Goal: Task Accomplishment & Management: Manage account settings

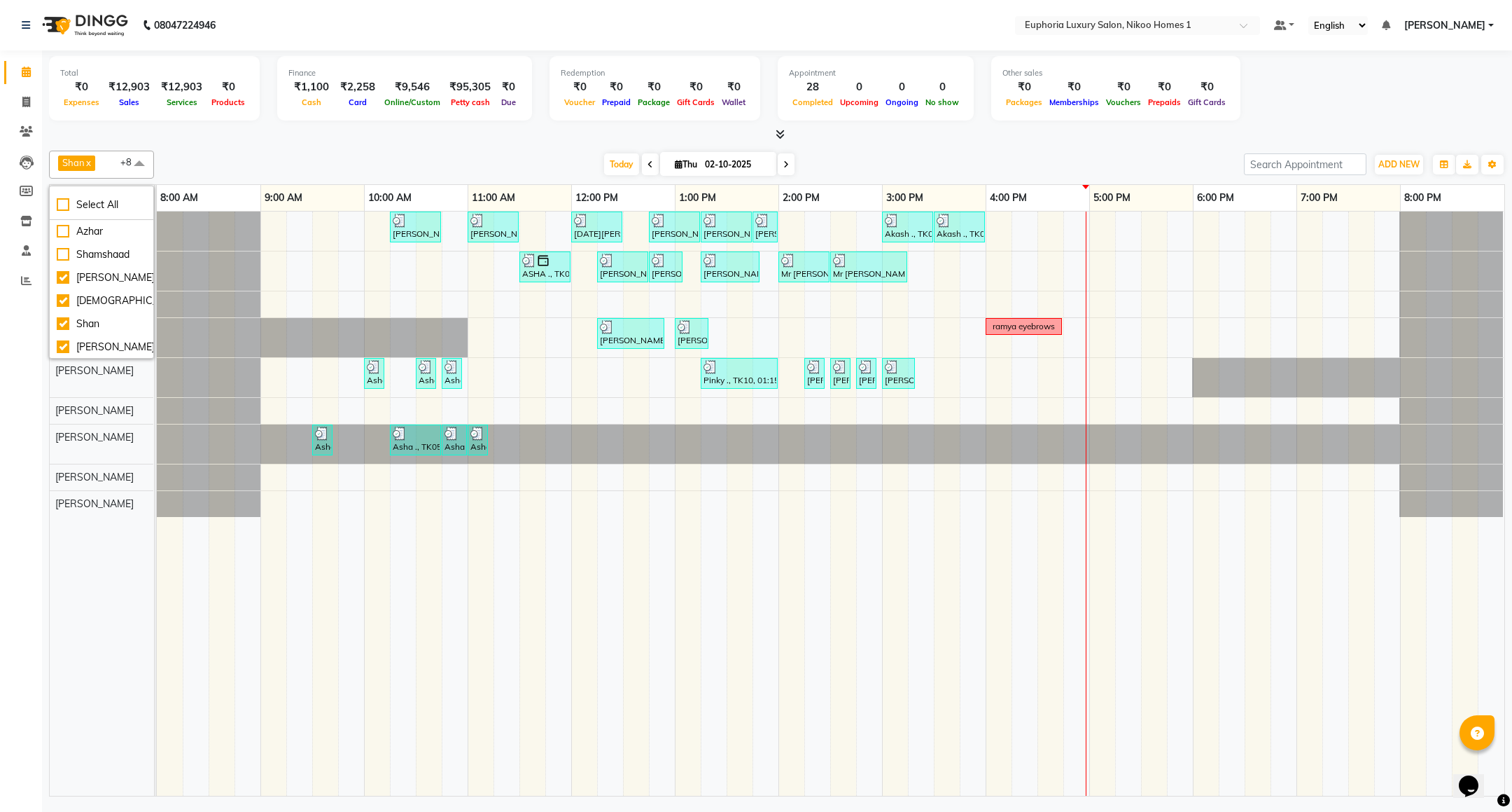
scroll to position [467, 0]
click at [252, 152] on div "Shan x Insha pasha x Roshni lama x Zahid x Kishore K x Atif Ali x EVA KIPGEN x …" at bounding box center [776, 164] width 1456 height 28
click at [790, 166] on span at bounding box center [786, 164] width 17 height 22
type input "03-10-2025"
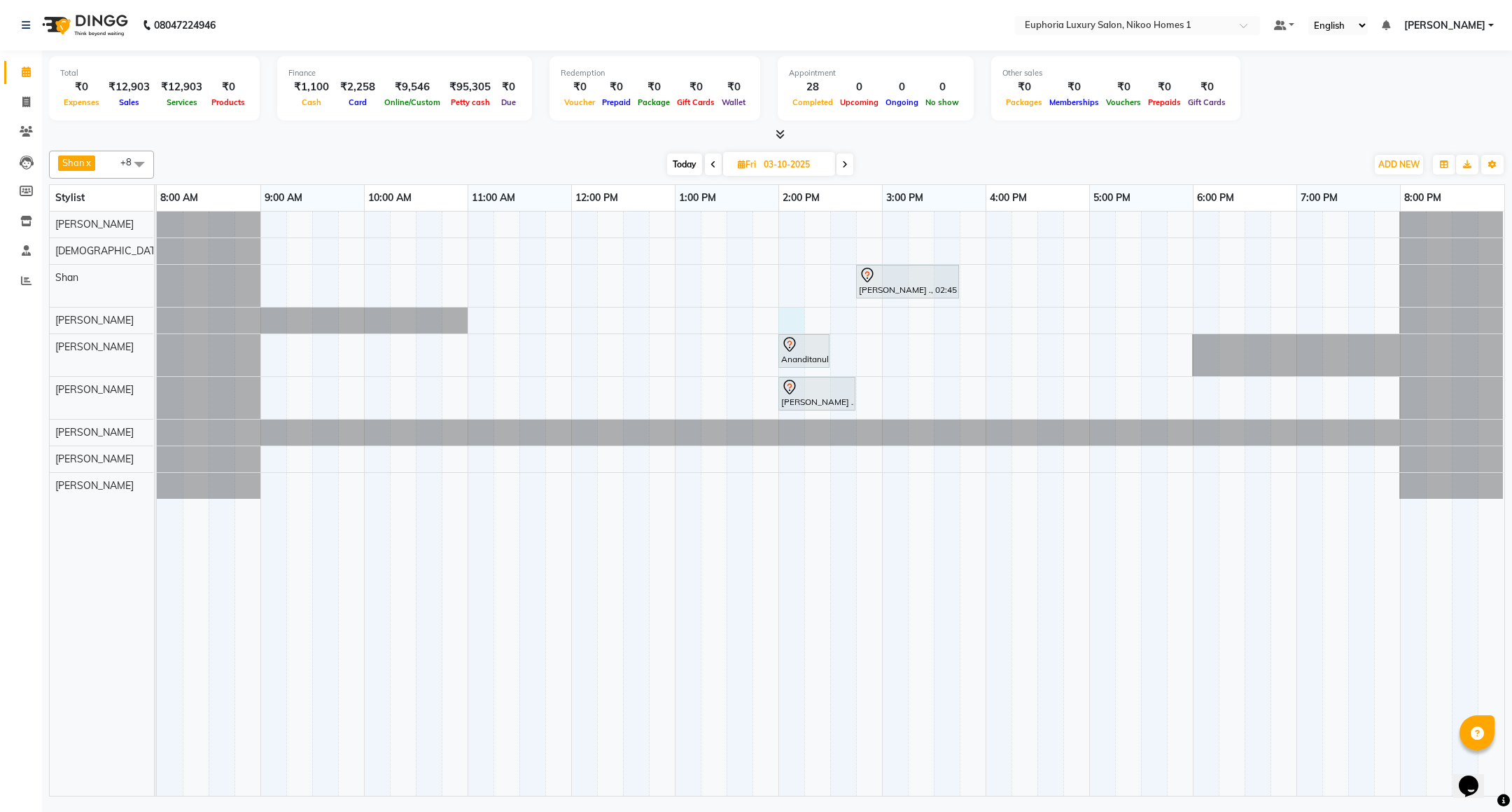
click at [791, 317] on div "Suman Chandra ., 02:45 PM-03:45 PM, EP-Color My Root KP Ananditanull, 02:00 PM-…" at bounding box center [831, 503] width 1348 height 584
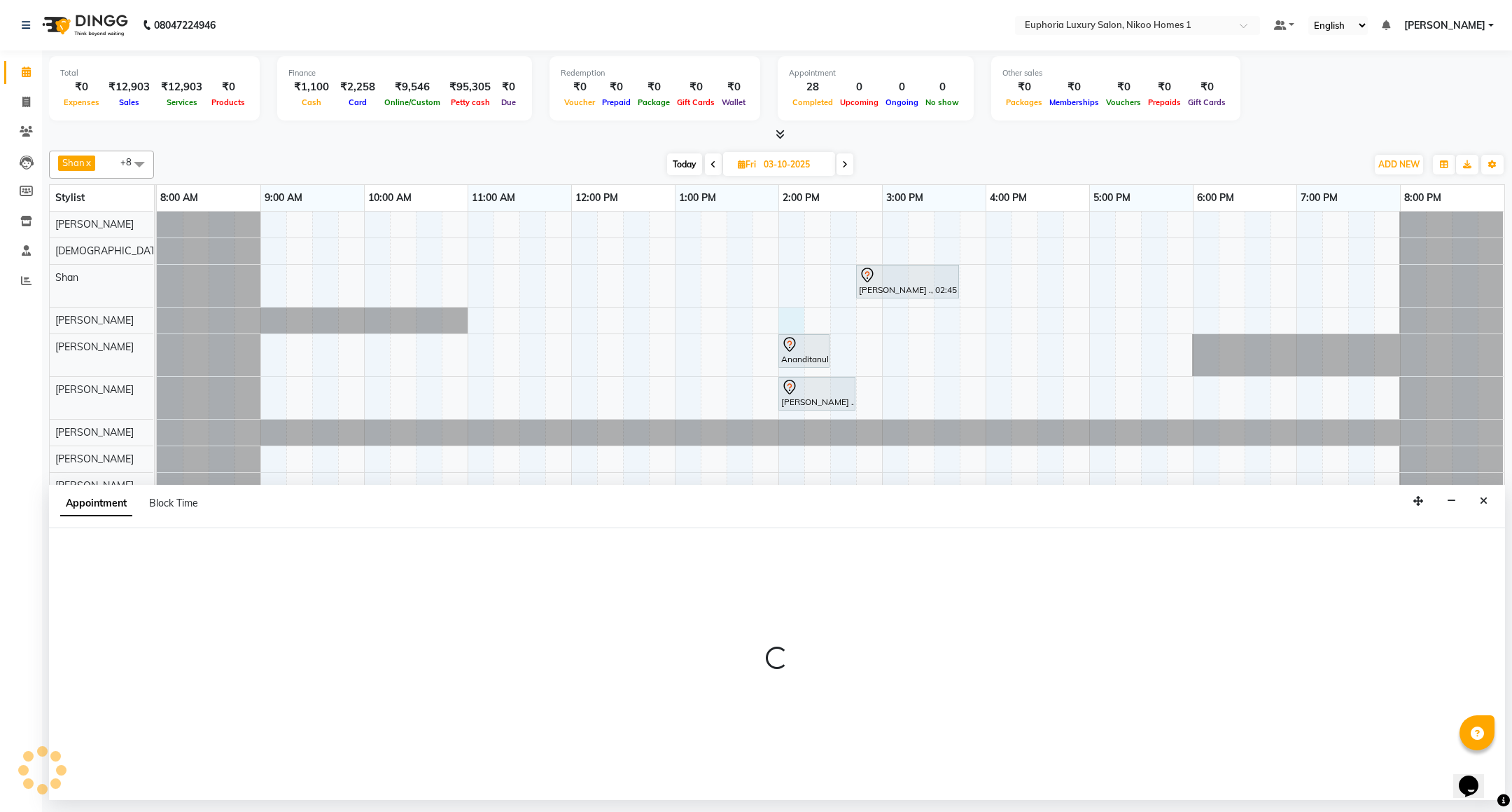
select select "81452"
select select "840"
select select "tentative"
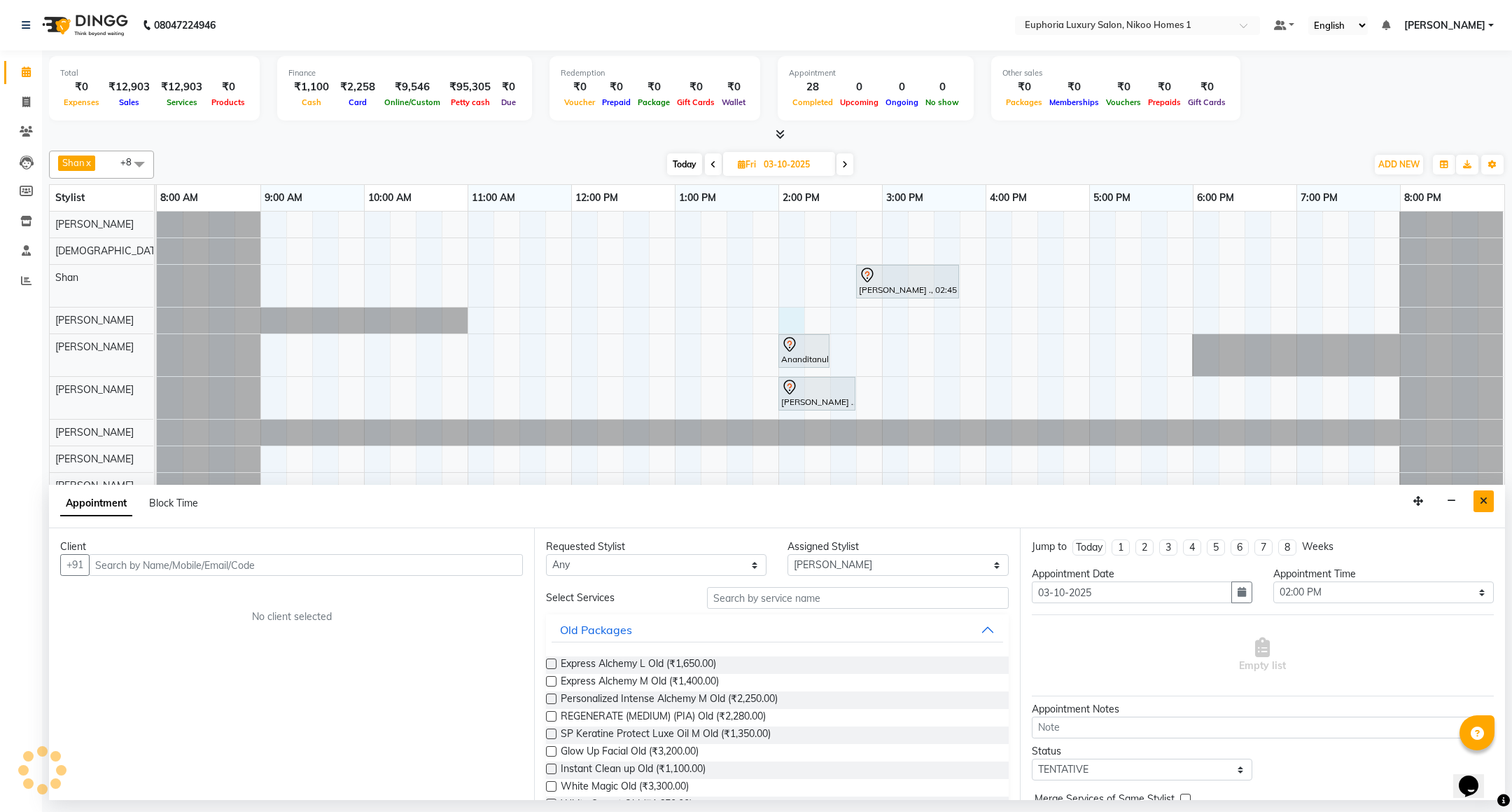
click at [1480, 502] on icon "Close" at bounding box center [1484, 500] width 8 height 10
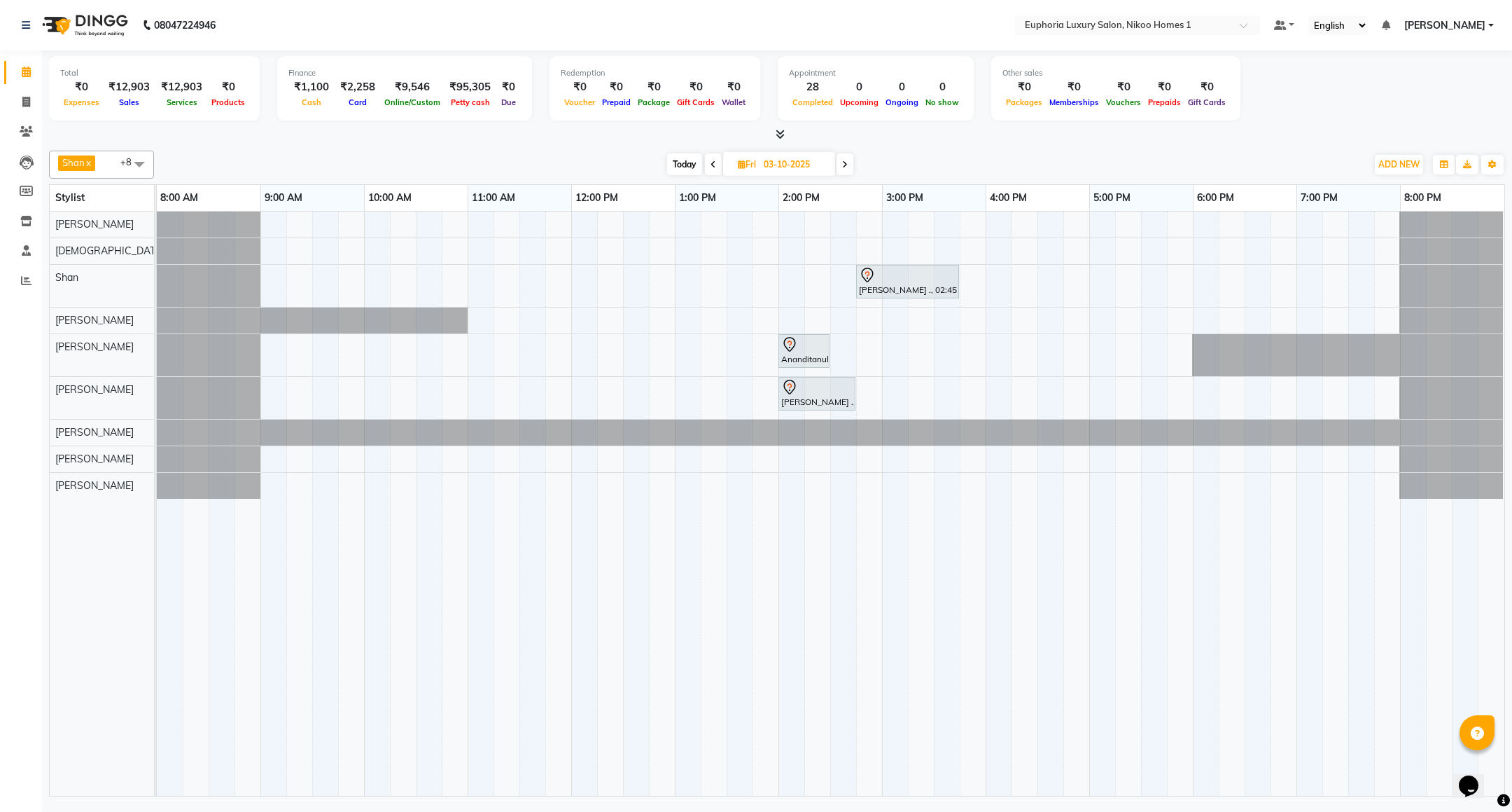
click at [655, 169] on div "Today Fri 03-10-2025" at bounding box center [760, 164] width 1198 height 21
click at [693, 162] on span "Today" at bounding box center [684, 164] width 35 height 22
type input "02-10-2025"
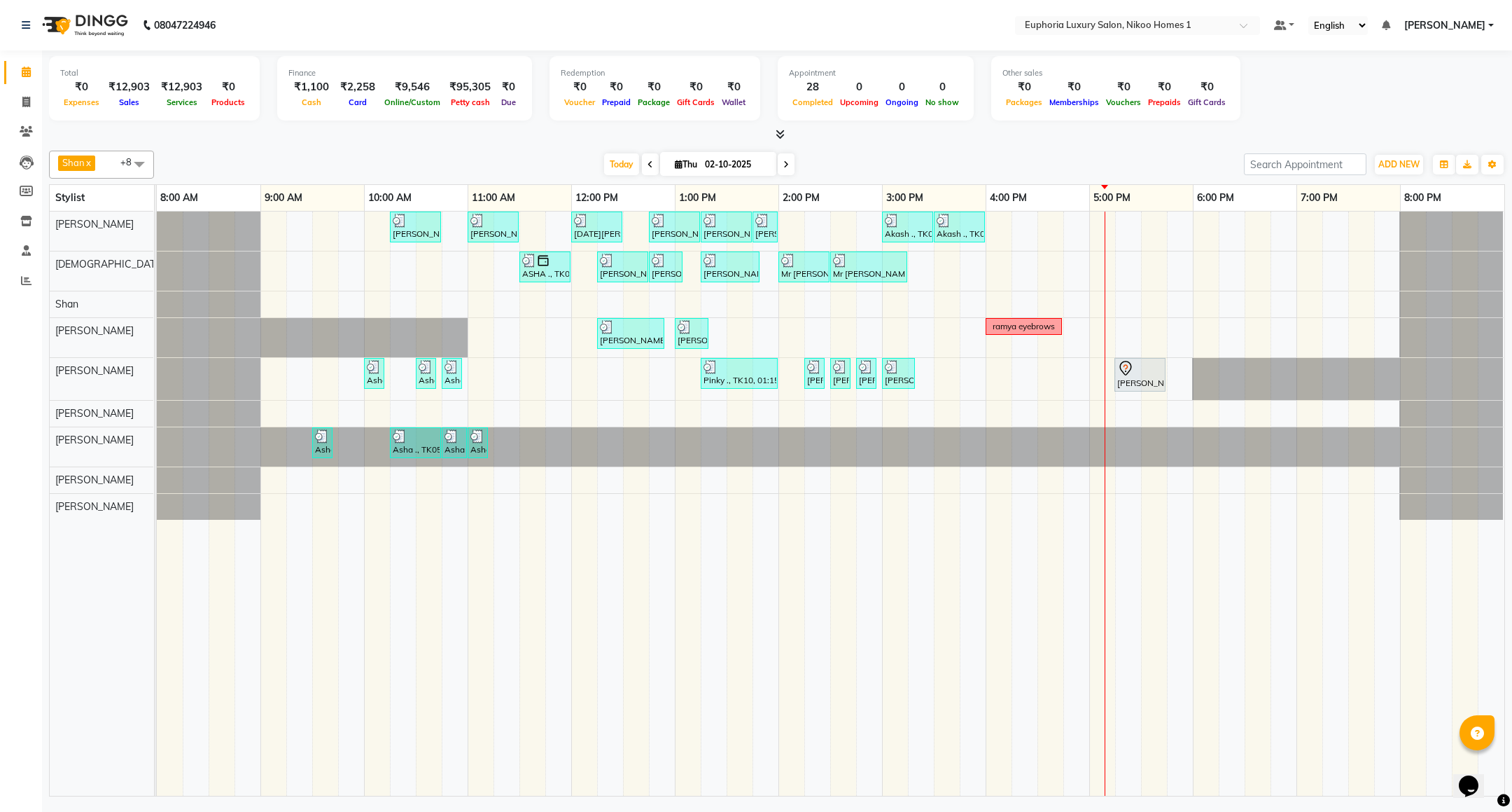
click at [1074, 334] on div "[PERSON_NAME] ., TK03, 10:15 AM-10:45 AM, EL-HAIR CUT (Senior Stylist) with hai…" at bounding box center [831, 503] width 1348 height 584
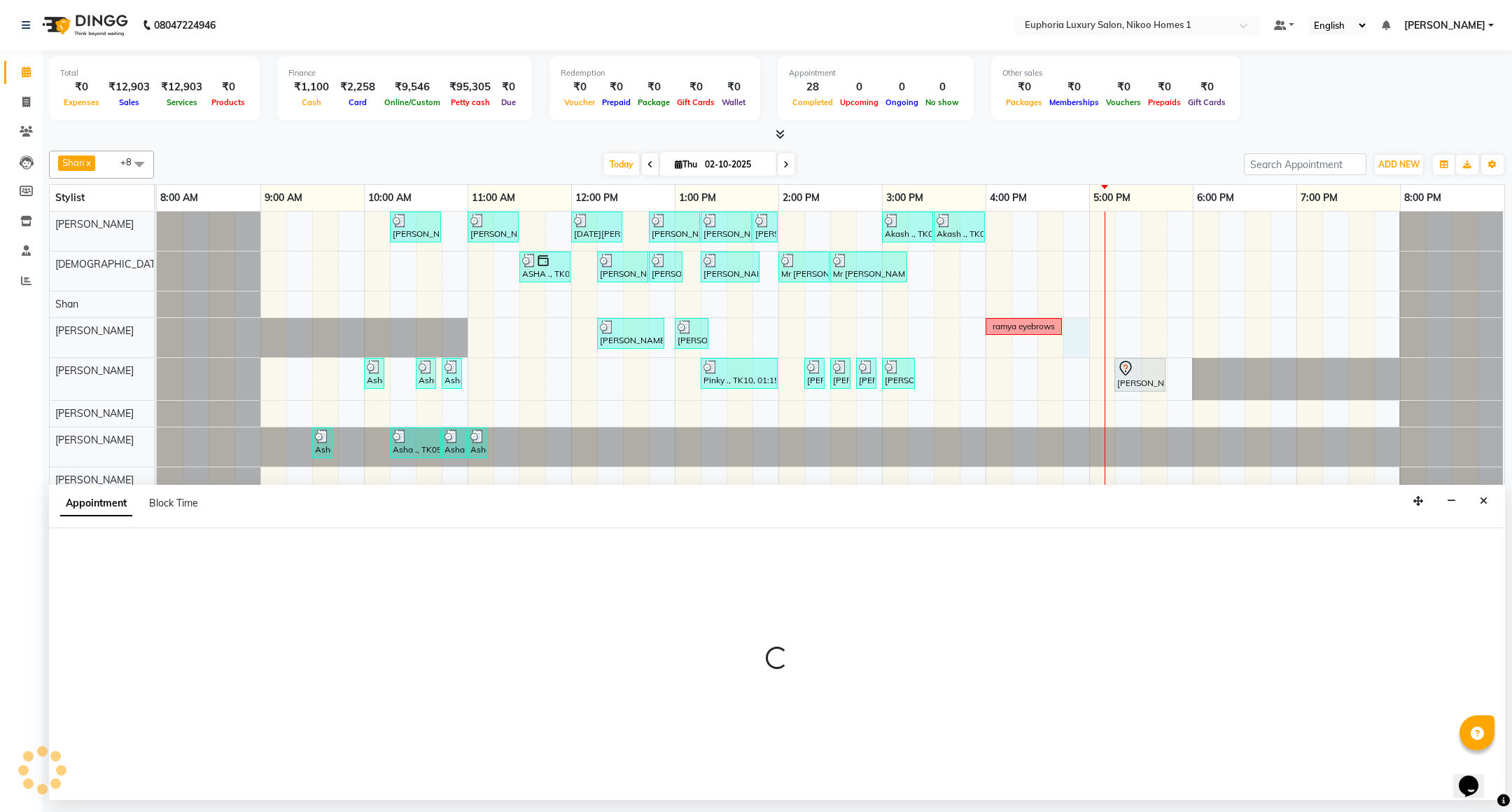
select select "81452"
select select "1005"
select select "tentative"
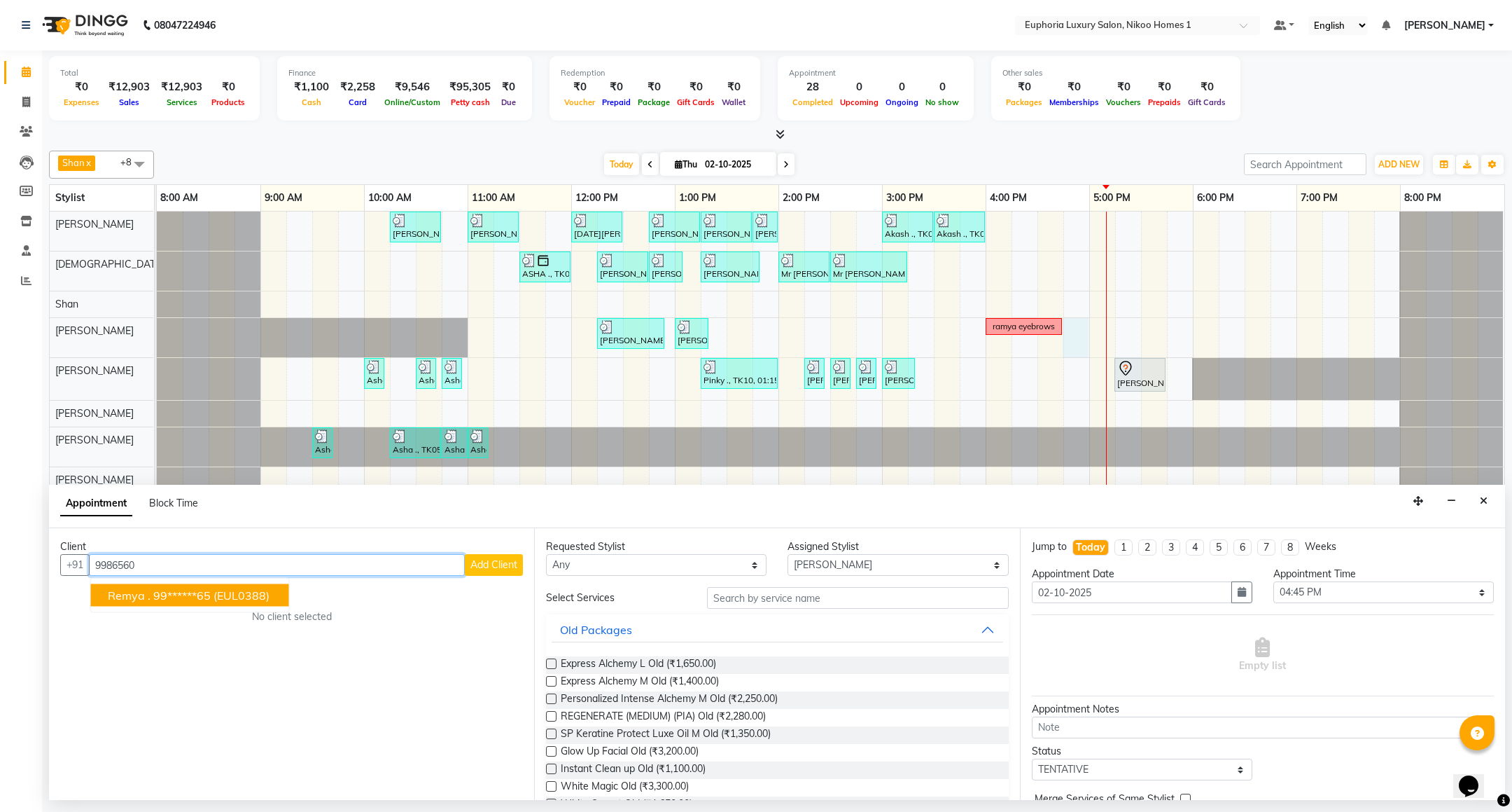
click at [163, 599] on ngb-highlight "99******65" at bounding box center [182, 596] width 57 height 14
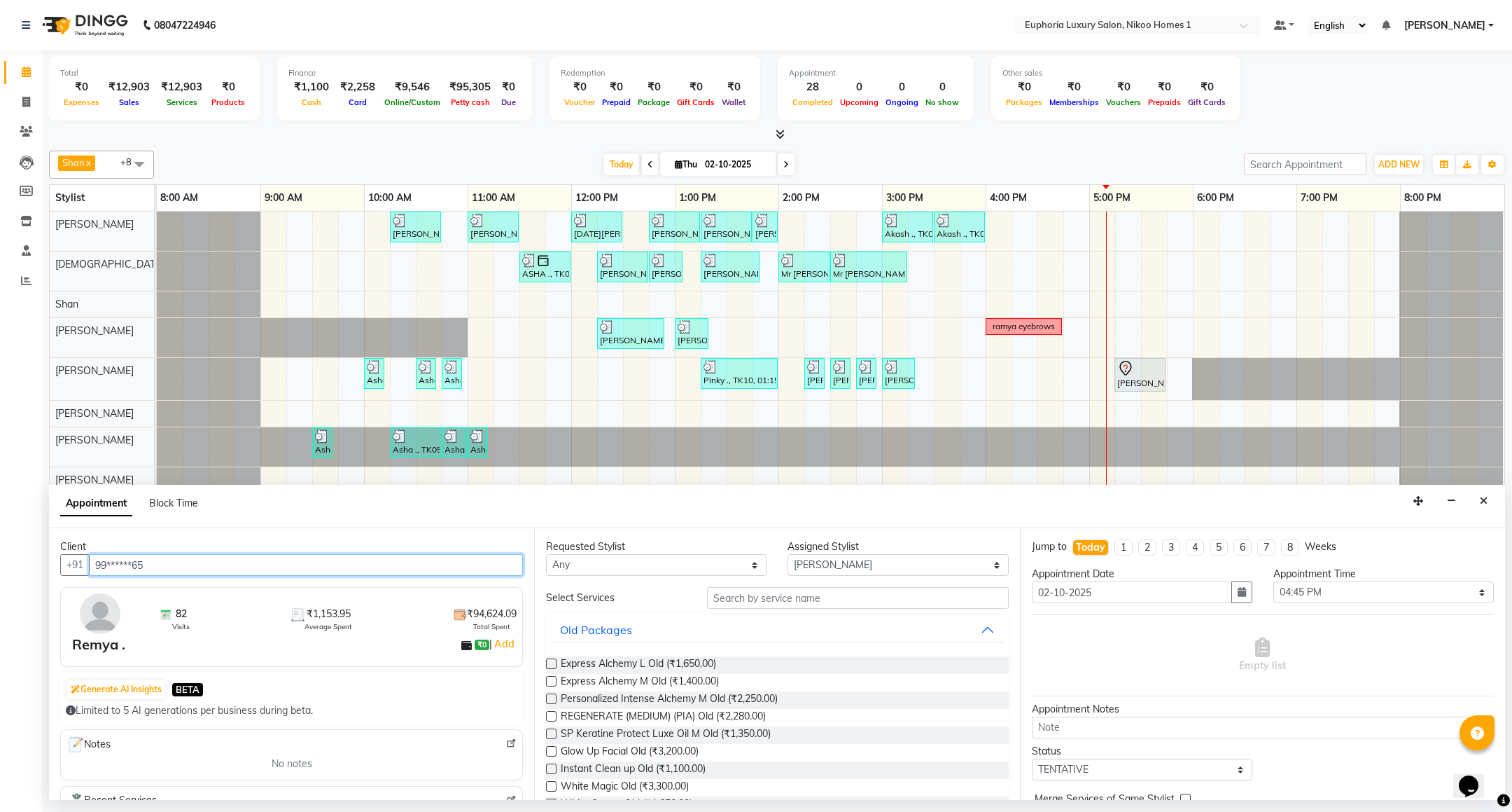
type input "99******65"
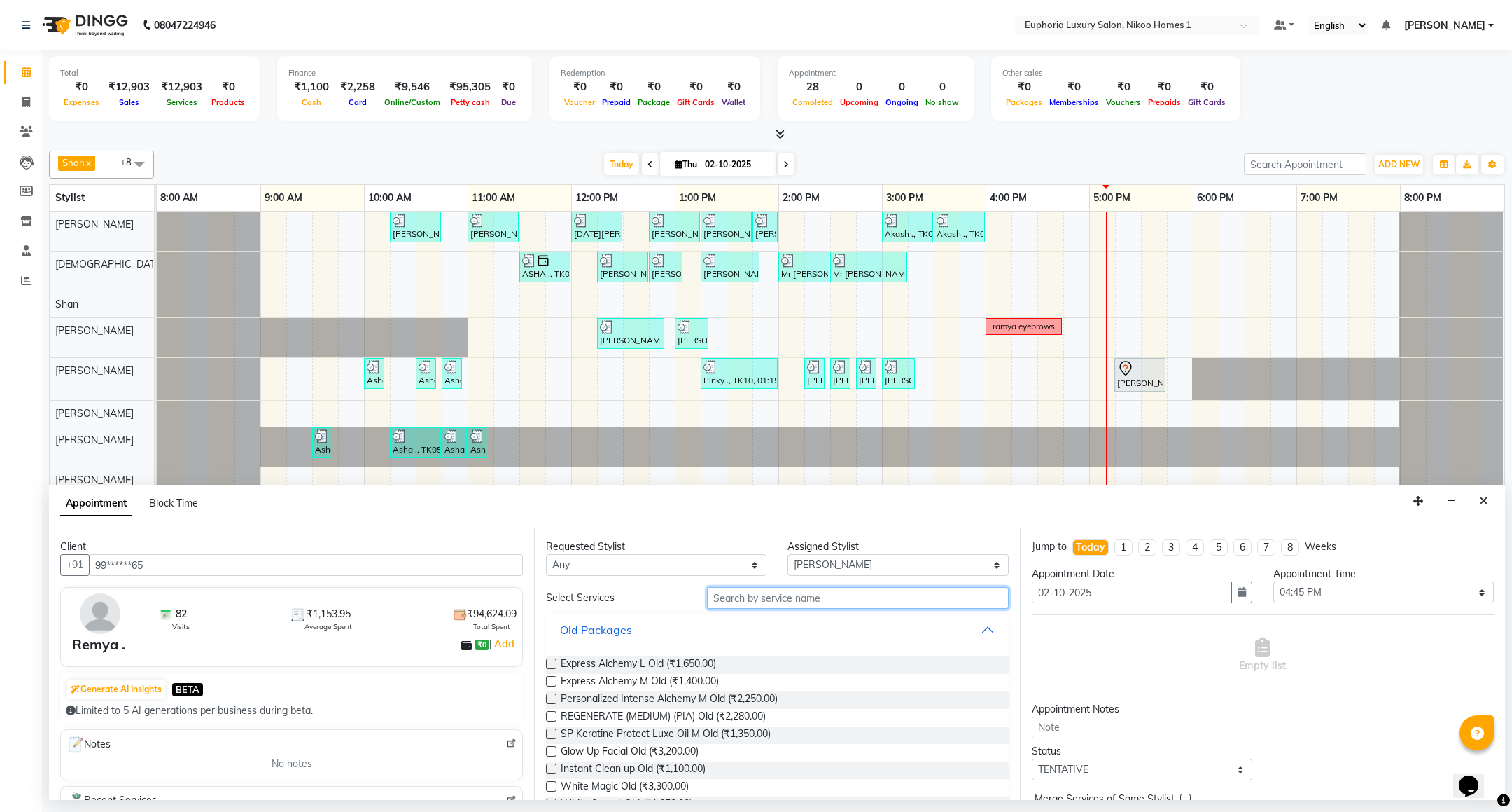
click at [751, 602] on input "text" at bounding box center [858, 597] width 301 height 22
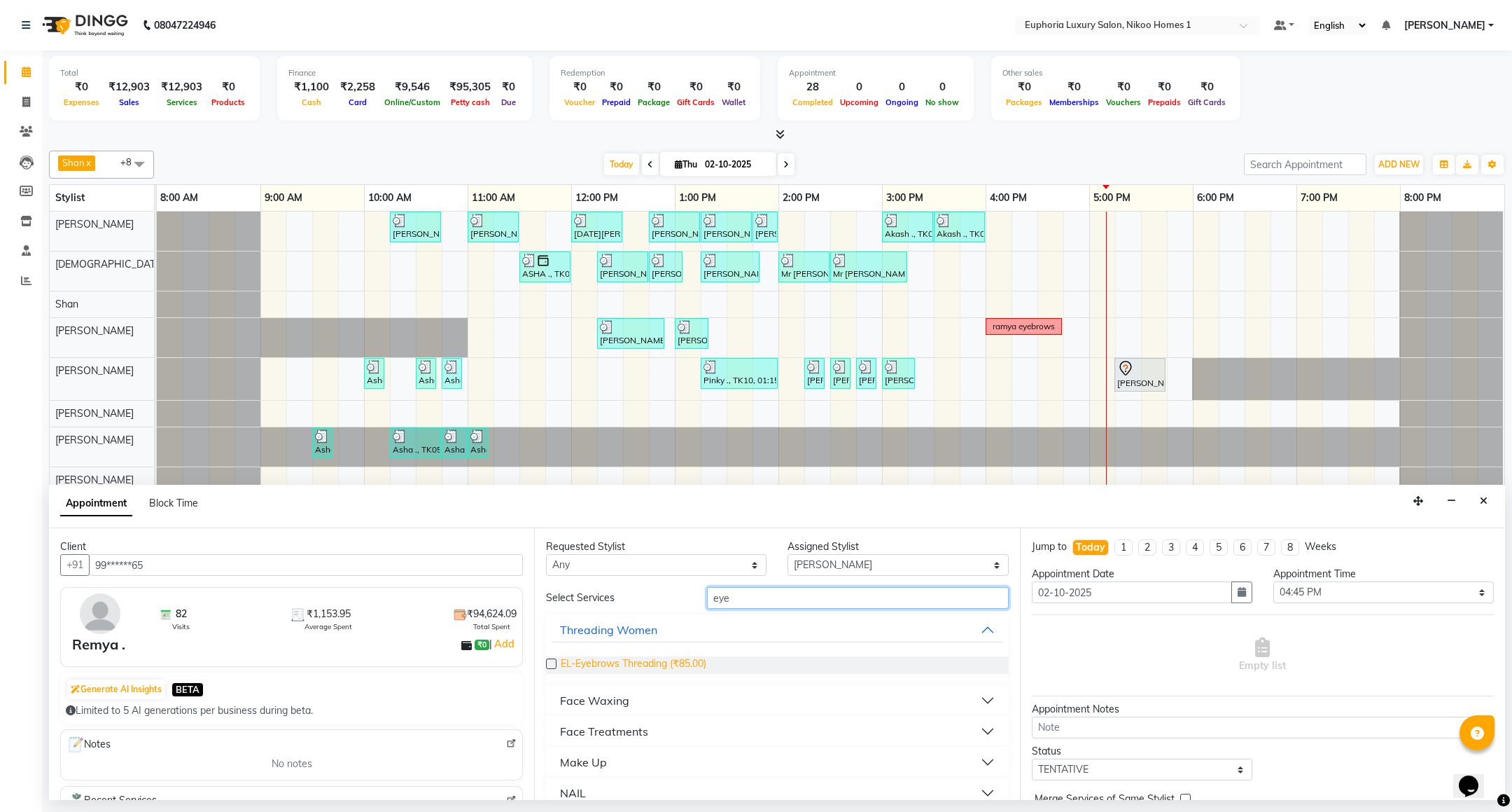
type input "eye"
click at [670, 660] on span "EL-Eyebrows Threading (₹85.00)" at bounding box center [633, 665] width 146 height 18
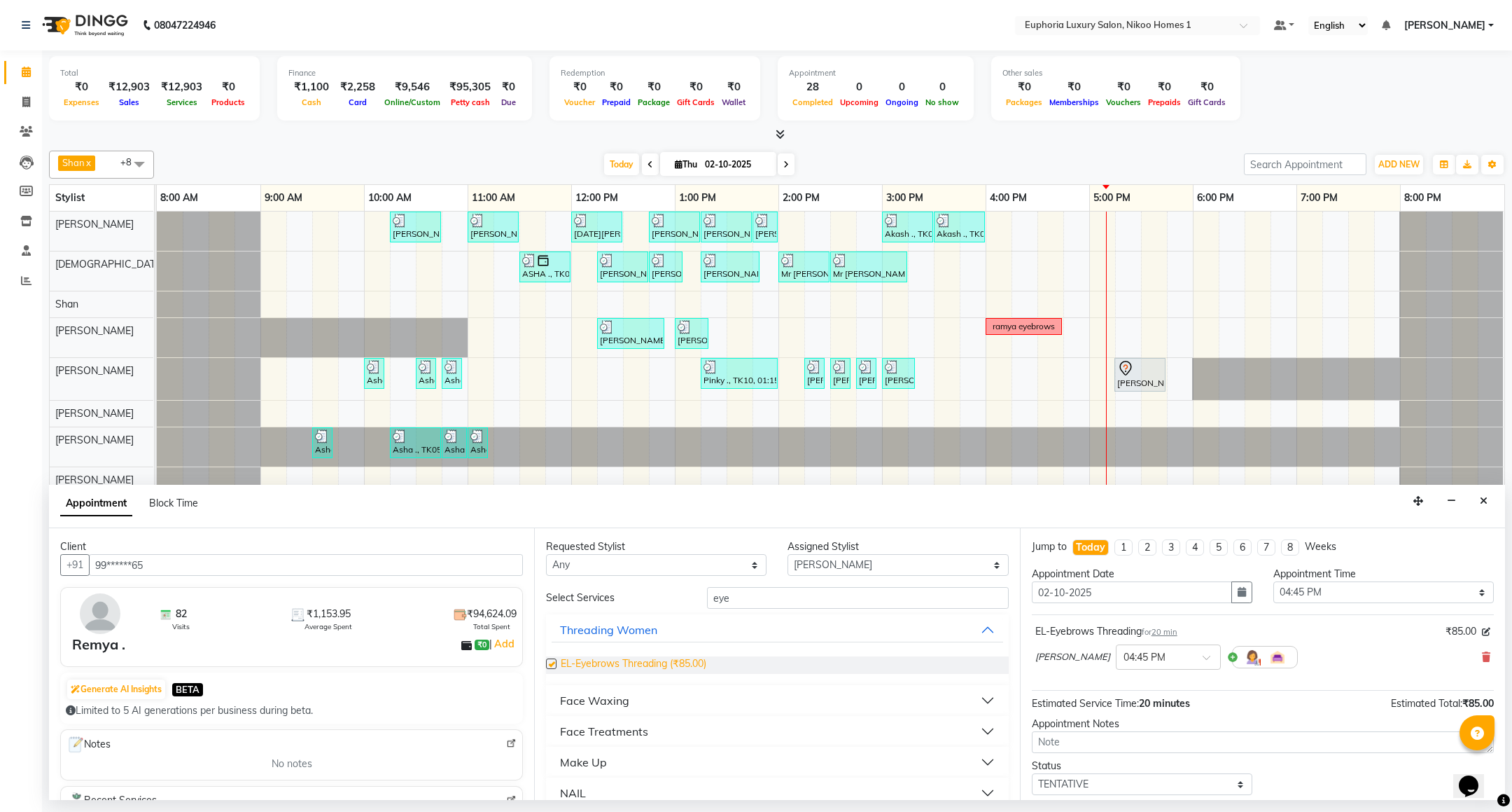
checkbox input "false"
click at [745, 603] on input "eye" at bounding box center [858, 597] width 301 height 22
type input "e"
type input "upp"
click at [669, 666] on span "EL-Upperlip Threading (₹50.00)" at bounding box center [630, 665] width 139 height 18
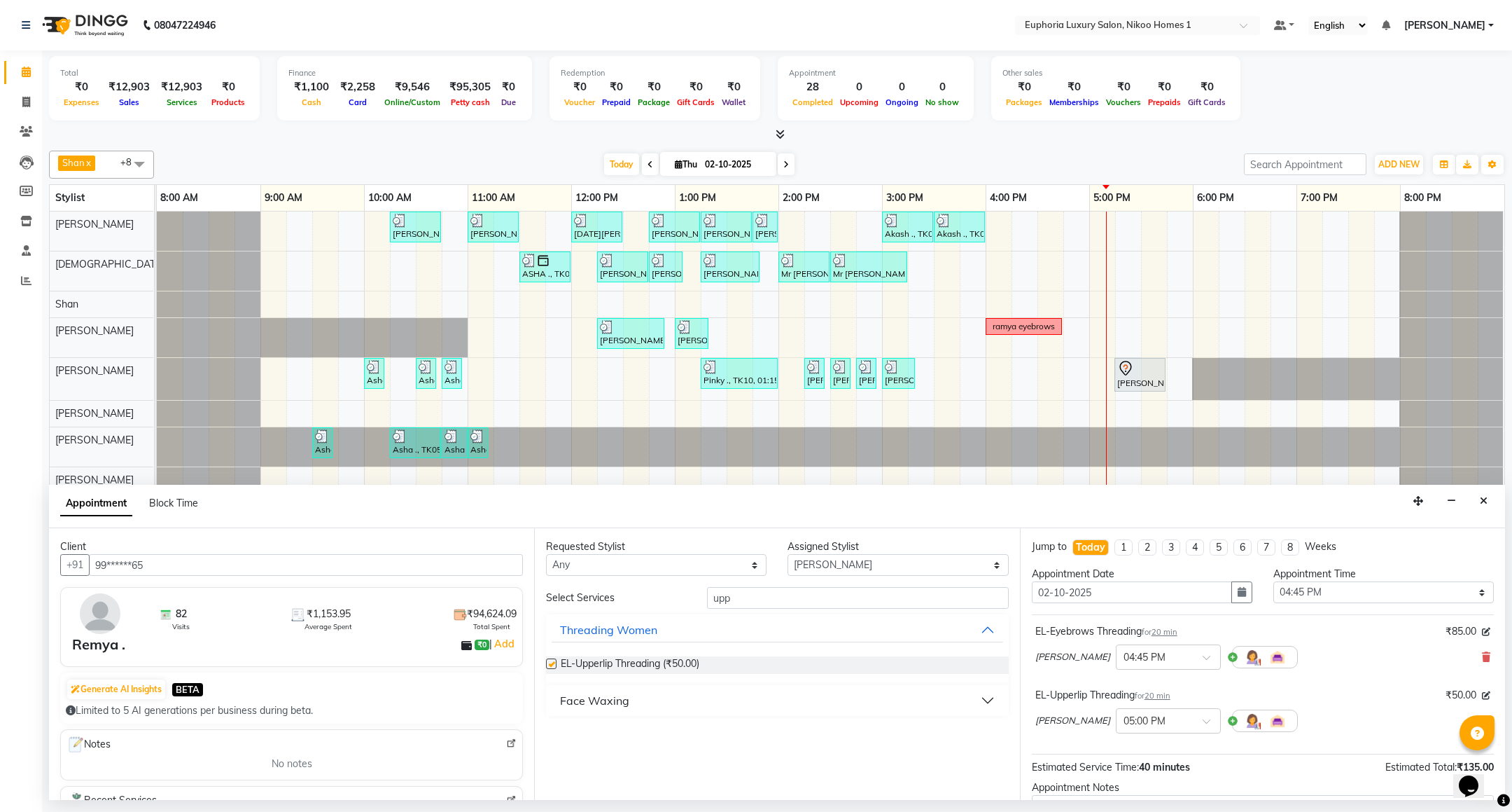
checkbox input "false"
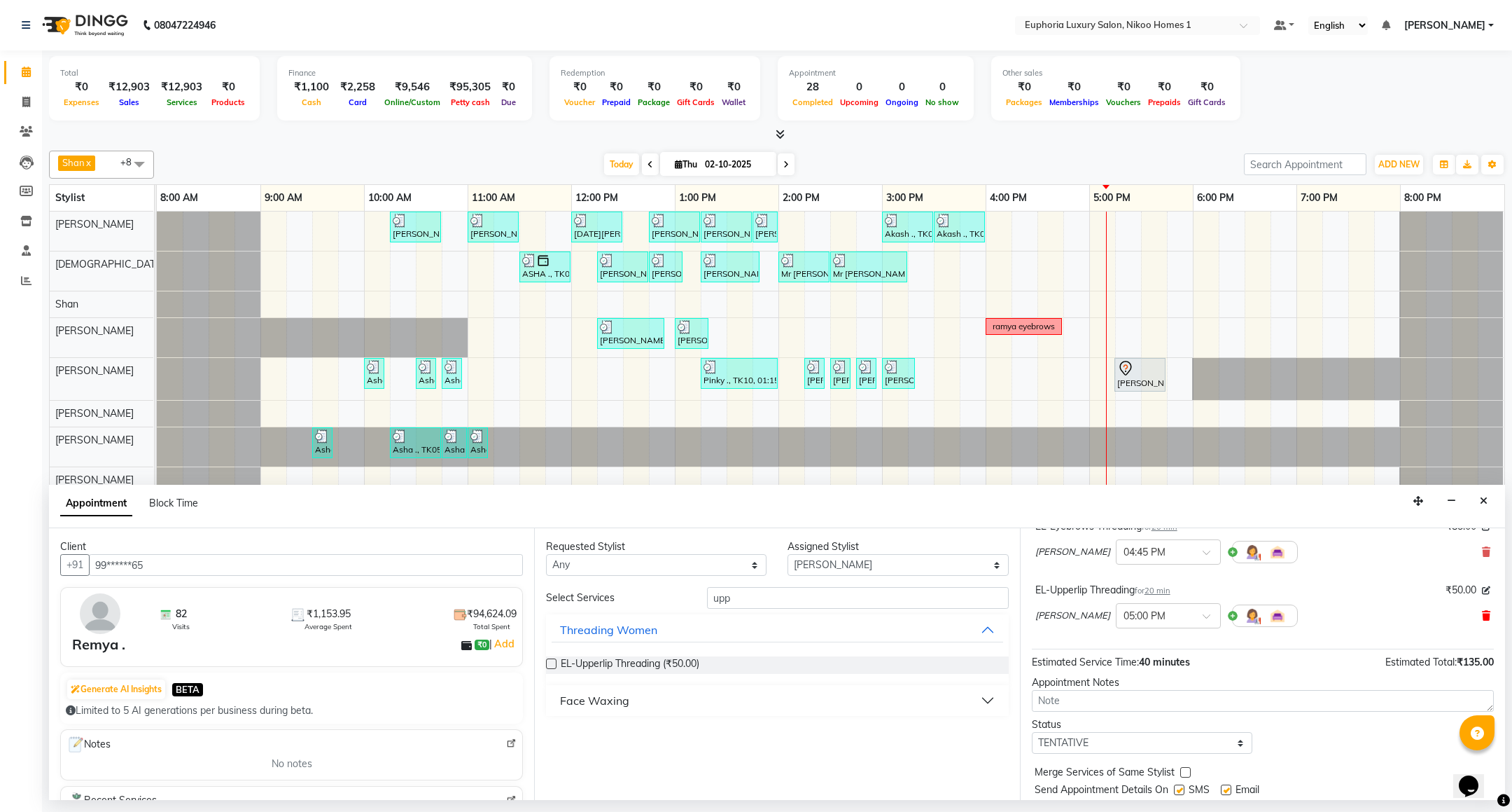
click at [1482, 616] on icon at bounding box center [1486, 615] width 9 height 10
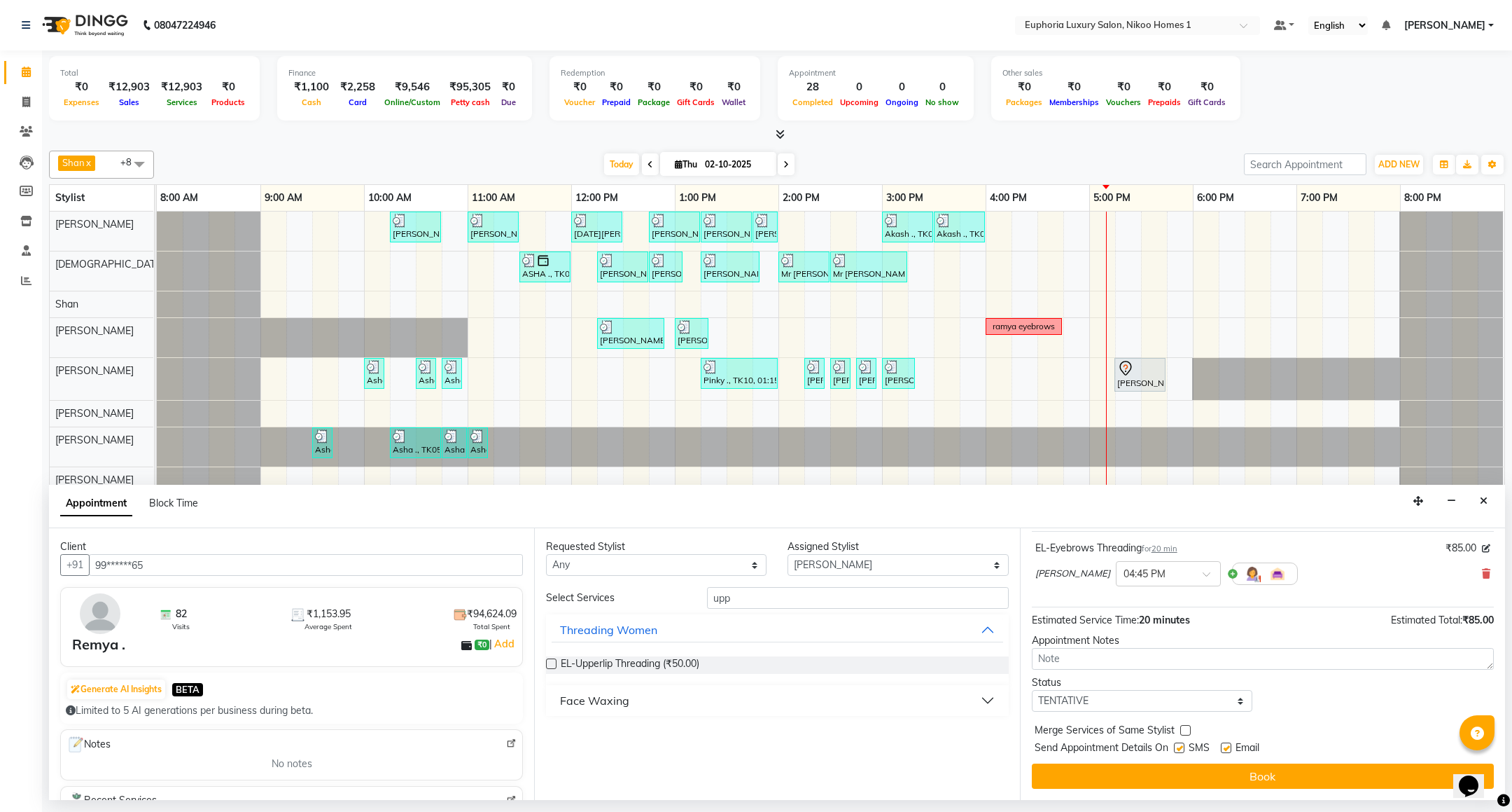
click at [616, 692] on button "Face Waxing" at bounding box center [777, 700] width 450 height 26
click at [626, 732] on span "EP-Upperlip Intimate (₹125.00)" at bounding box center [630, 736] width 138 height 18
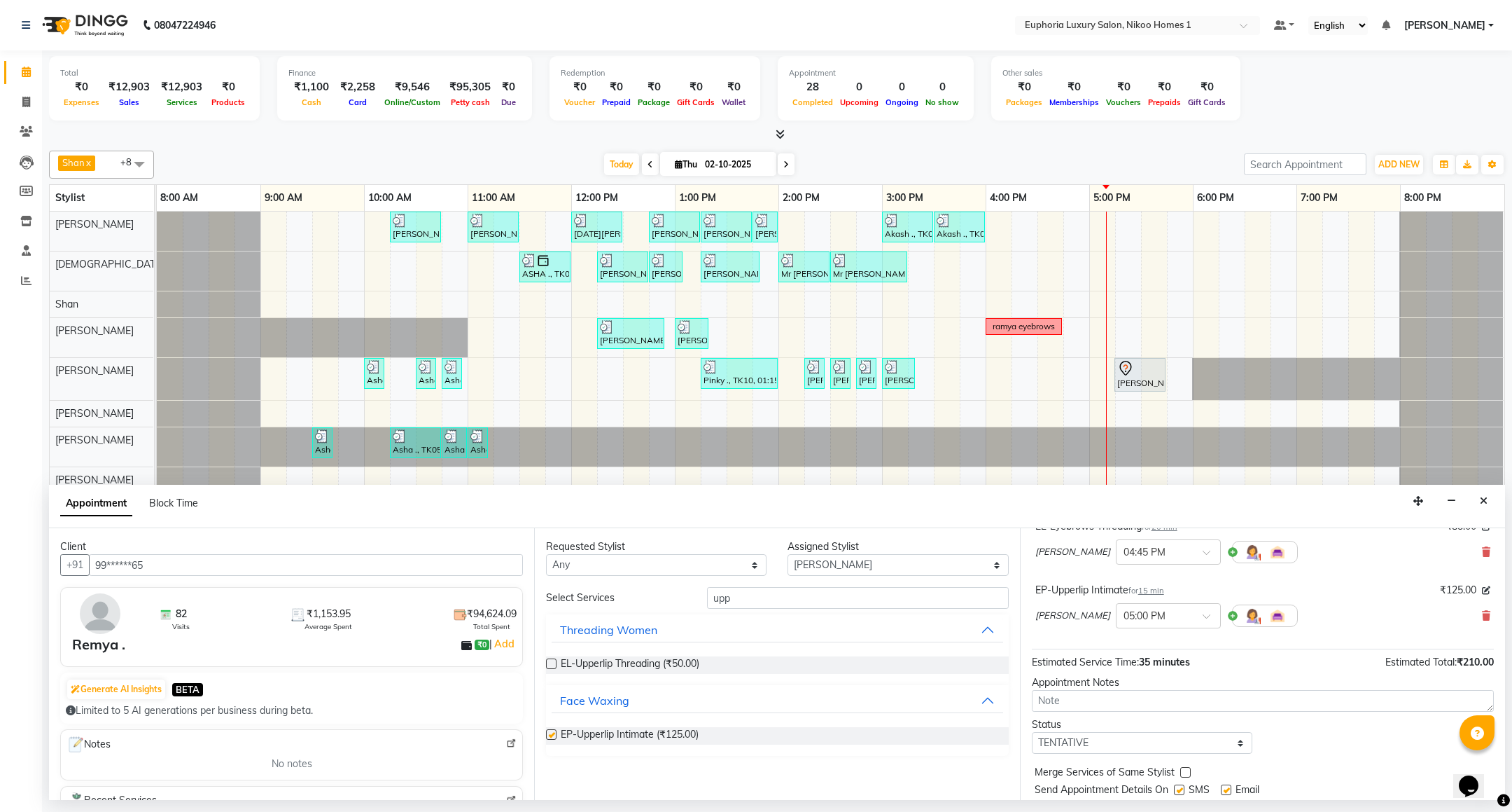
checkbox input "false"
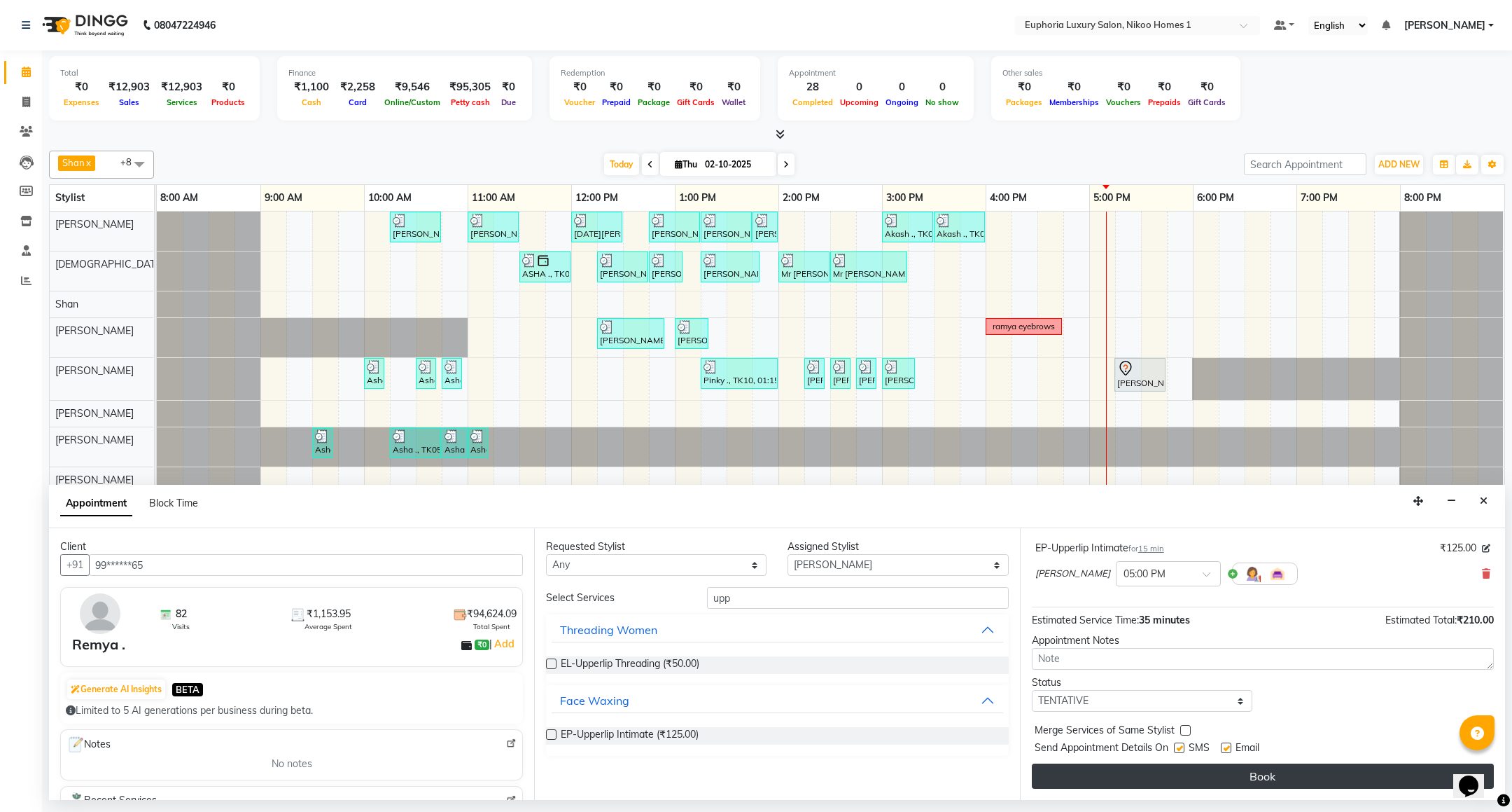
click at [1183, 786] on button "Book" at bounding box center [1262, 776] width 462 height 26
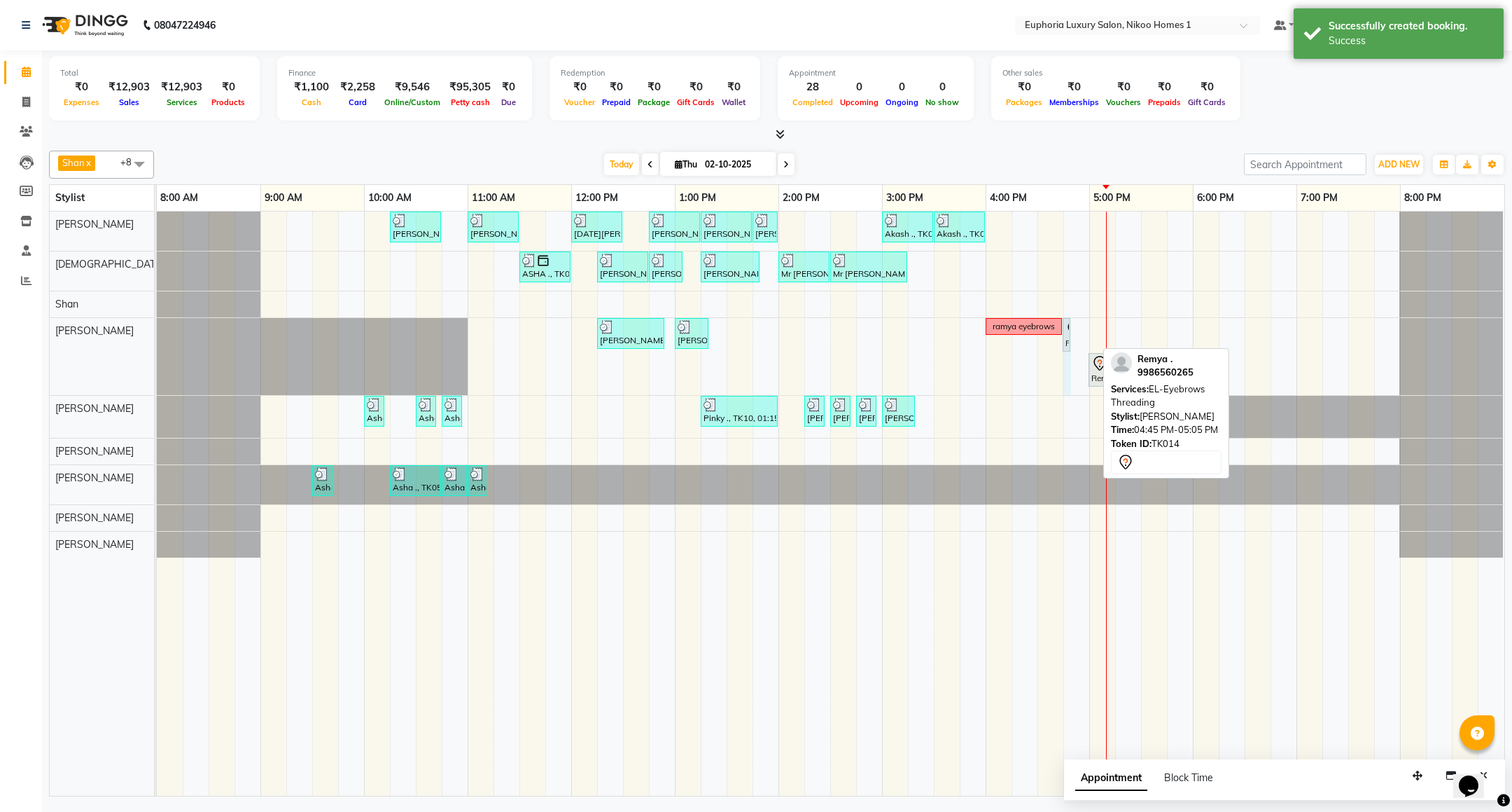
drag, startPoint x: 1096, startPoint y: 347, endPoint x: 1086, endPoint y: 346, distance: 10.0
click at [1086, 346] on div "[PERSON_NAME] ., TK03, 10:15 AM-10:45 AM, EL-HAIR CUT (Senior Stylist) with hai…" at bounding box center [831, 503] width 1348 height 584
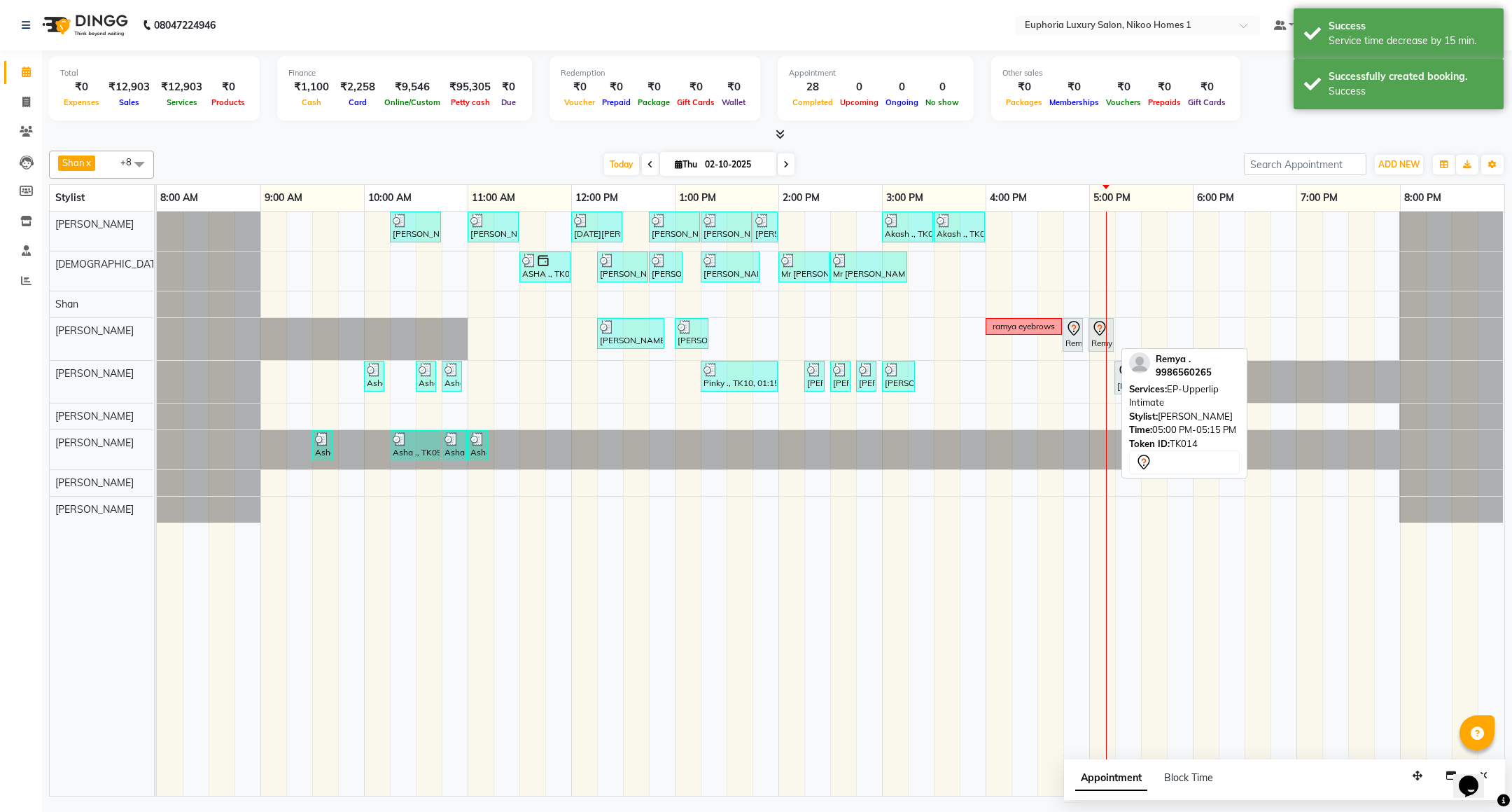
click at [1094, 339] on div "Remya ., TK14, 05:00 PM-05:15 PM, EP-Upperlip Intimate" at bounding box center [1100, 334] width 22 height 29
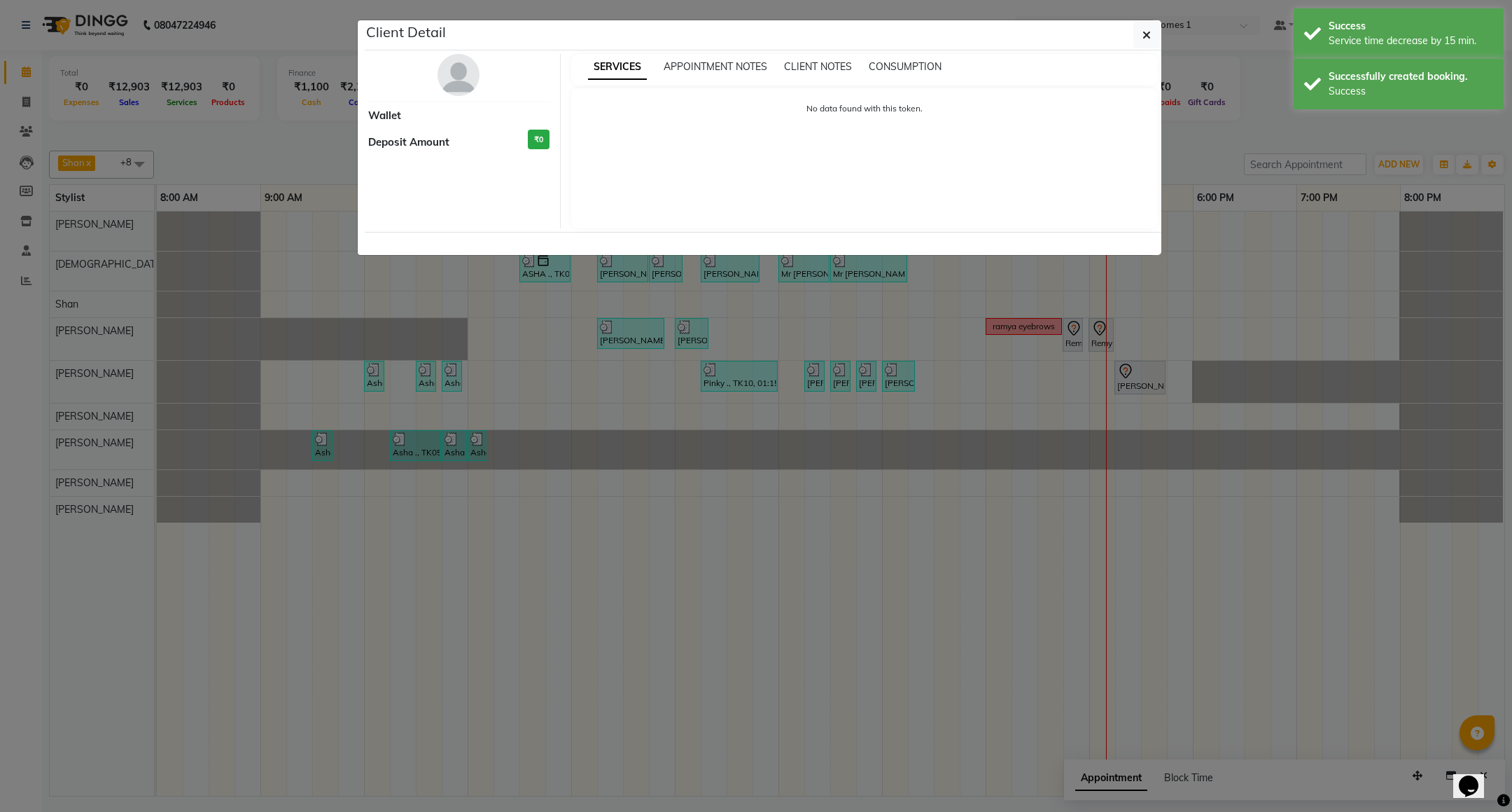
select select "7"
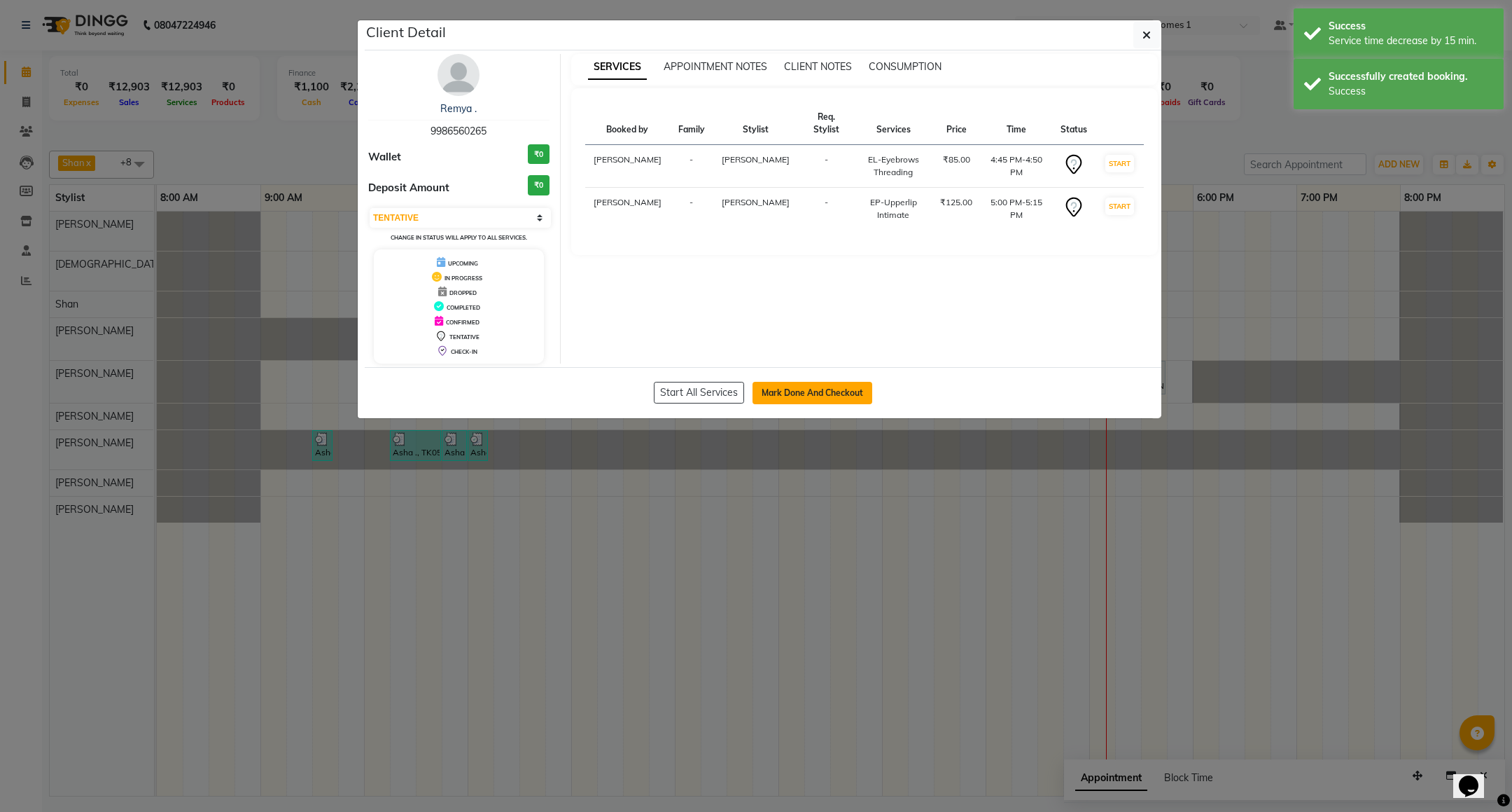
click at [801, 391] on button "Mark Done And Checkout" at bounding box center [813, 392] width 120 height 22
select select "service"
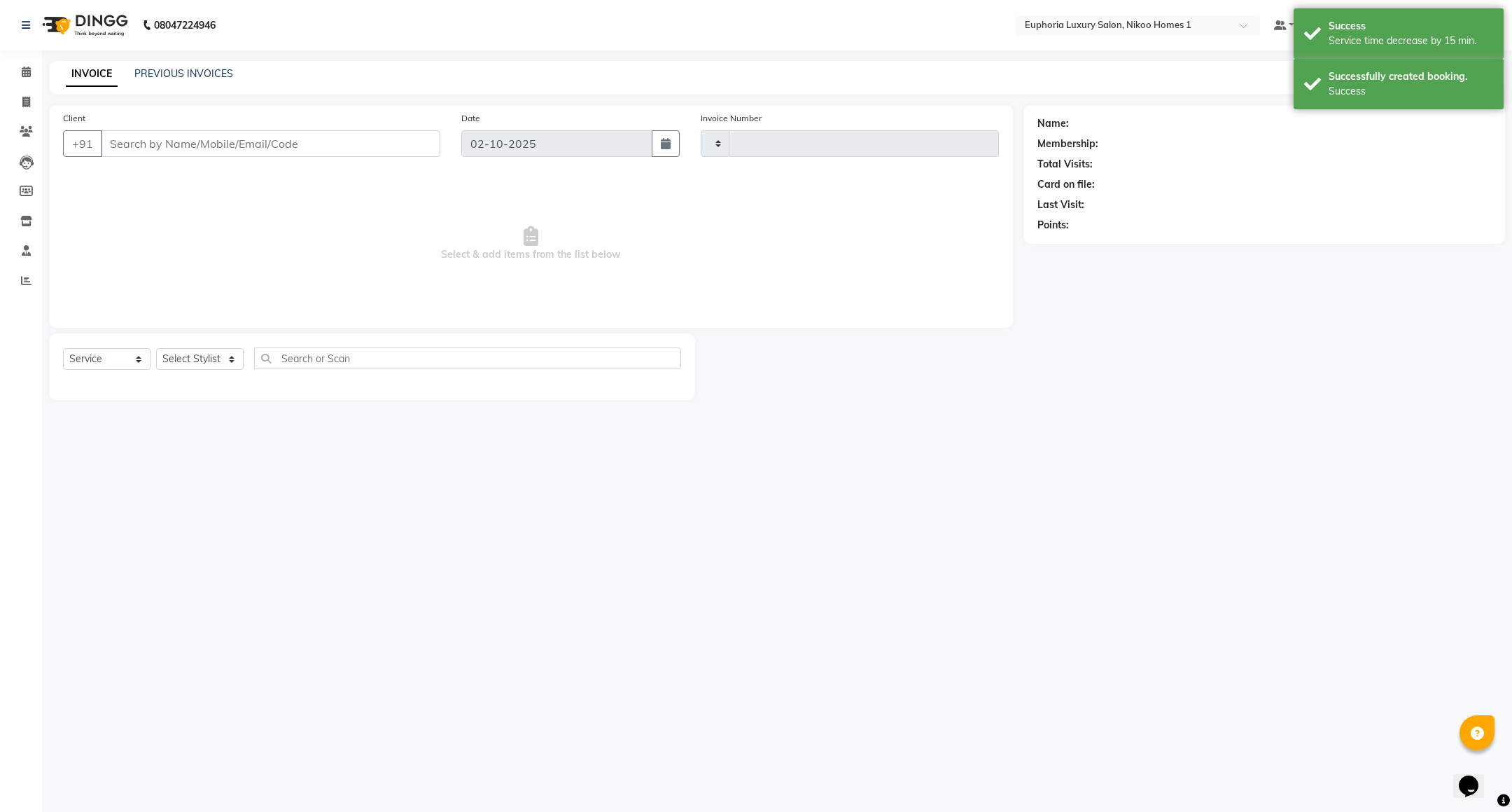
type input "4453"
select select "7987"
type input "99******65"
select select "81452"
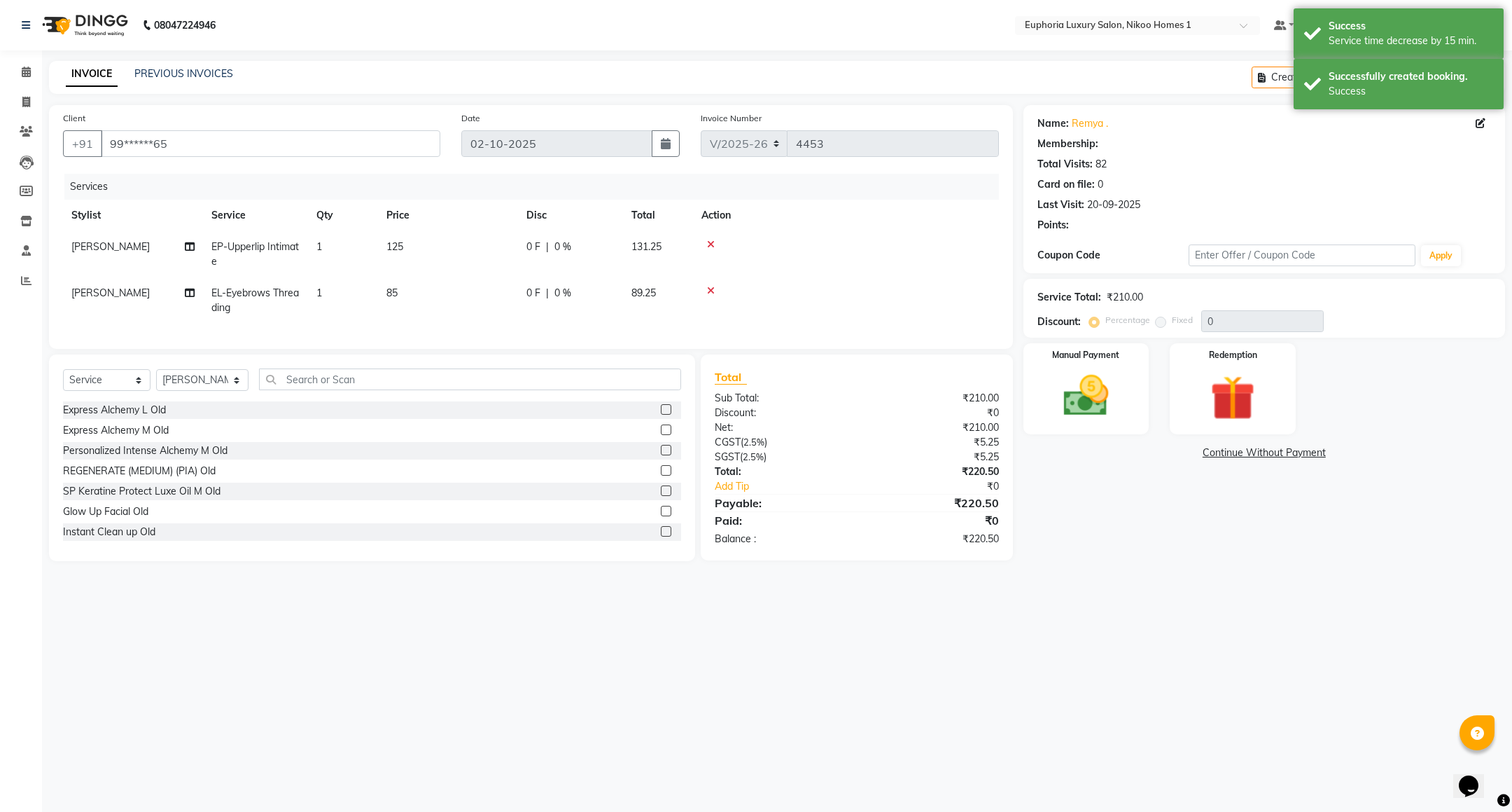
select select "1: Object"
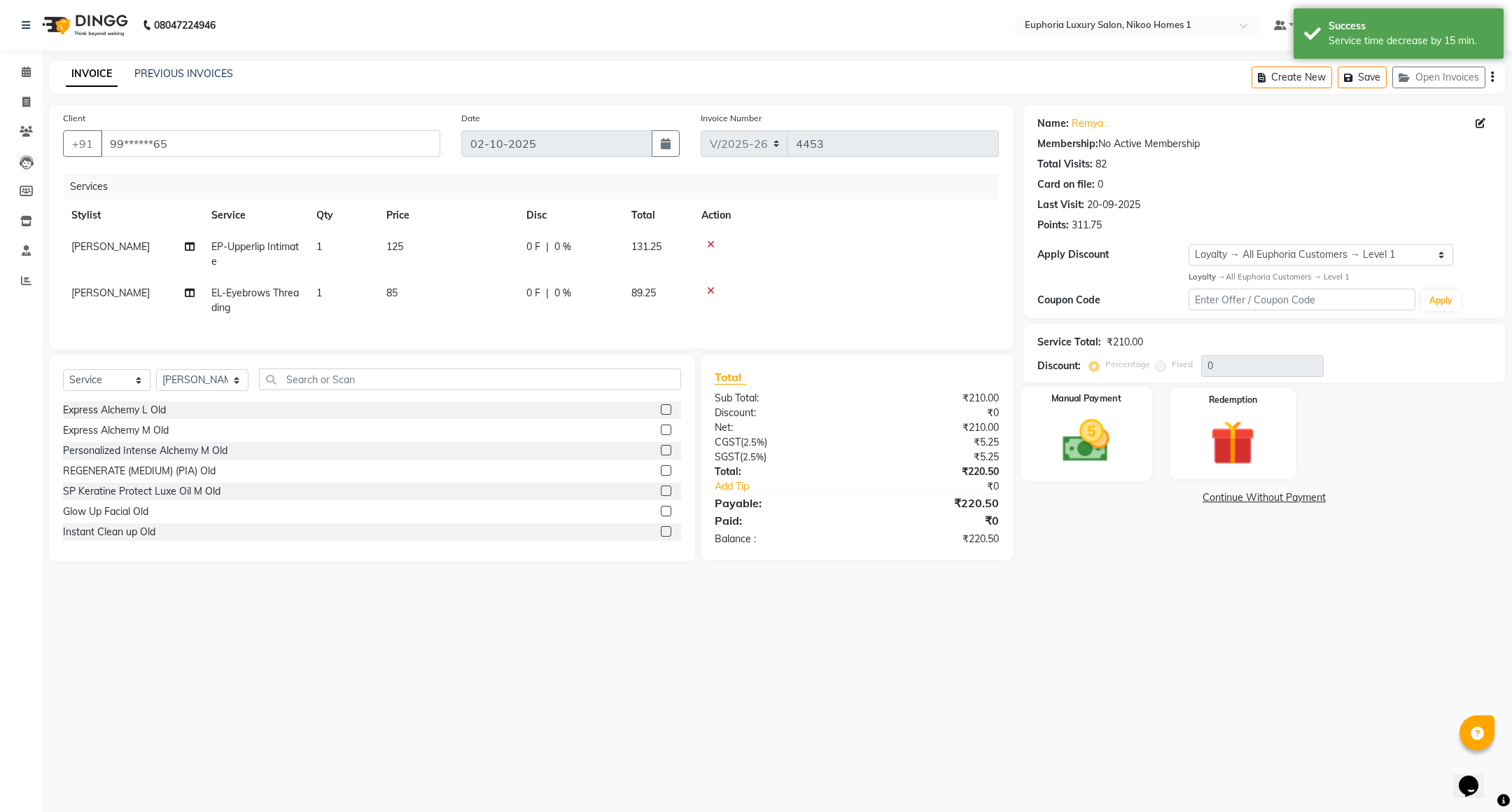
click at [1069, 444] on img at bounding box center [1086, 440] width 76 height 54
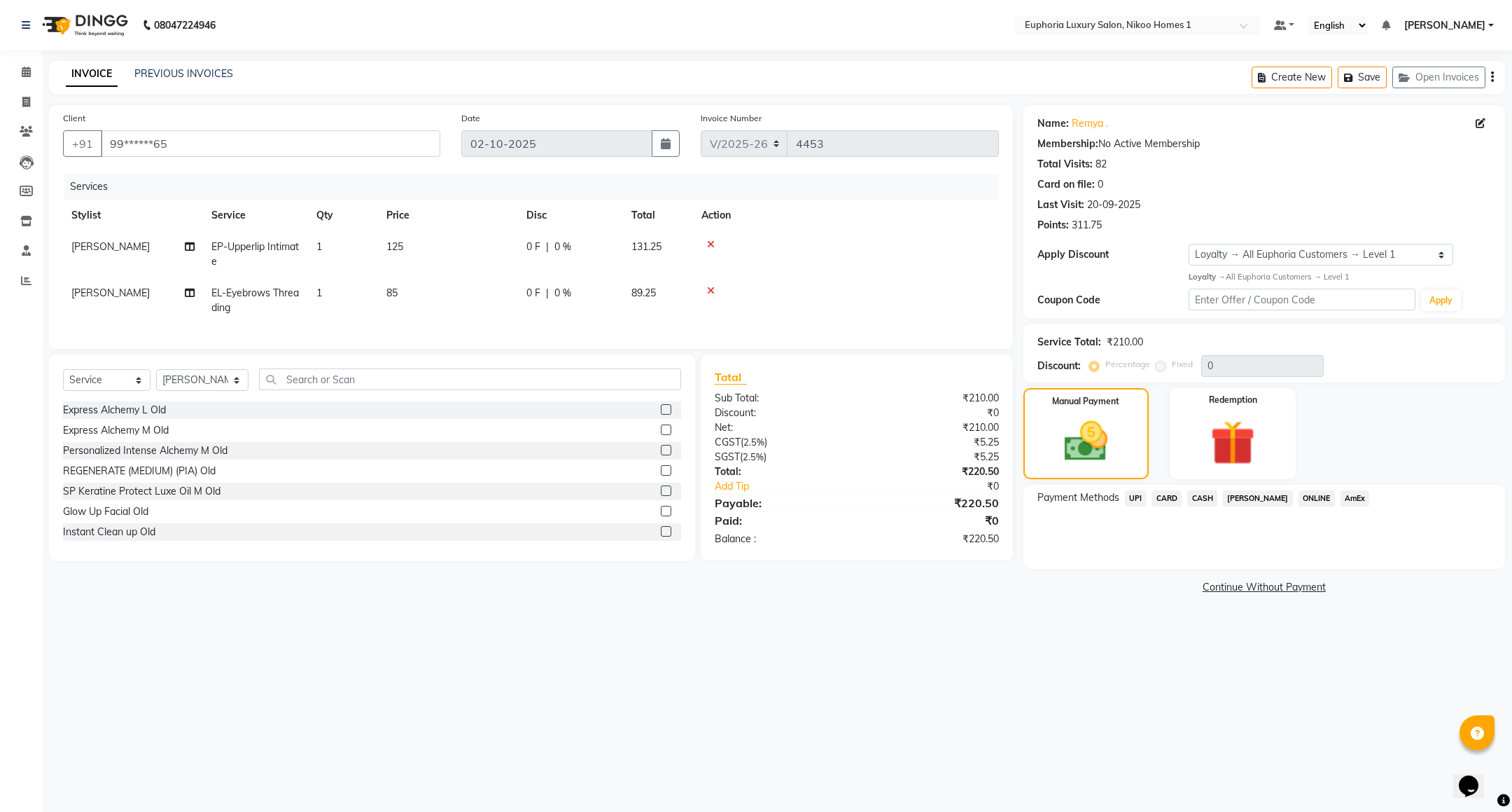
click at [1136, 497] on span "UPI" at bounding box center [1136, 498] width 22 height 16
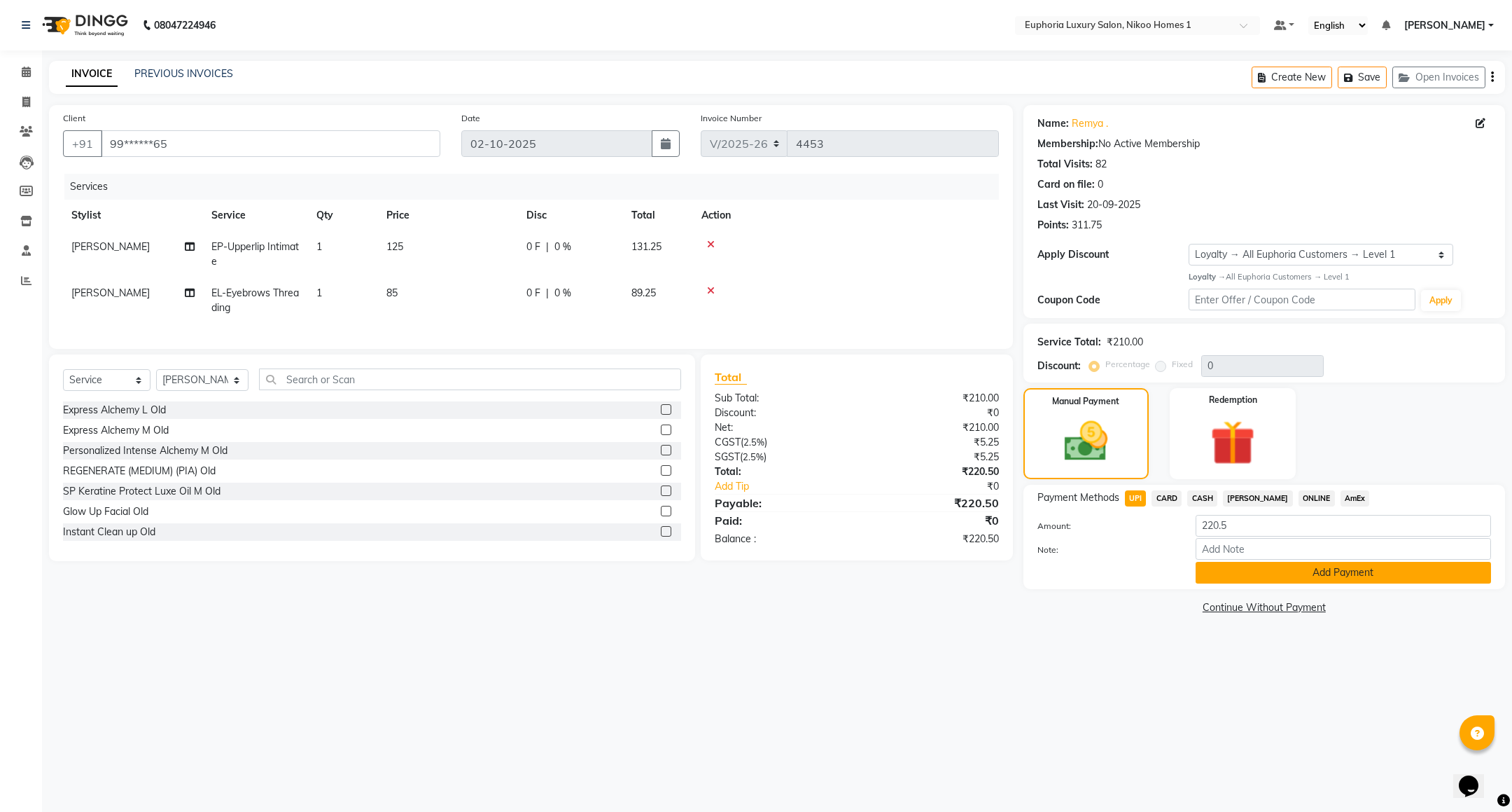
click at [1265, 565] on button "Add Payment" at bounding box center [1343, 573] width 296 height 22
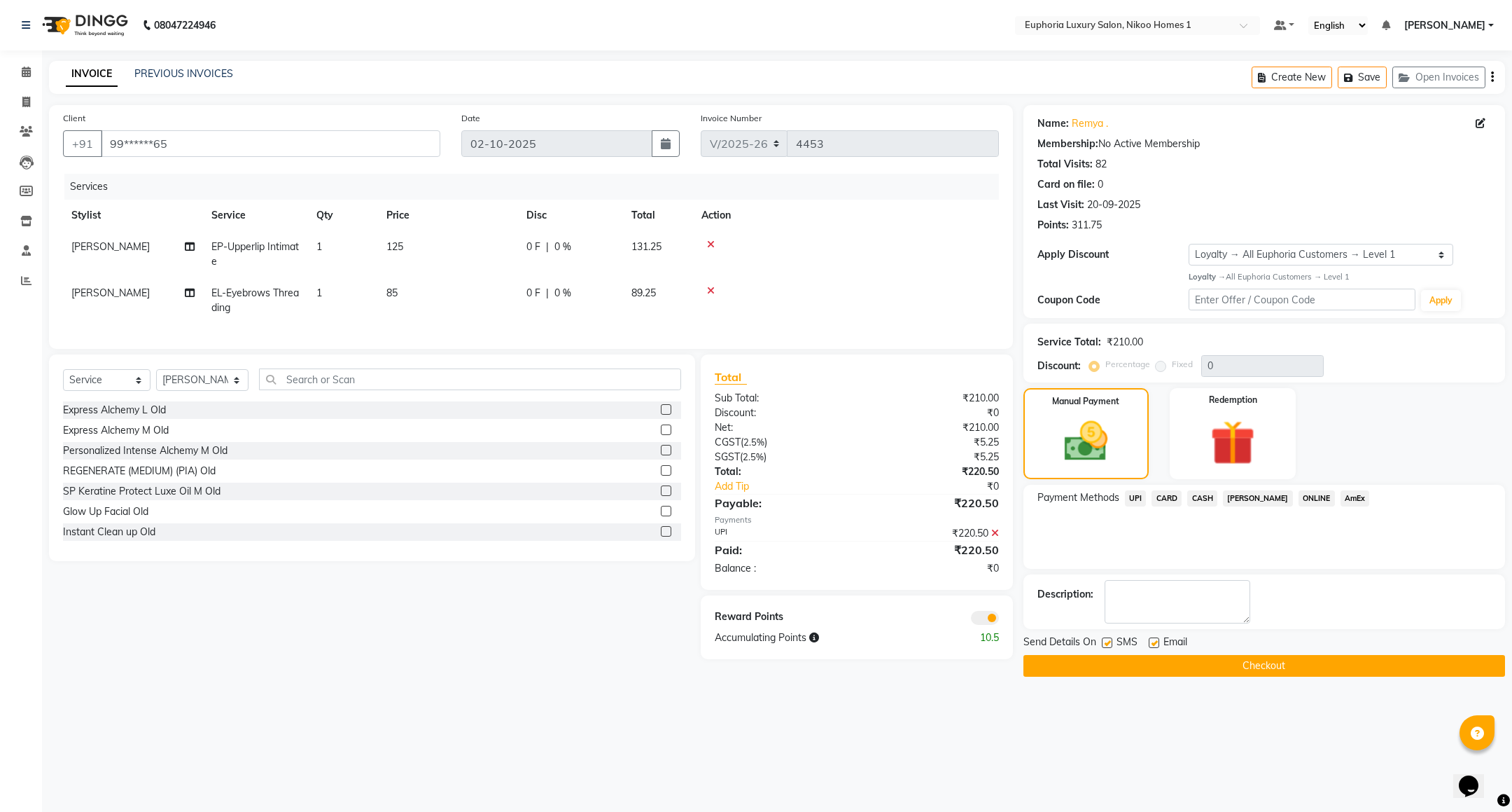
click at [1187, 666] on button "Checkout" at bounding box center [1264, 665] width 481 height 22
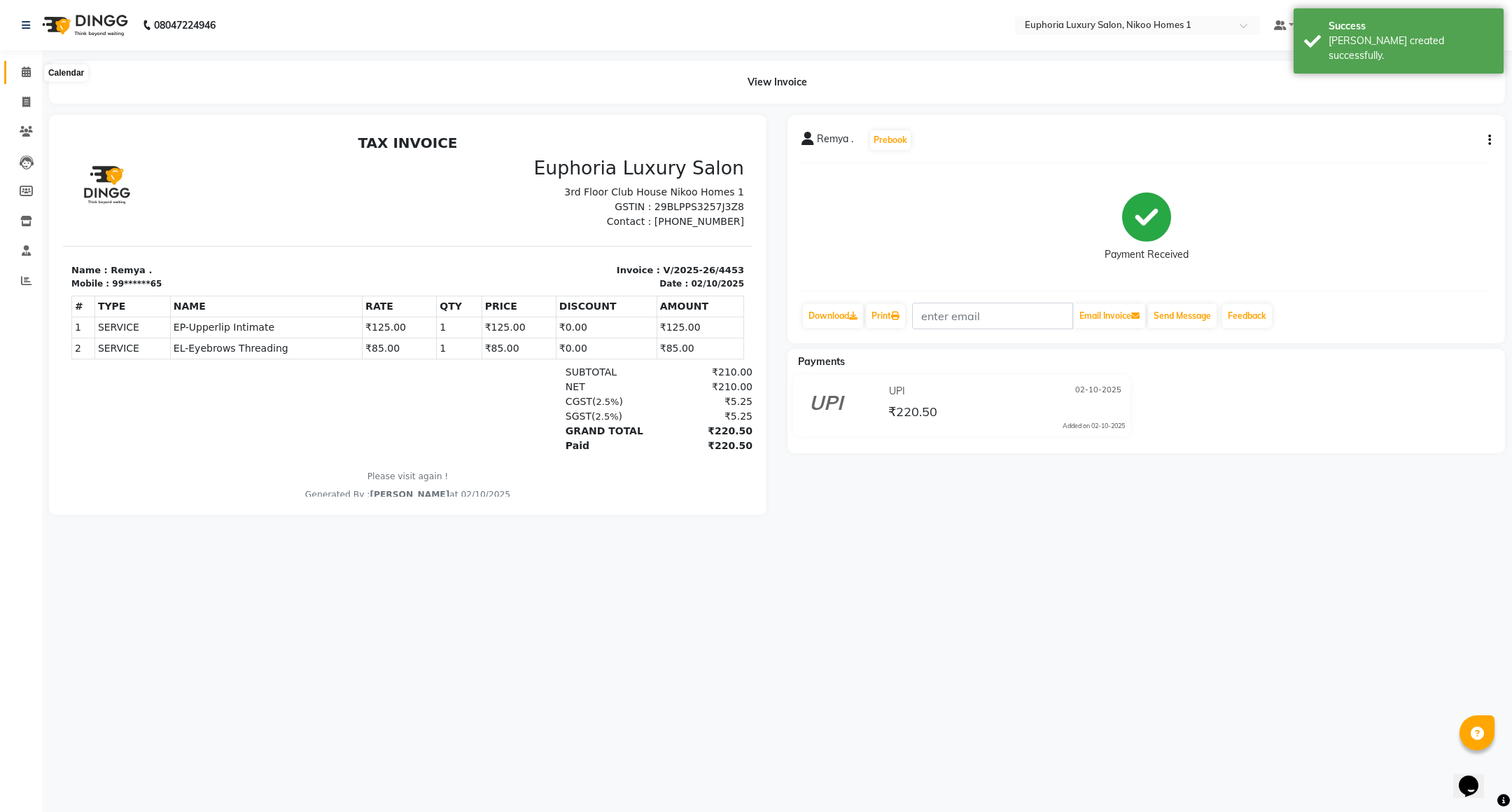
click at [24, 73] on icon at bounding box center [26, 72] width 9 height 11
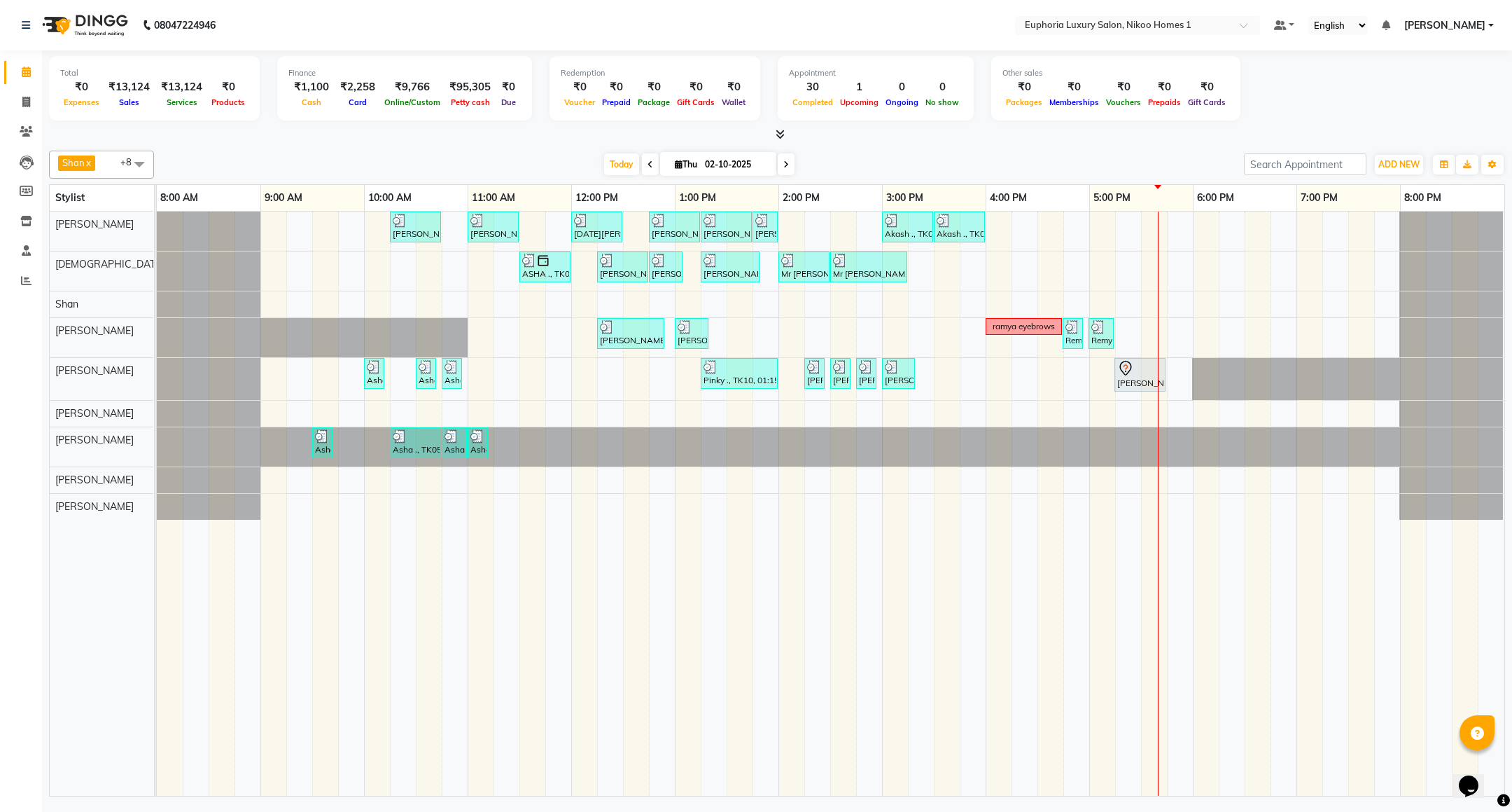
click at [318, 633] on td at bounding box center [325, 503] width 26 height 584
click at [1134, 376] on div at bounding box center [1140, 368] width 46 height 17
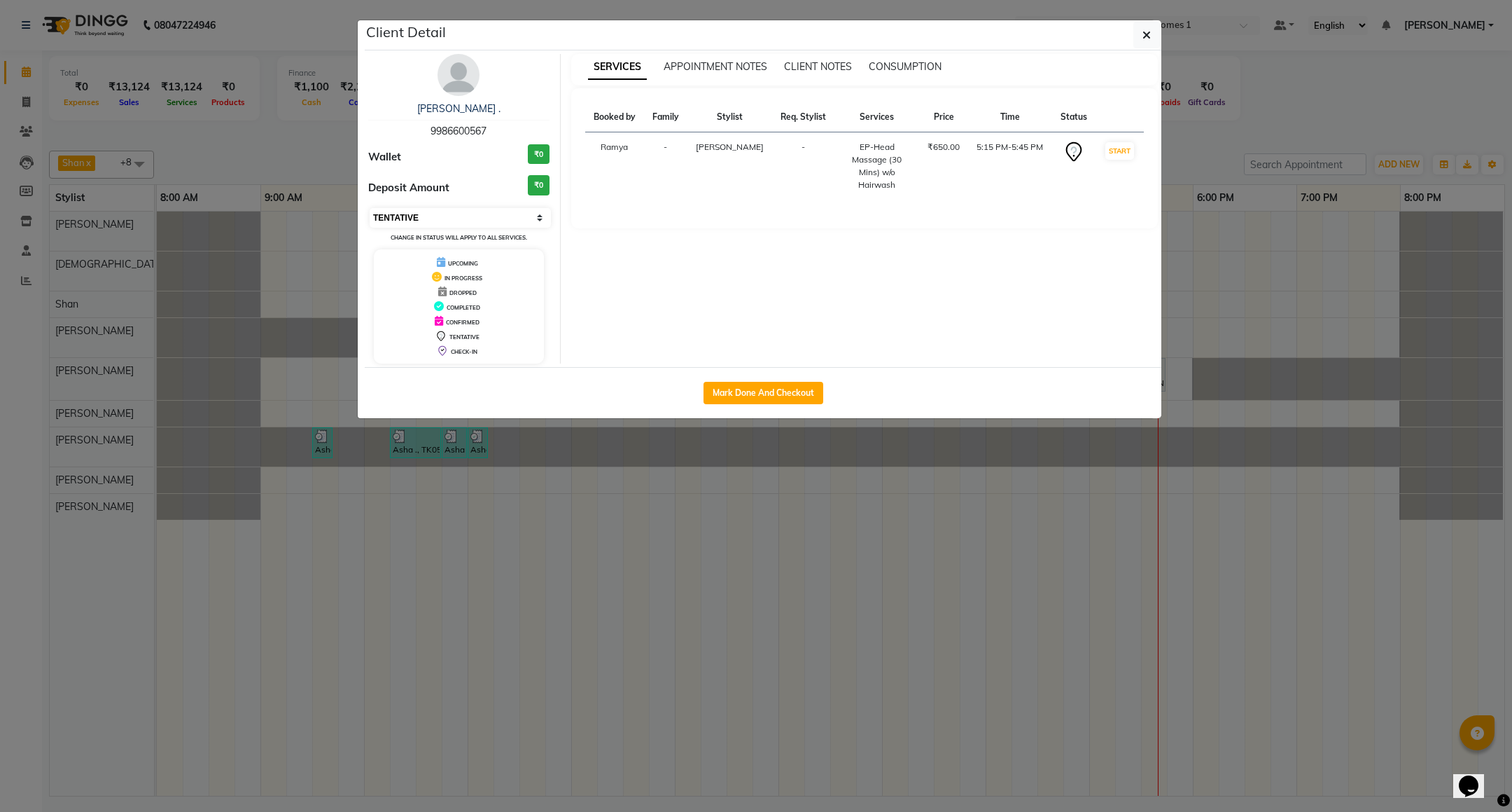
click at [480, 218] on select "Select IN SERVICE CONFIRMED TENTATIVE CHECK IN MARK DONE DROPPED UPCOMING" at bounding box center [460, 217] width 181 height 19
select select "8"
click at [370, 209] on select "Select IN SERVICE CONFIRMED TENTATIVE CHECK IN MARK DONE DROPPED UPCOMING" at bounding box center [460, 217] width 181 height 19
click at [1143, 39] on icon "button" at bounding box center [1147, 34] width 9 height 11
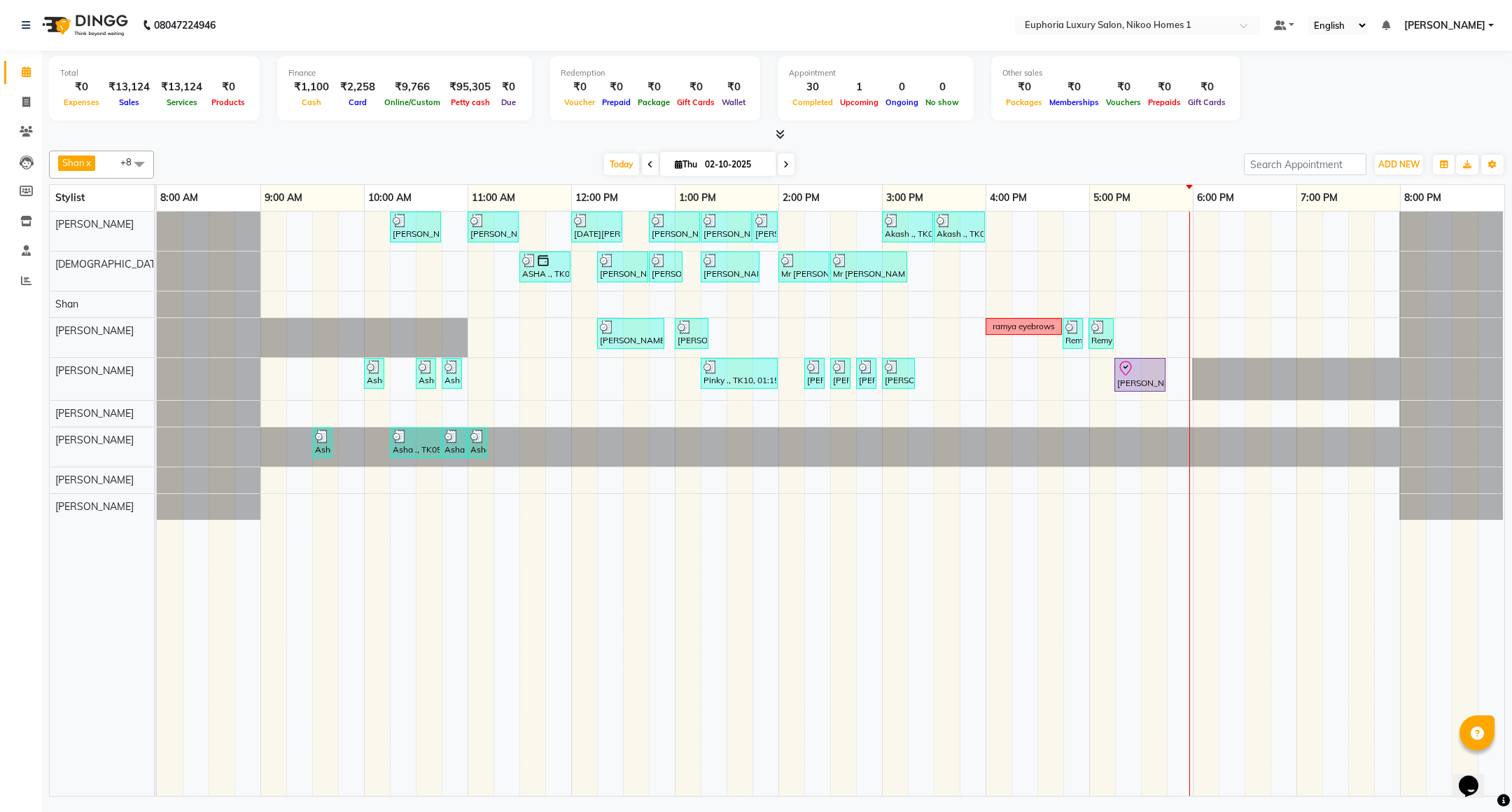
click at [779, 167] on span at bounding box center [786, 164] width 17 height 22
type input "03-10-2025"
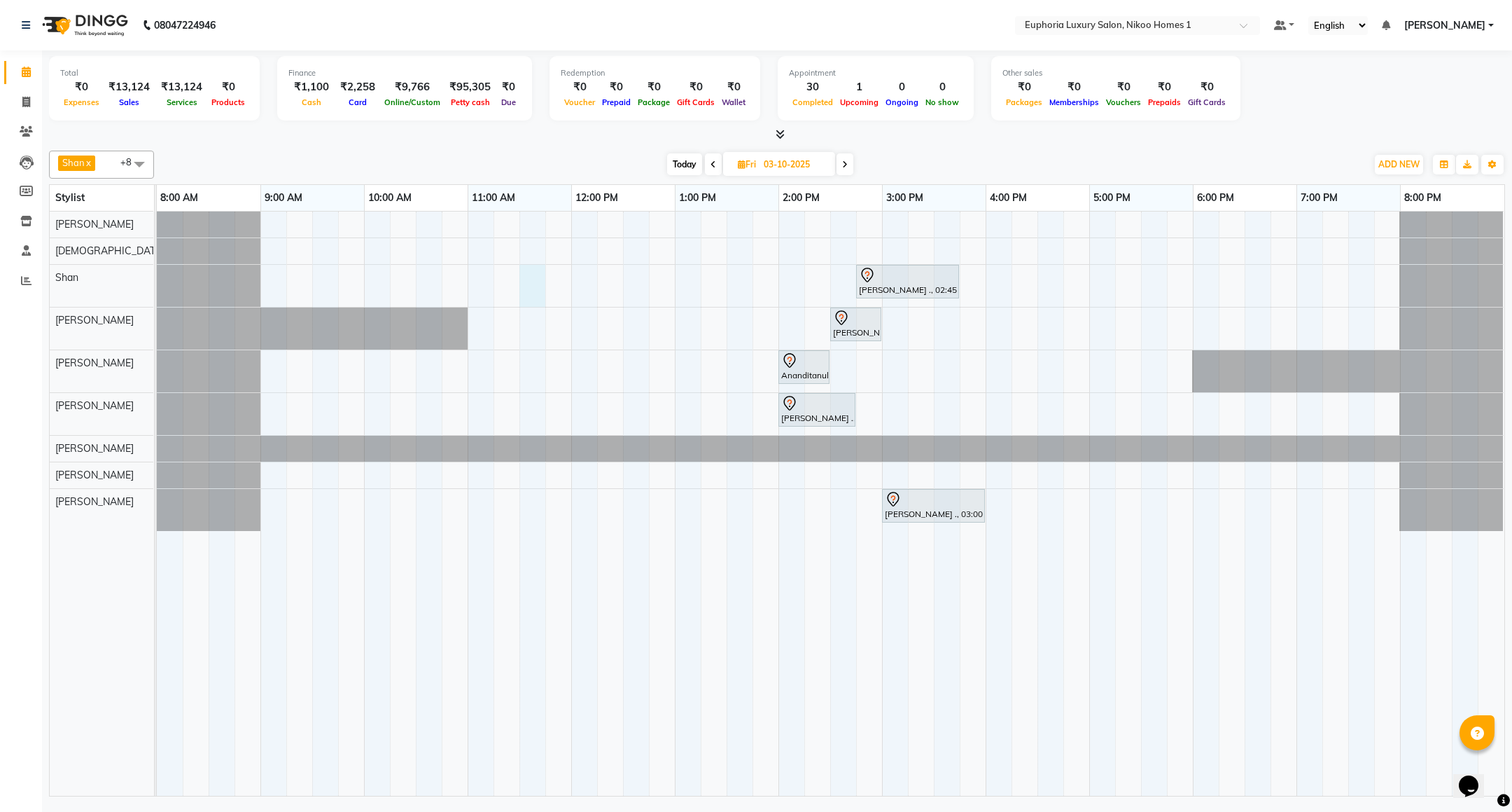
click at [534, 273] on div "Suman Chandra ., 02:45 PM-03:45 PM, EP-Color My Root KP Teenu ., 02:30 PM-03:00…" at bounding box center [831, 503] width 1348 height 584
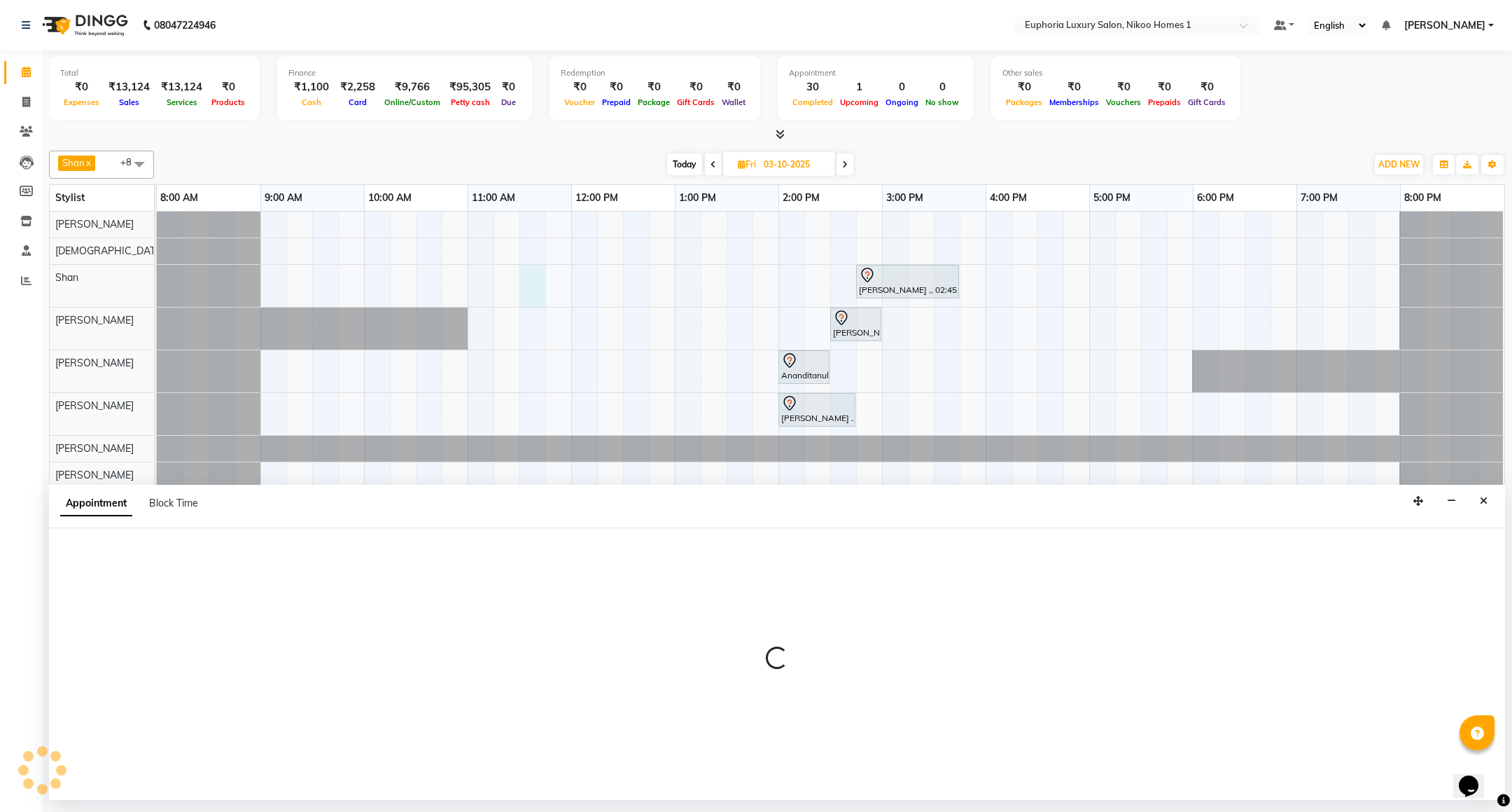
select select "92628"
select select "tentative"
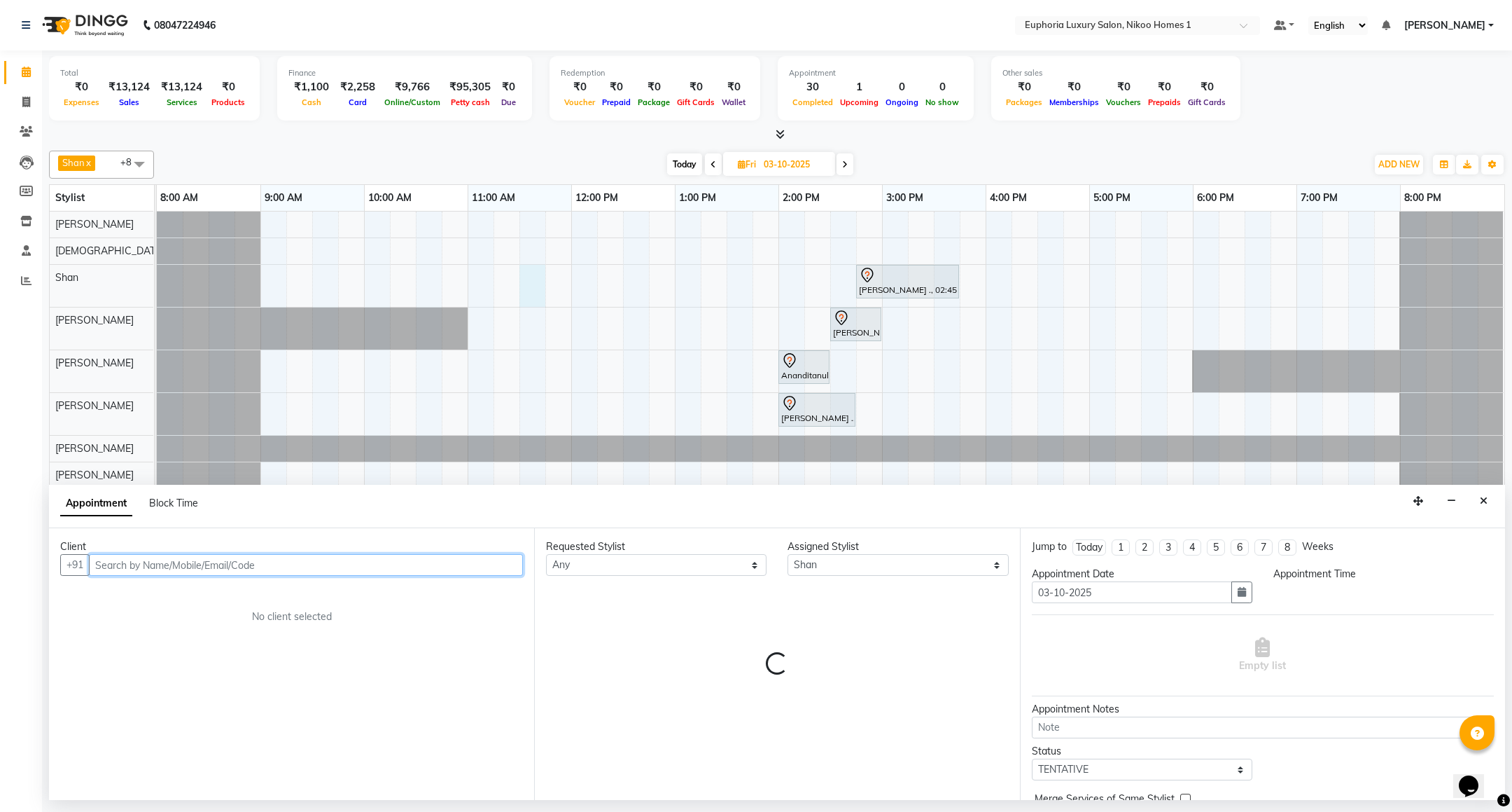
select select "690"
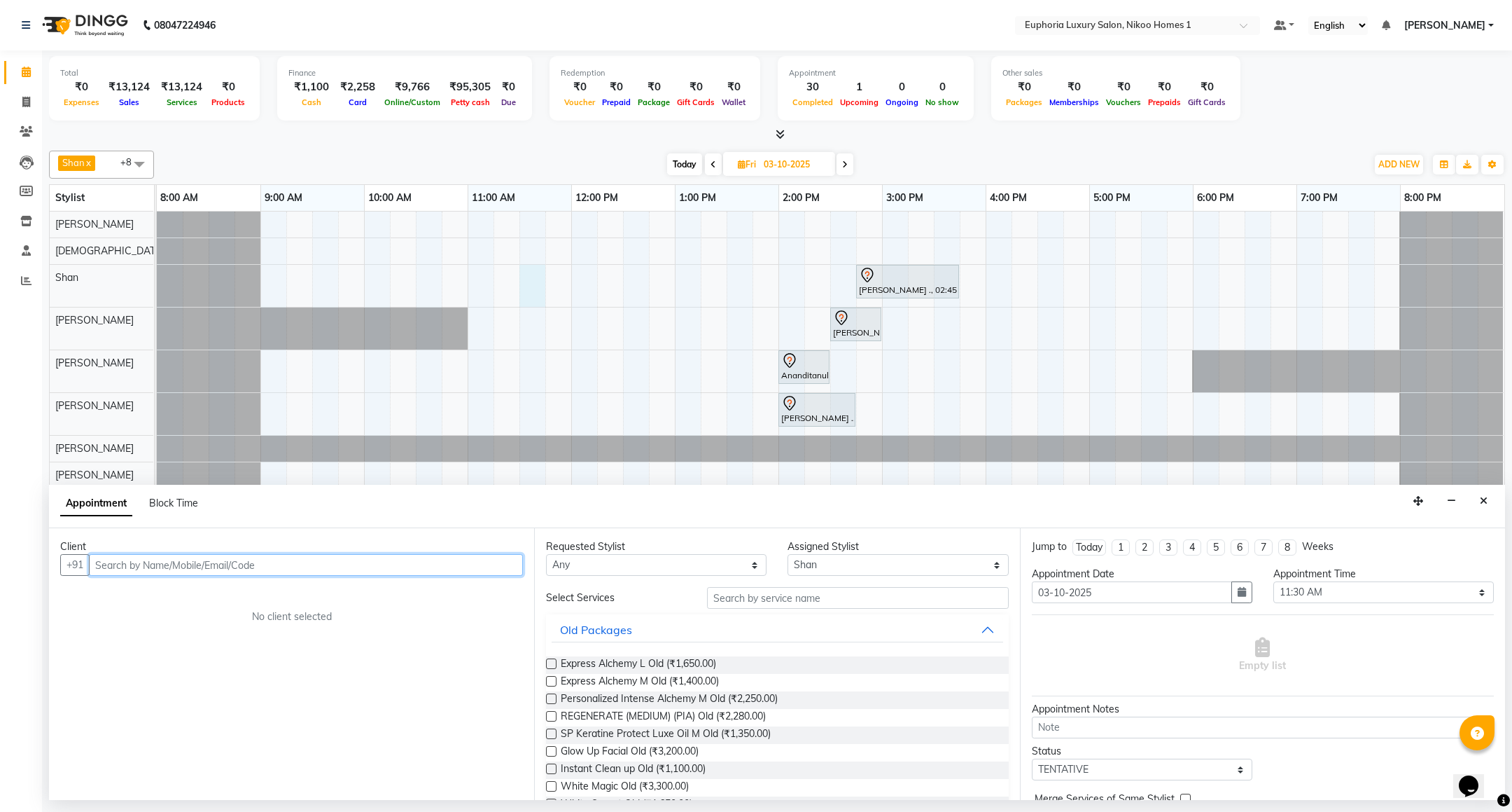
click at [404, 565] on input "text" at bounding box center [306, 565] width 434 height 22
click at [201, 596] on ngb-highlight "94******71" at bounding box center [172, 596] width 57 height 14
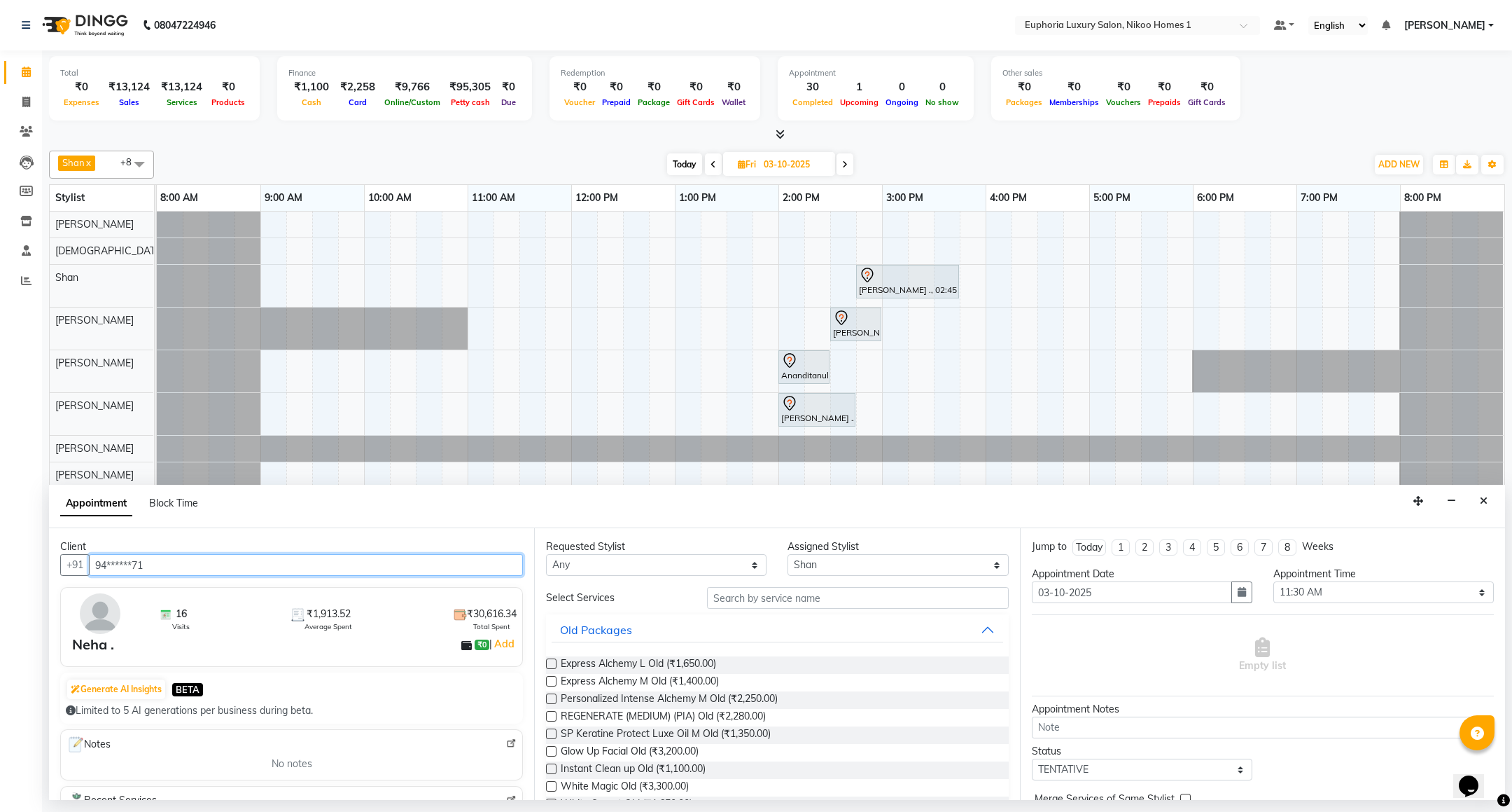
type input "94******71"
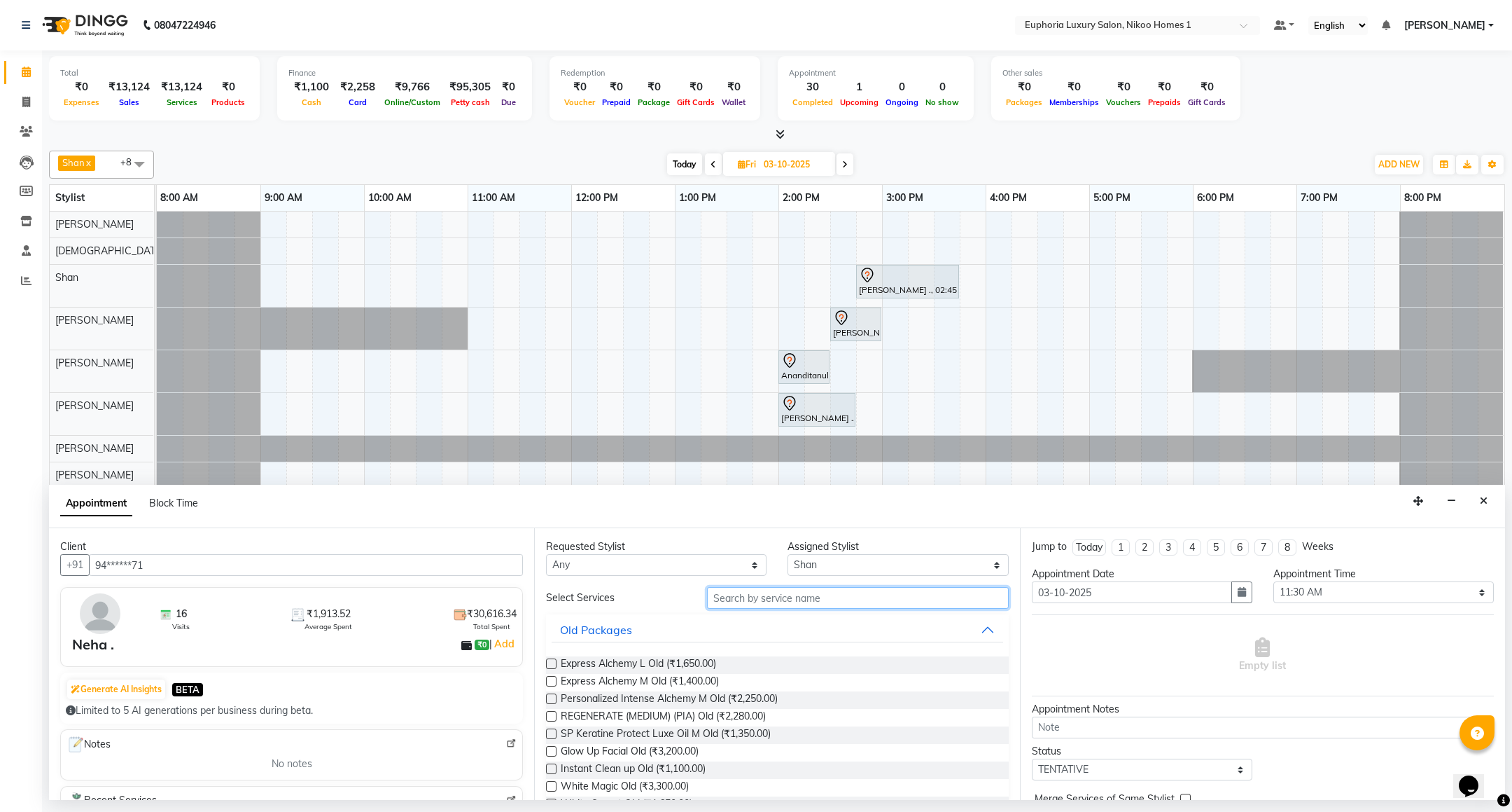
click at [767, 601] on input "text" at bounding box center [858, 597] width 301 height 22
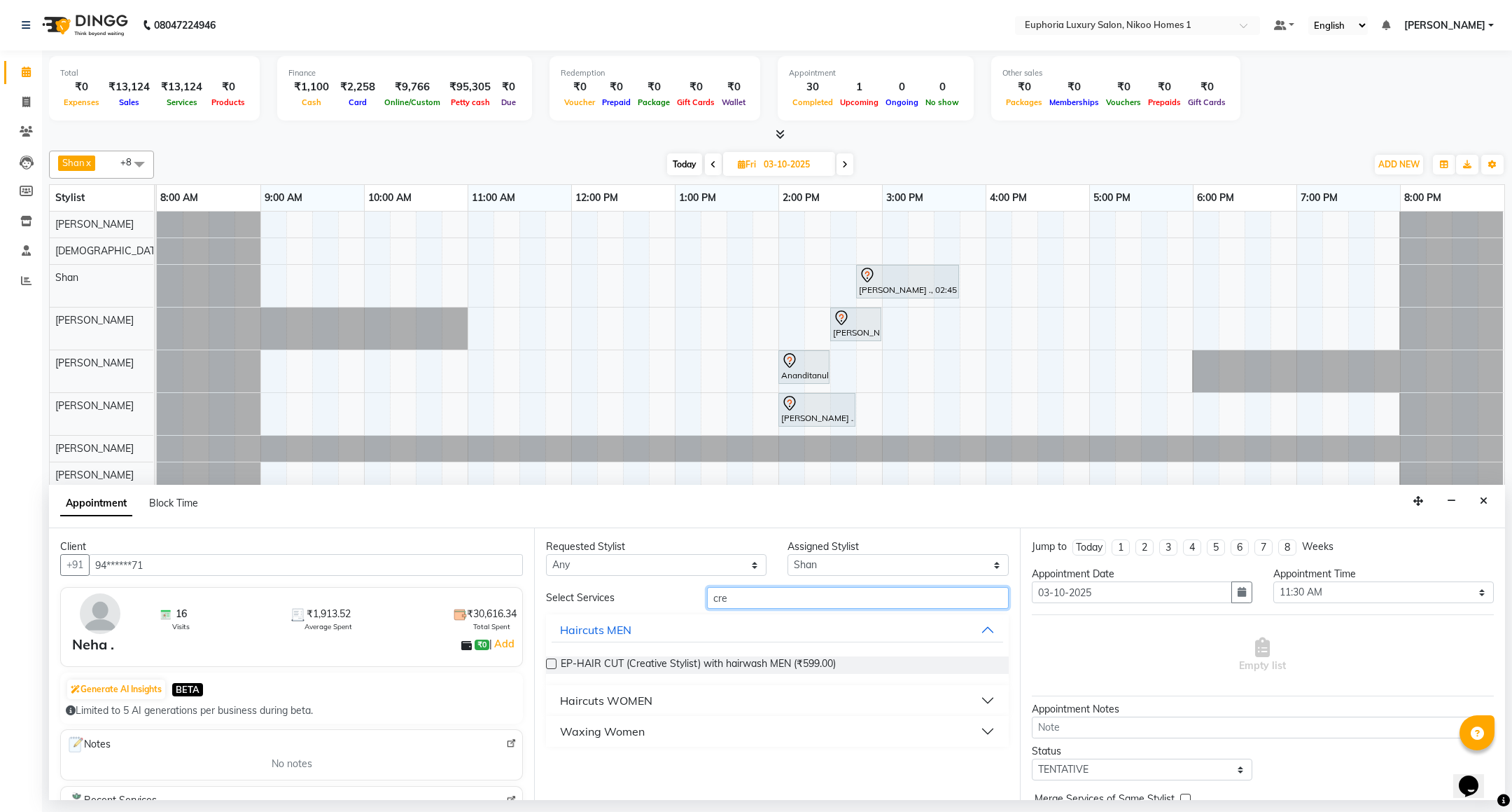
type input "cre"
click at [641, 700] on div "Haircuts WOMEN" at bounding box center [606, 700] width 93 height 17
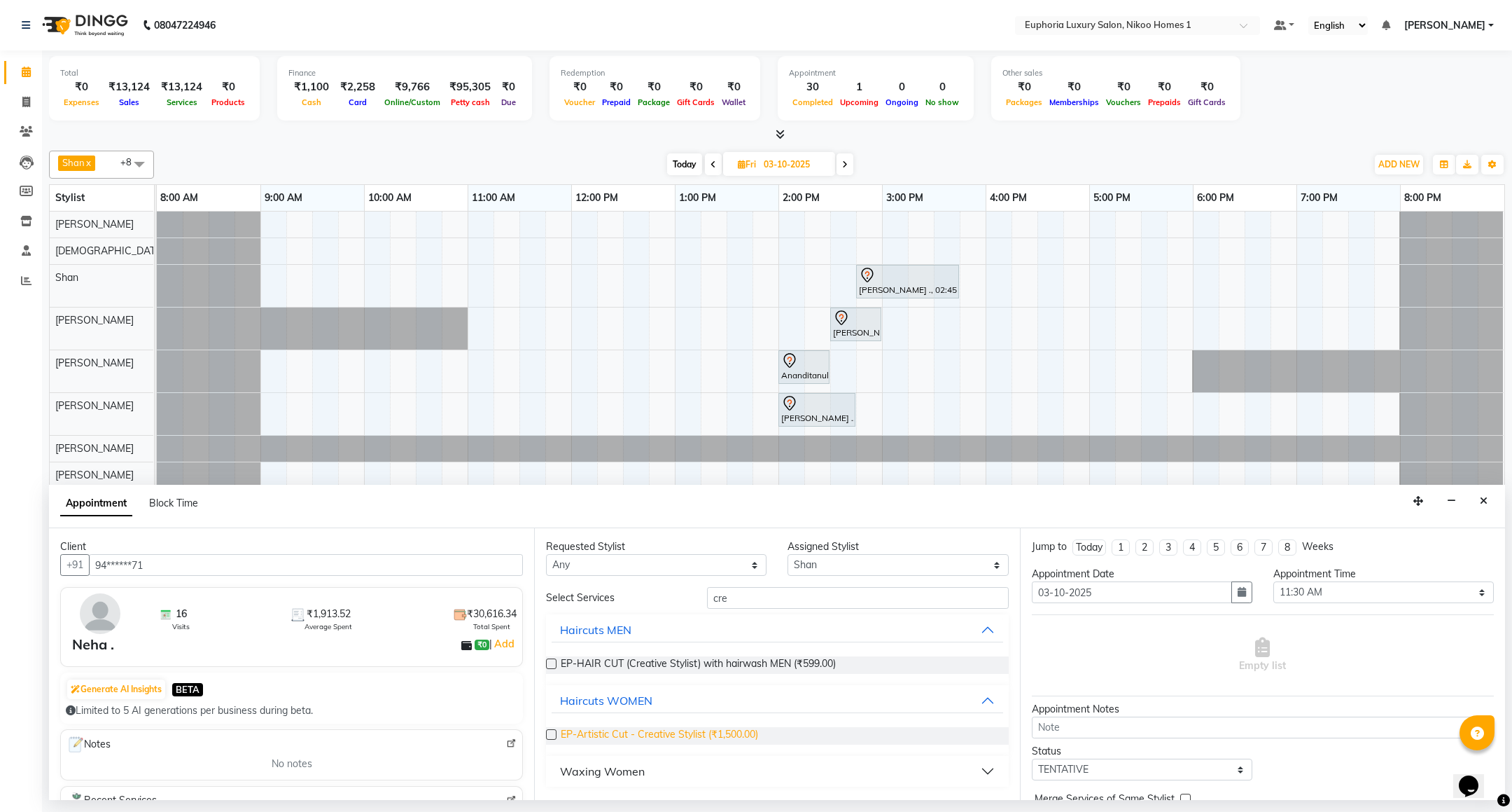
click at [650, 734] on span "EP-Artistic Cut - Creative Stylist (₹1,500.00)" at bounding box center [660, 736] width 198 height 18
checkbox input "false"
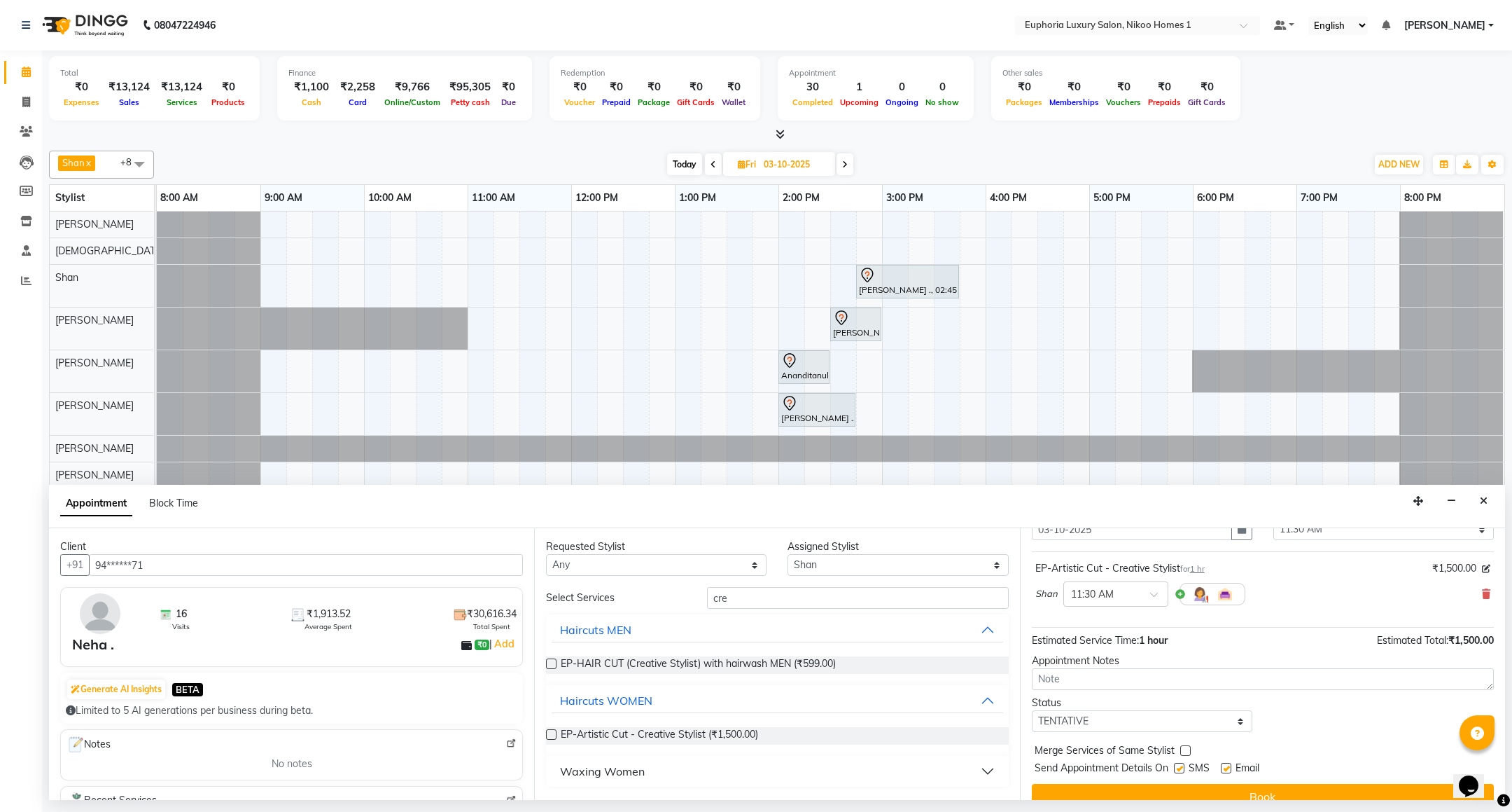
scroll to position [86, 0]
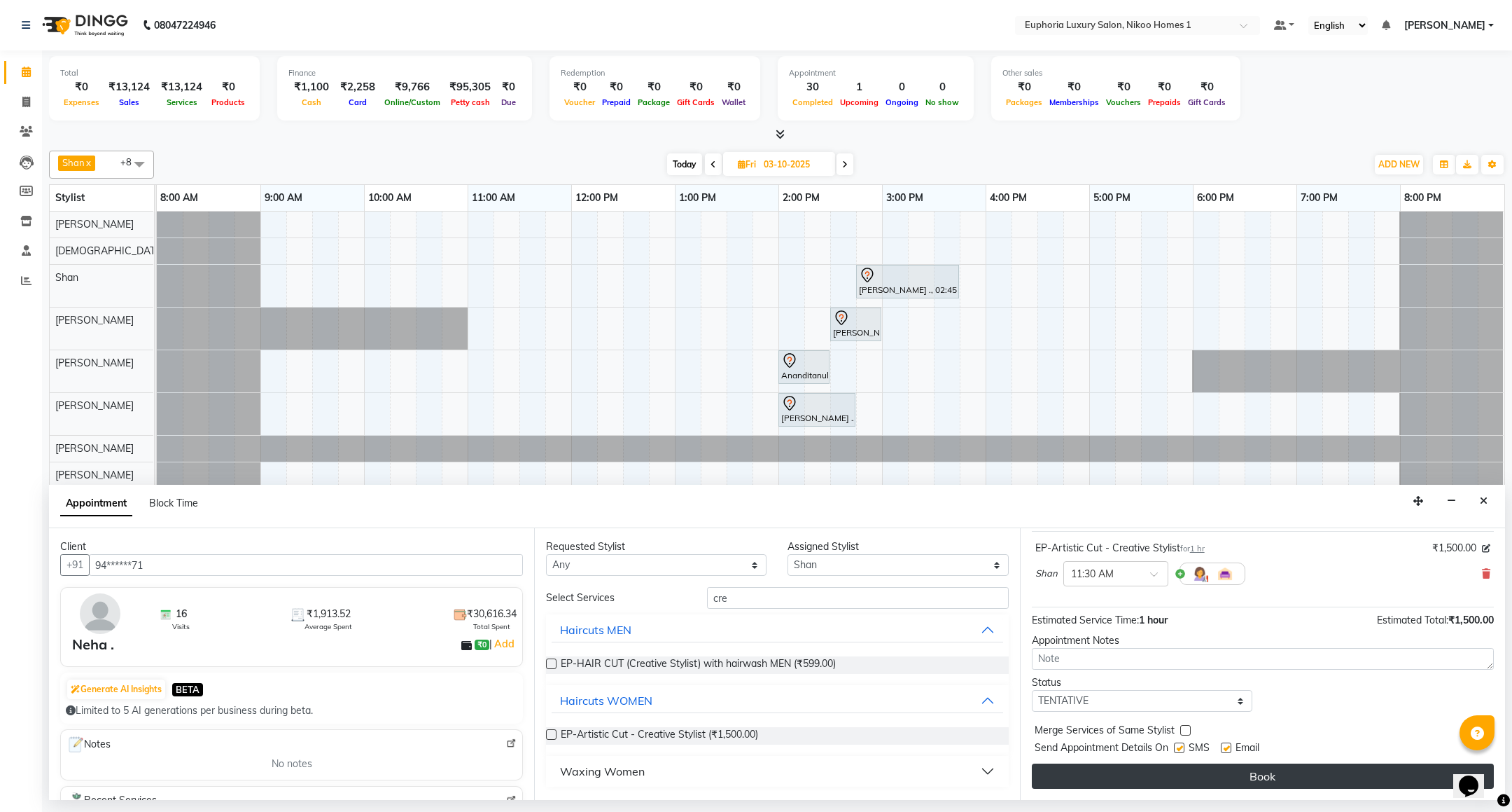
click at [1176, 776] on button "Book" at bounding box center [1262, 776] width 462 height 26
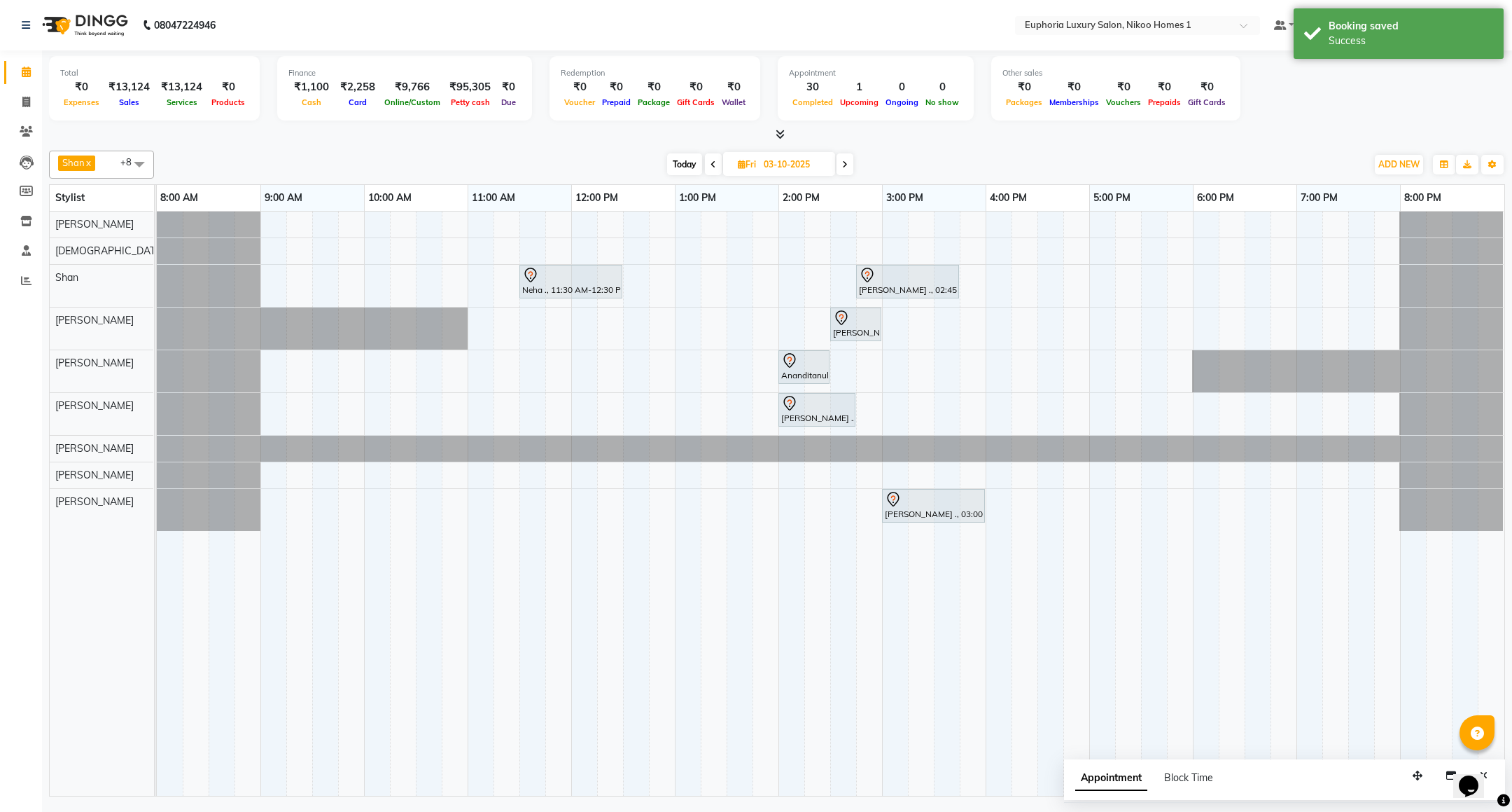
click at [690, 161] on span "Today" at bounding box center [684, 164] width 35 height 22
type input "02-10-2025"
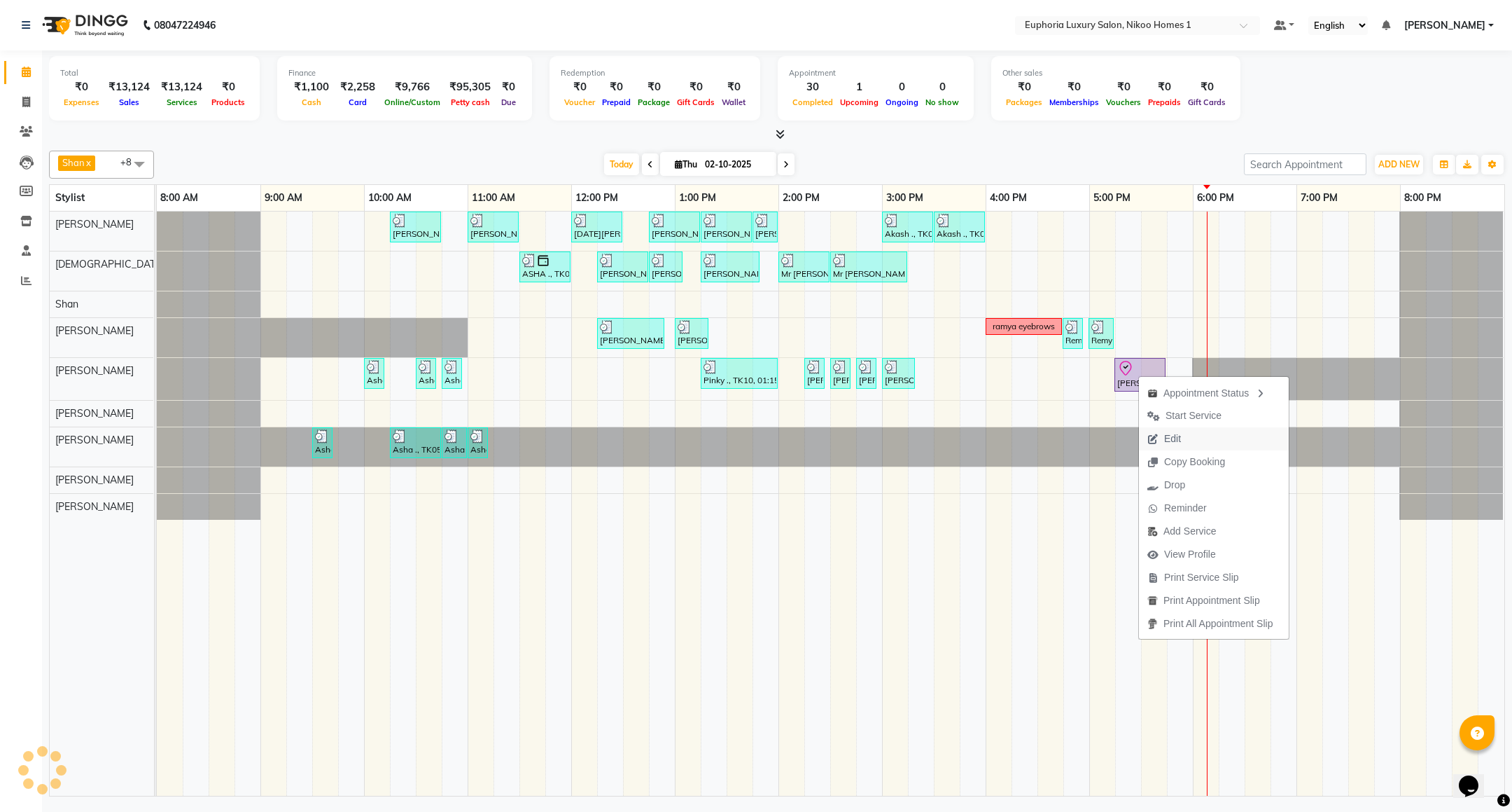
click at [1172, 437] on span "Edit" at bounding box center [1172, 438] width 17 height 15
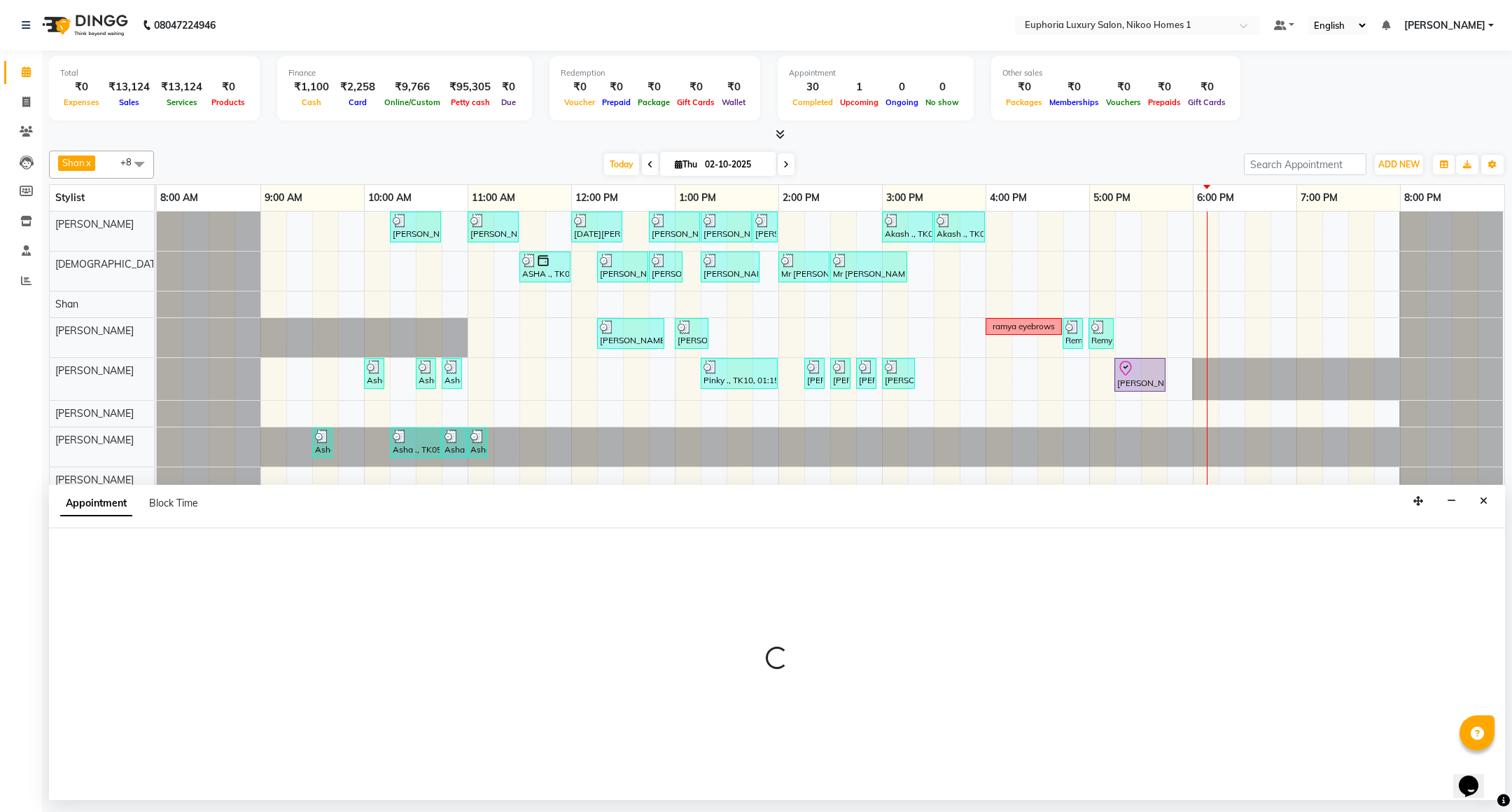
select select "tentative"
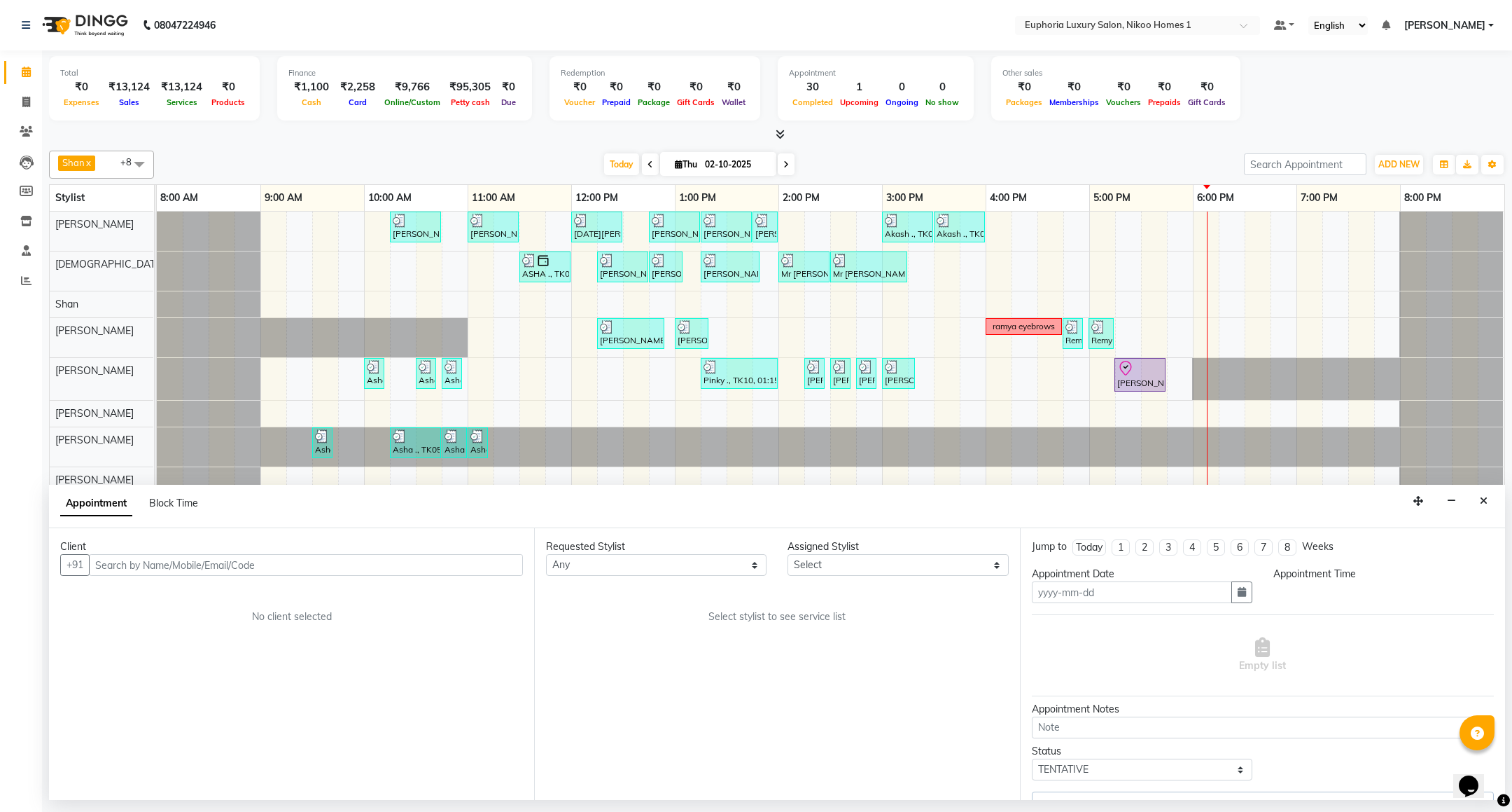
type input "02-10-2025"
select select "check-in"
select select "1035"
select select "74089"
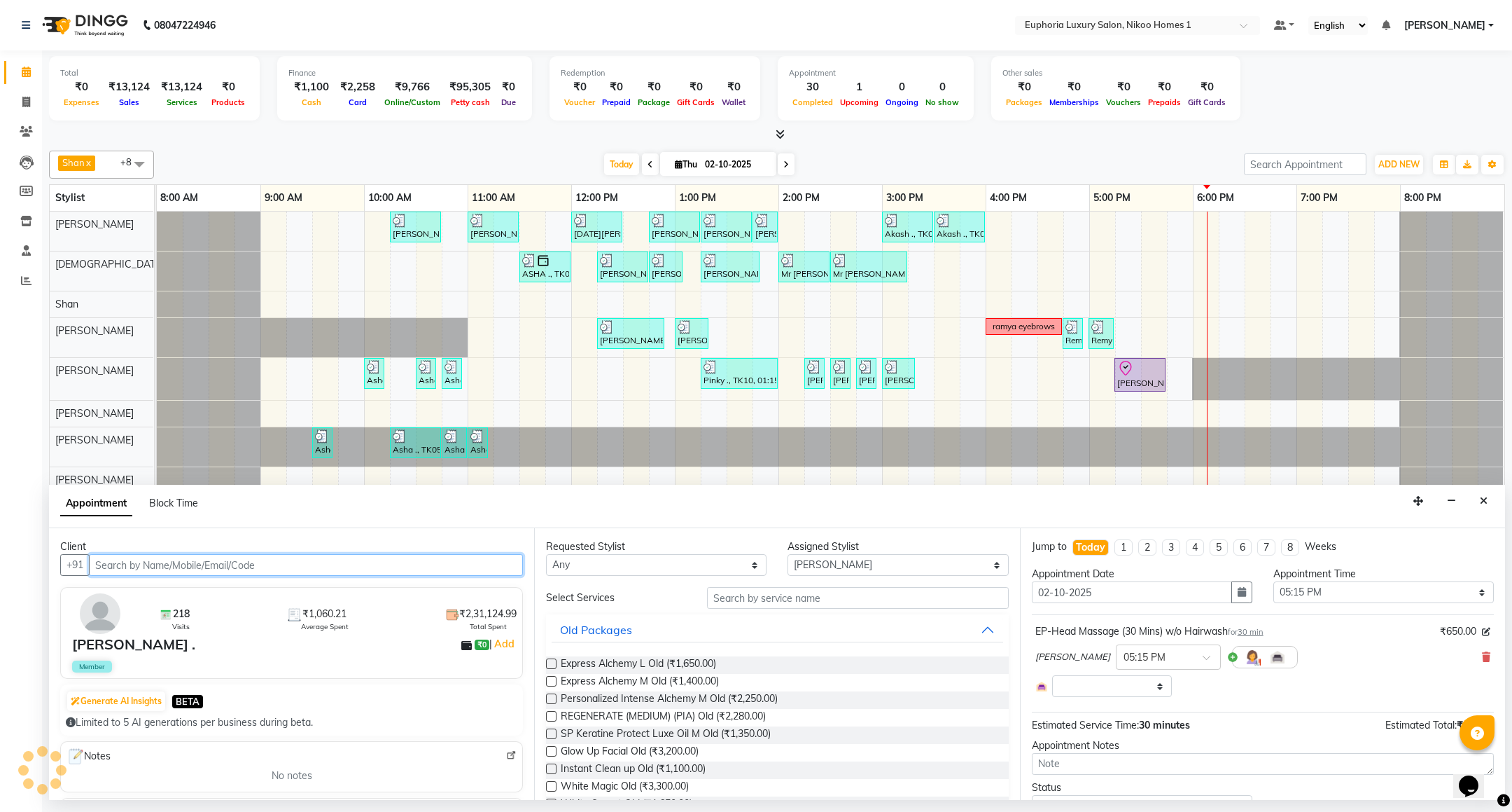
select select "4025"
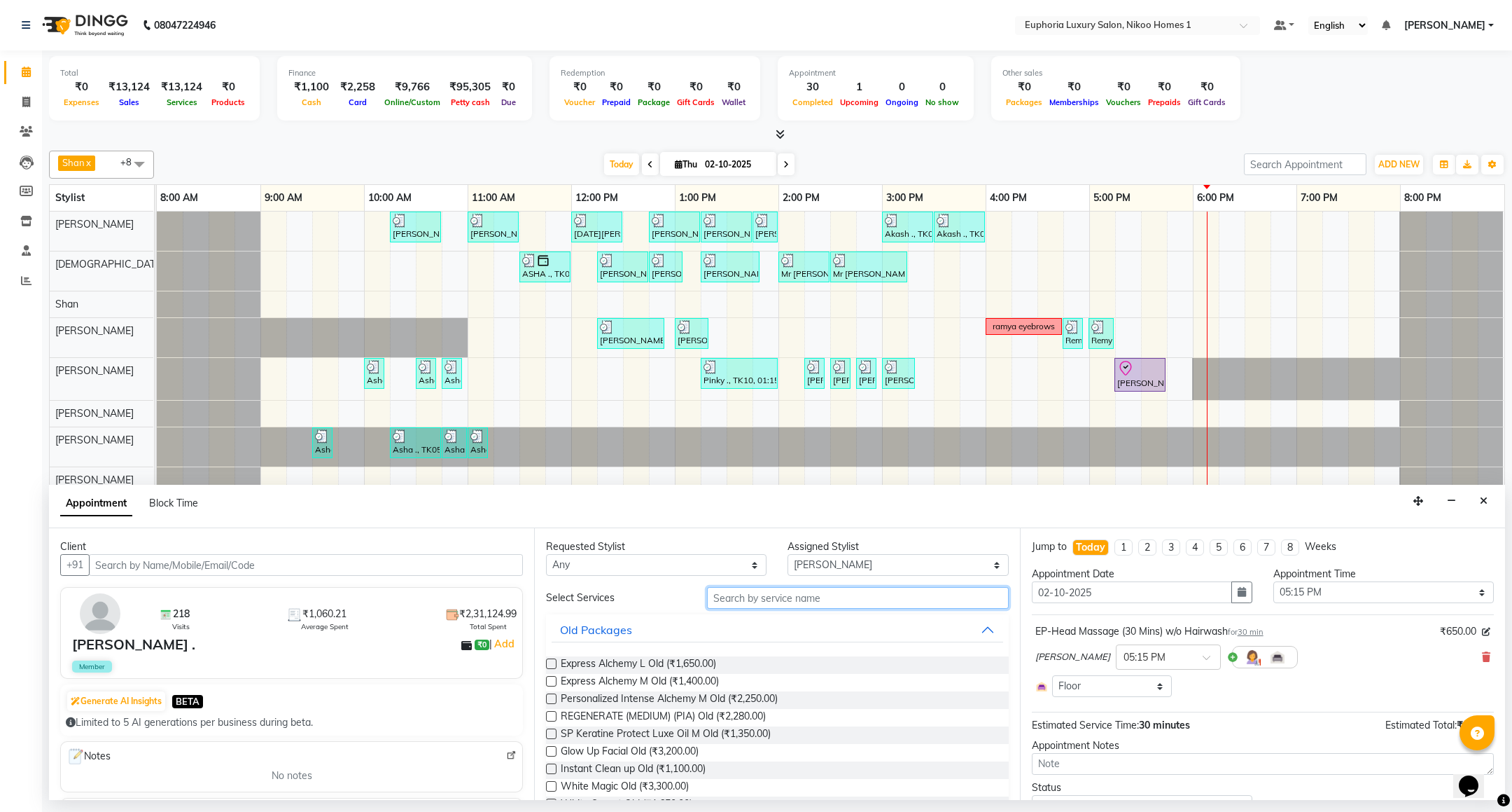
click at [737, 601] on input "text" at bounding box center [858, 597] width 301 height 22
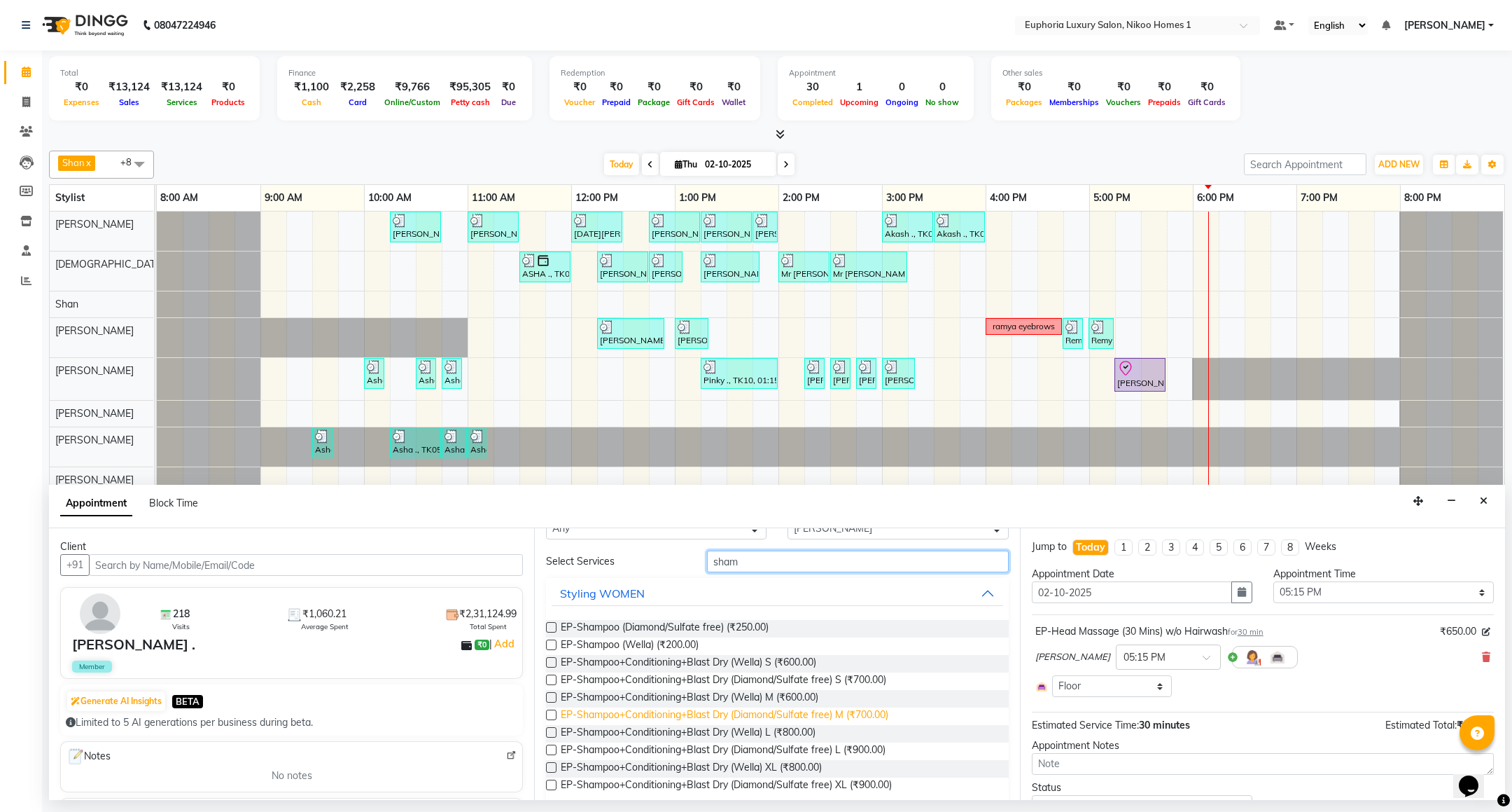
scroll to position [53, 0]
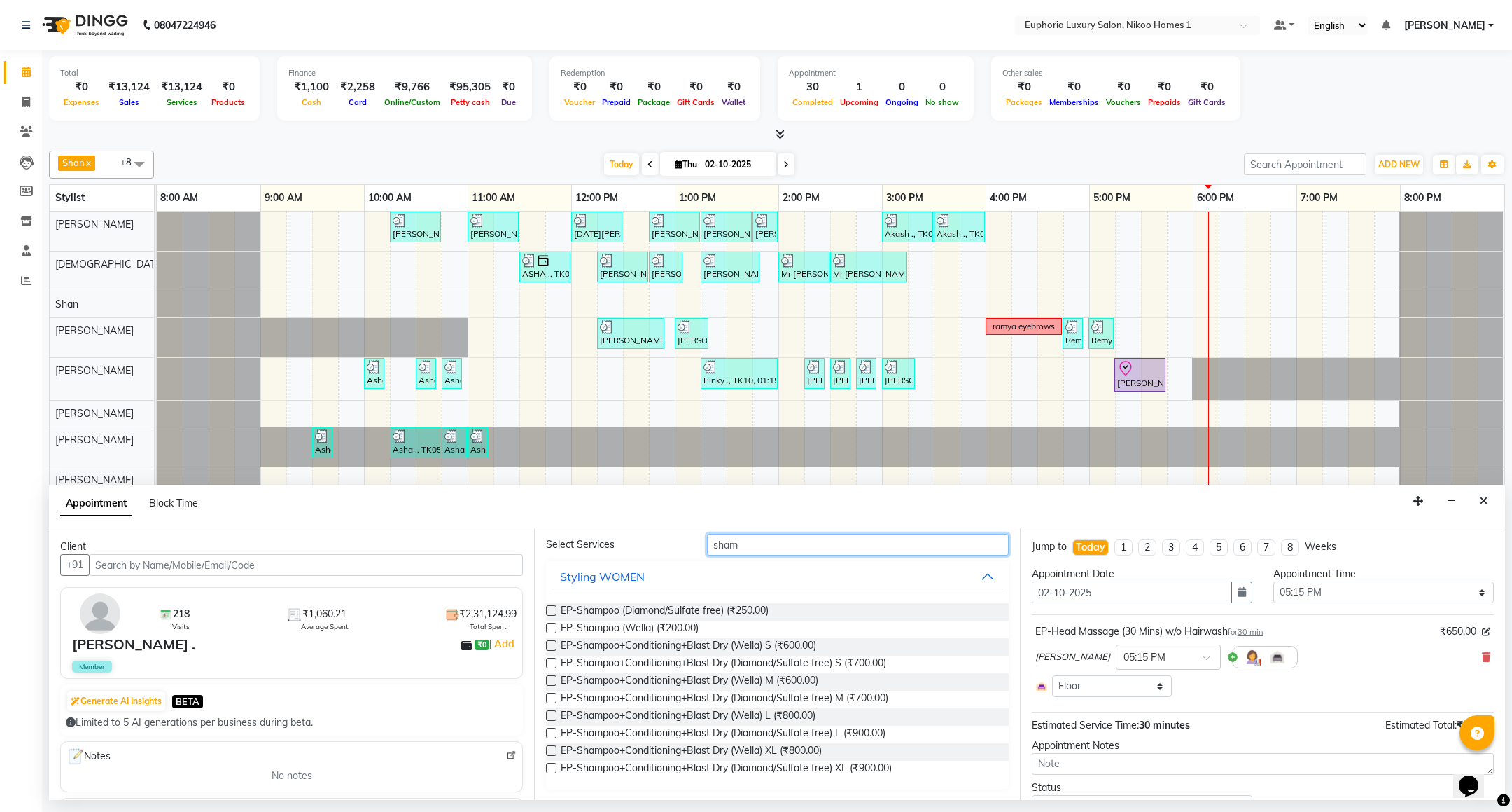
click at [767, 546] on input "sham" at bounding box center [858, 544] width 301 height 22
type input "sham"
click at [803, 648] on span "EP-Shampoo+Conditioning+Blast Dry (Wella) S (₹600.00)" at bounding box center [688, 647] width 255 height 18
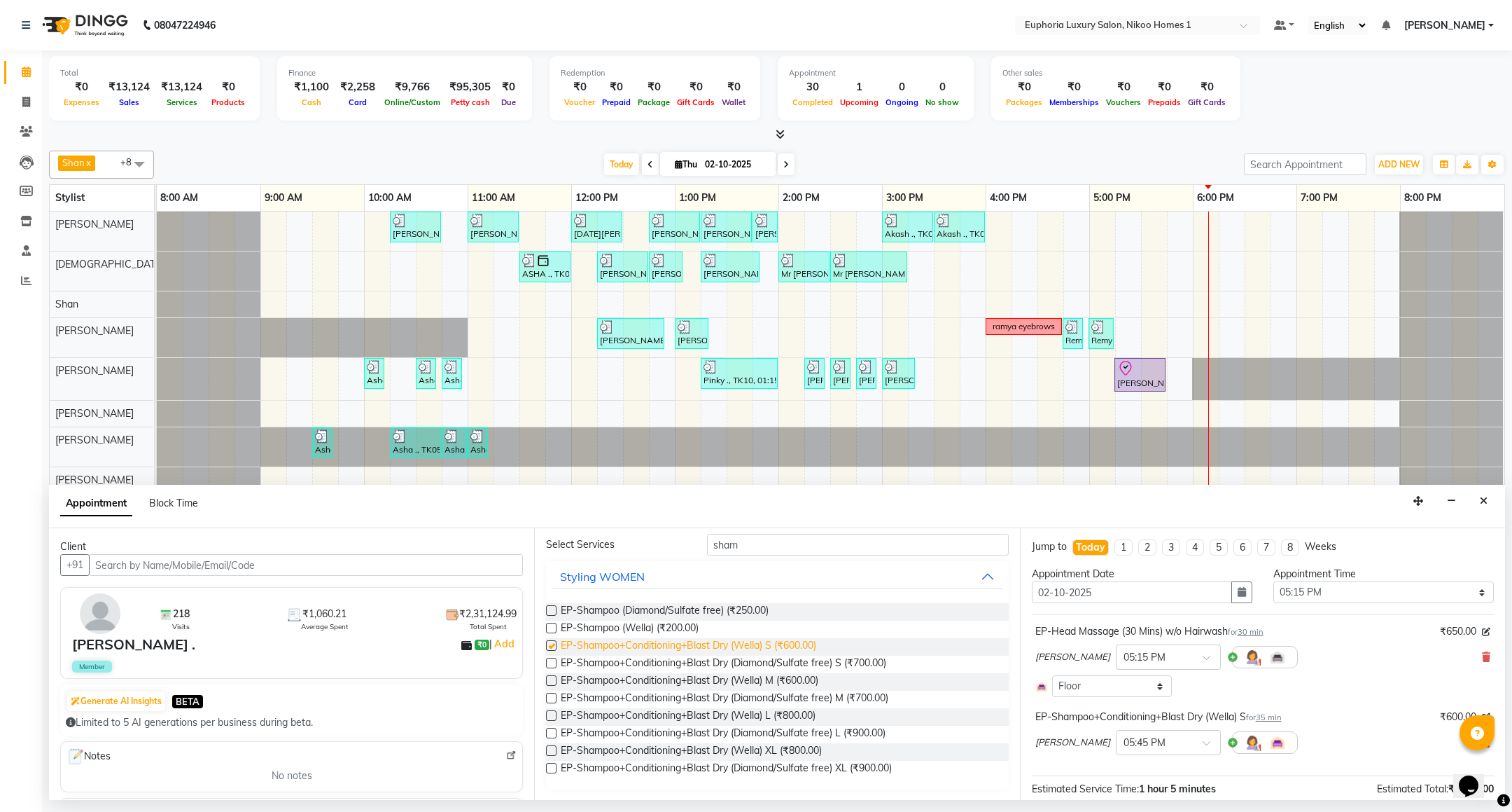
checkbox input "false"
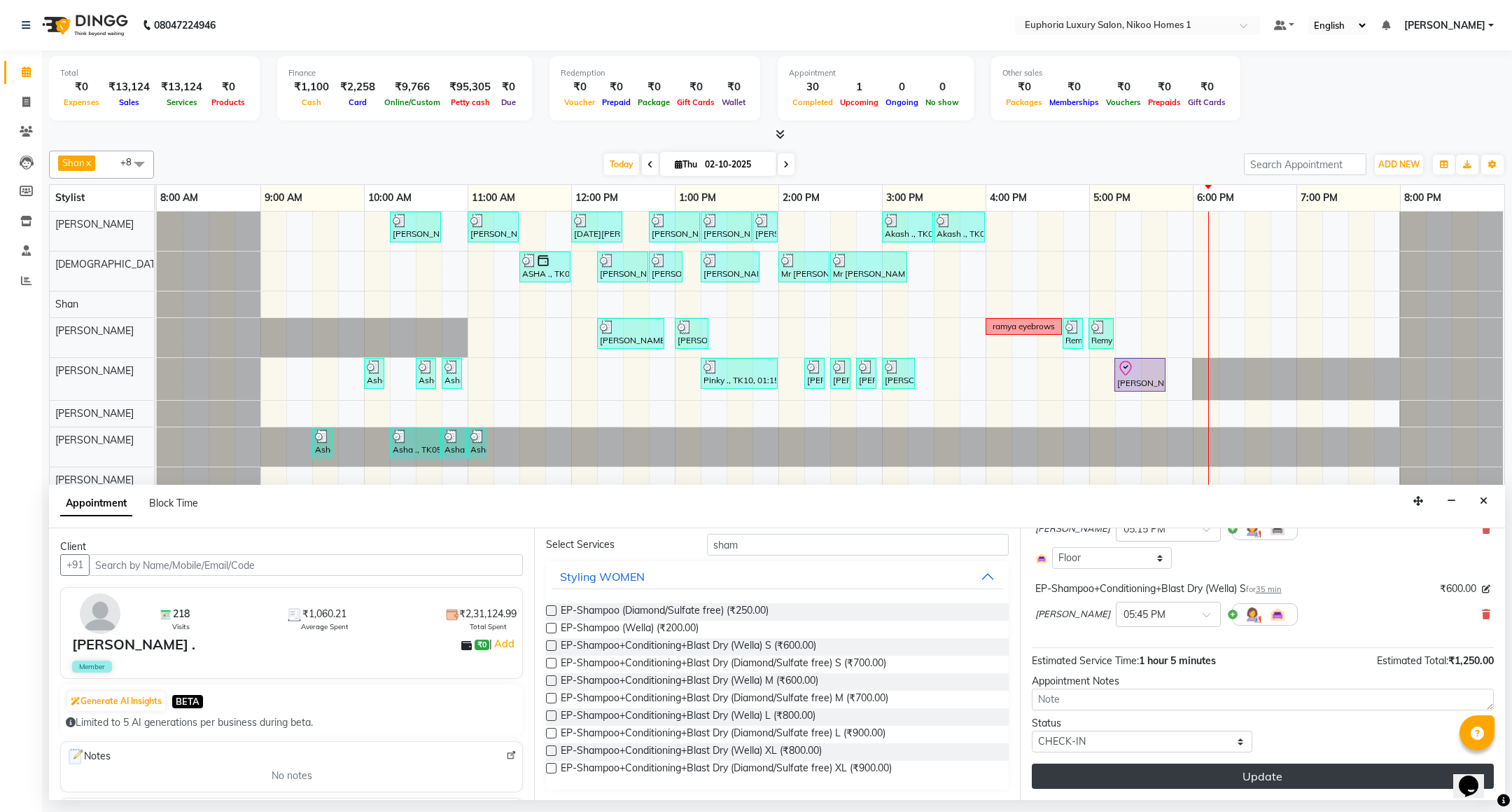
click at [1222, 789] on button "Update" at bounding box center [1262, 776] width 462 height 26
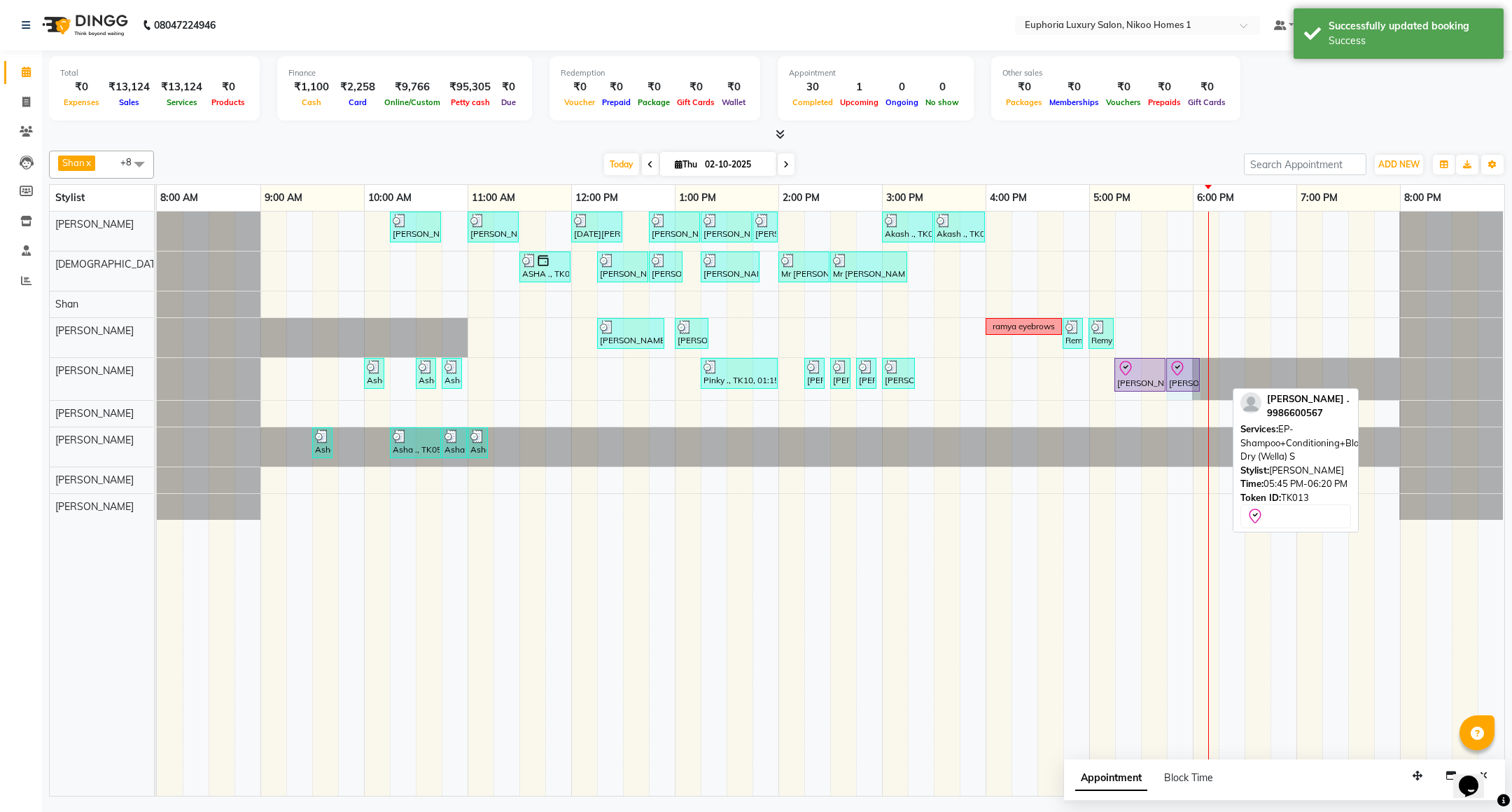
drag, startPoint x: 1227, startPoint y: 373, endPoint x: 1197, endPoint y: 367, distance: 30.6
click at [157, 367] on div "Asha ., TK05, 10:00 AM-10:05 AM, EP-Conditioning (Wella) Asha ., TK05, 10:30 AM…" at bounding box center [157, 379] width 0 height 42
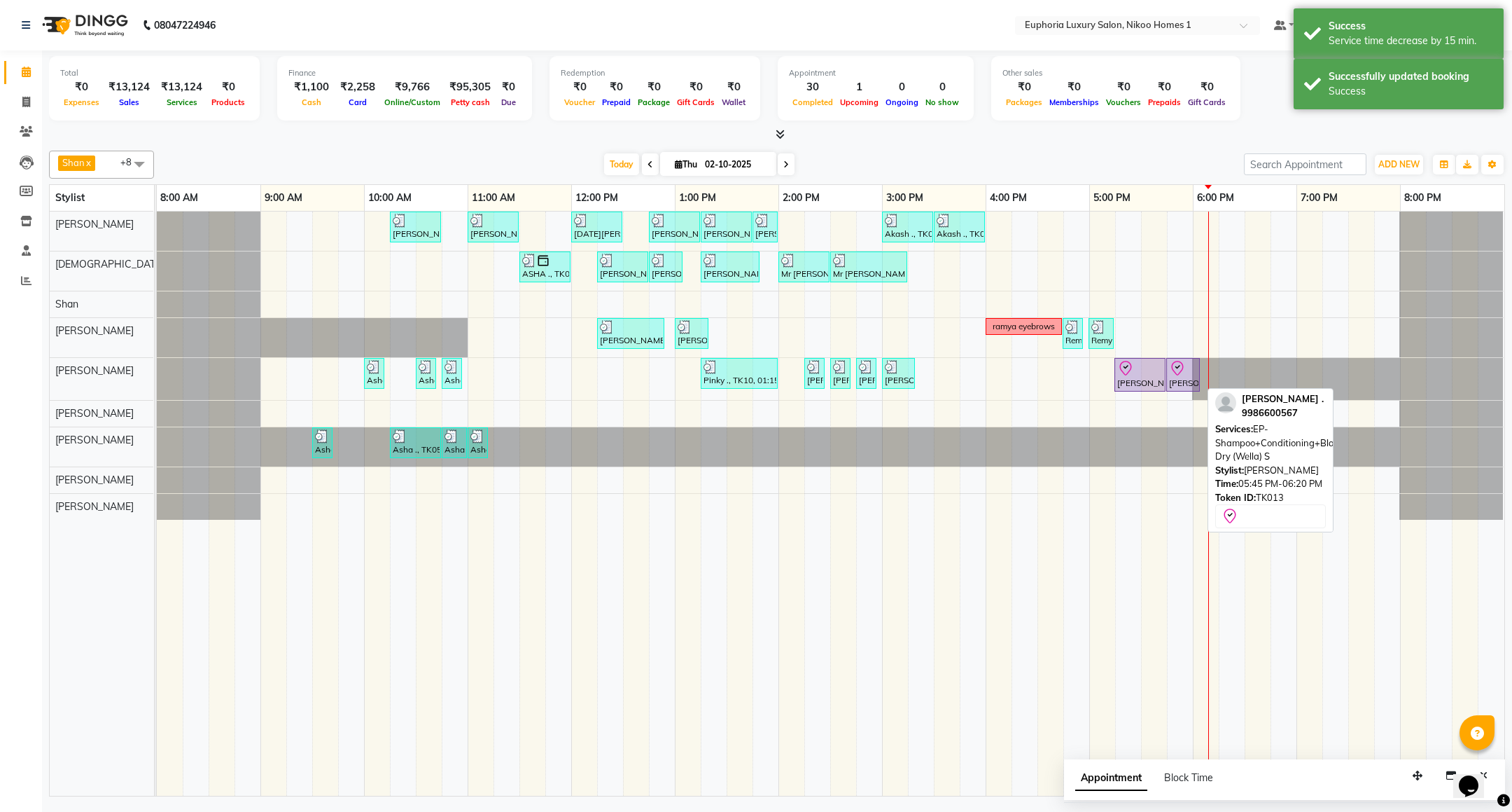
click at [1178, 376] on icon at bounding box center [1177, 368] width 17 height 17
select select "8"
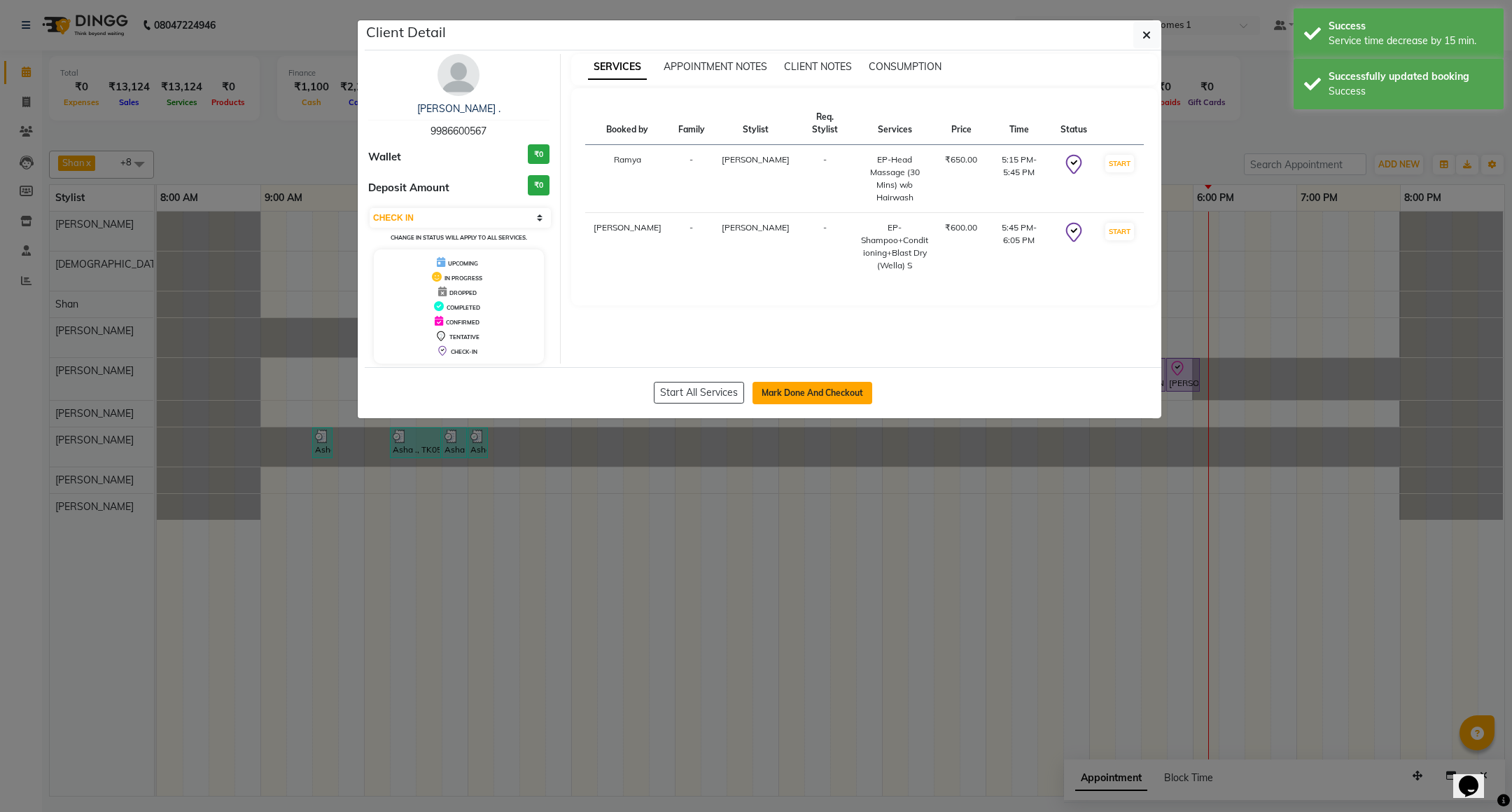
click at [815, 391] on button "Mark Done And Checkout" at bounding box center [813, 392] width 120 height 22
select select "service"
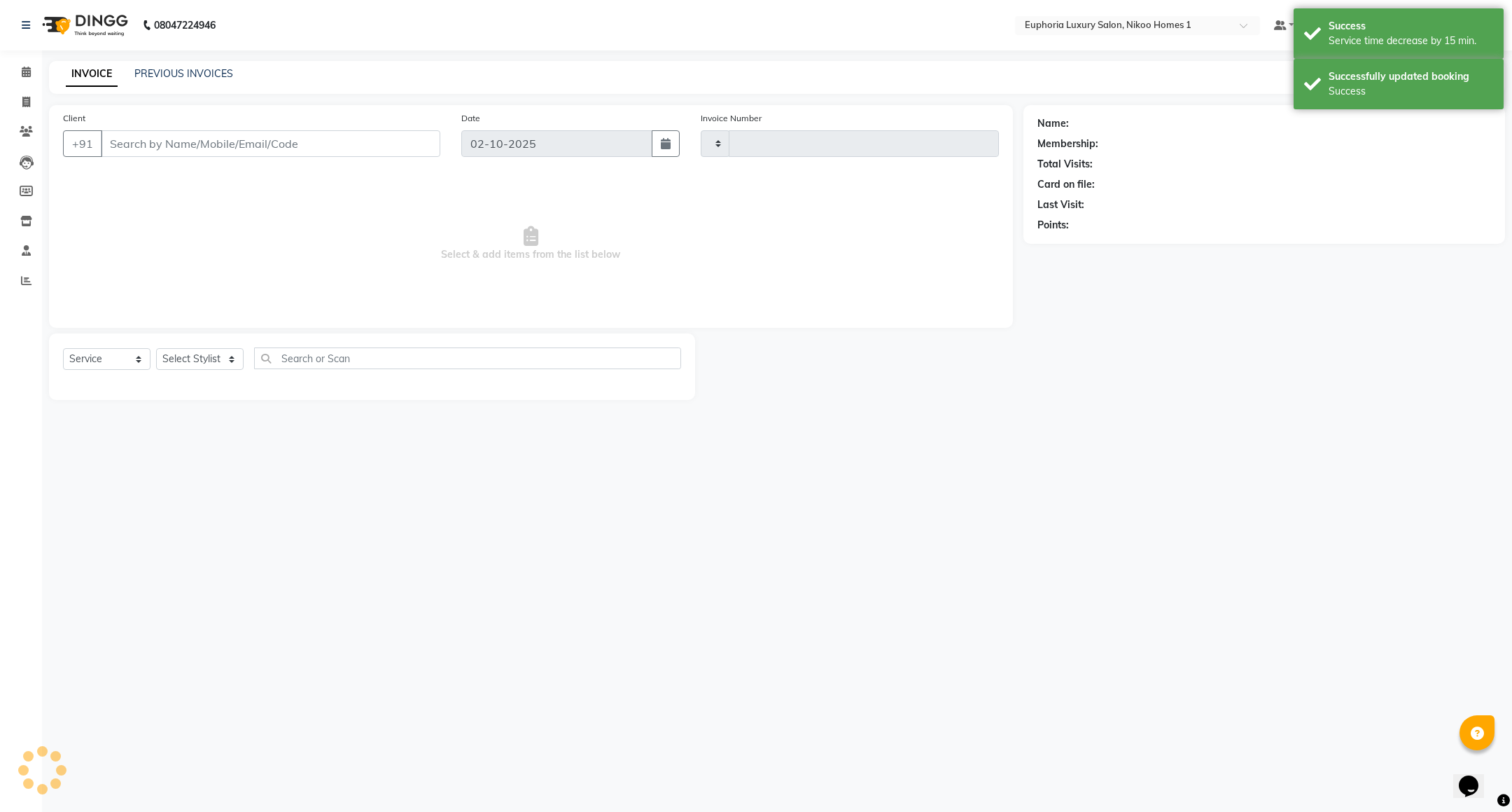
type input "4454"
select select "7987"
type input "99******67"
select select "74089"
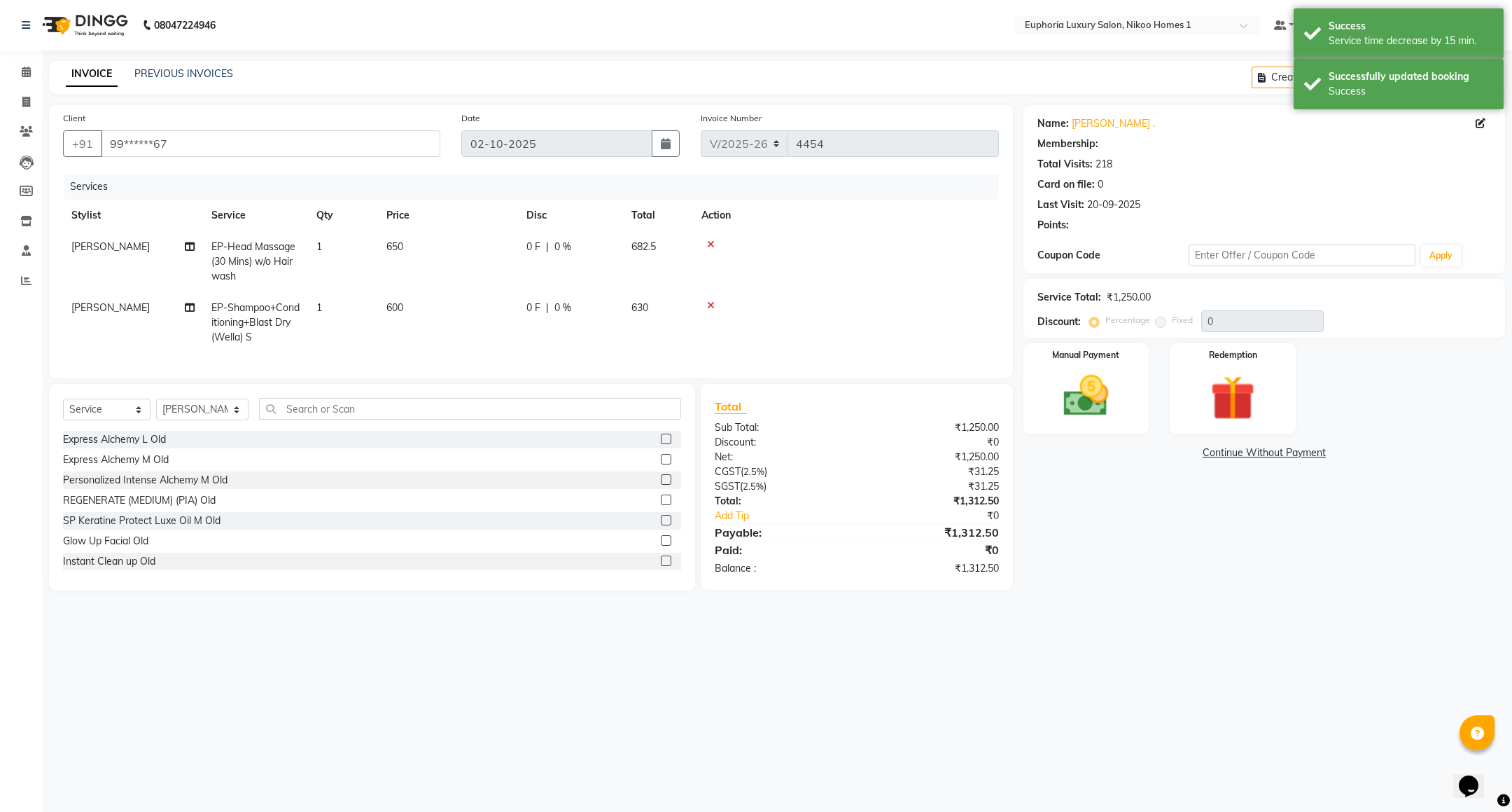
select select "2: Object"
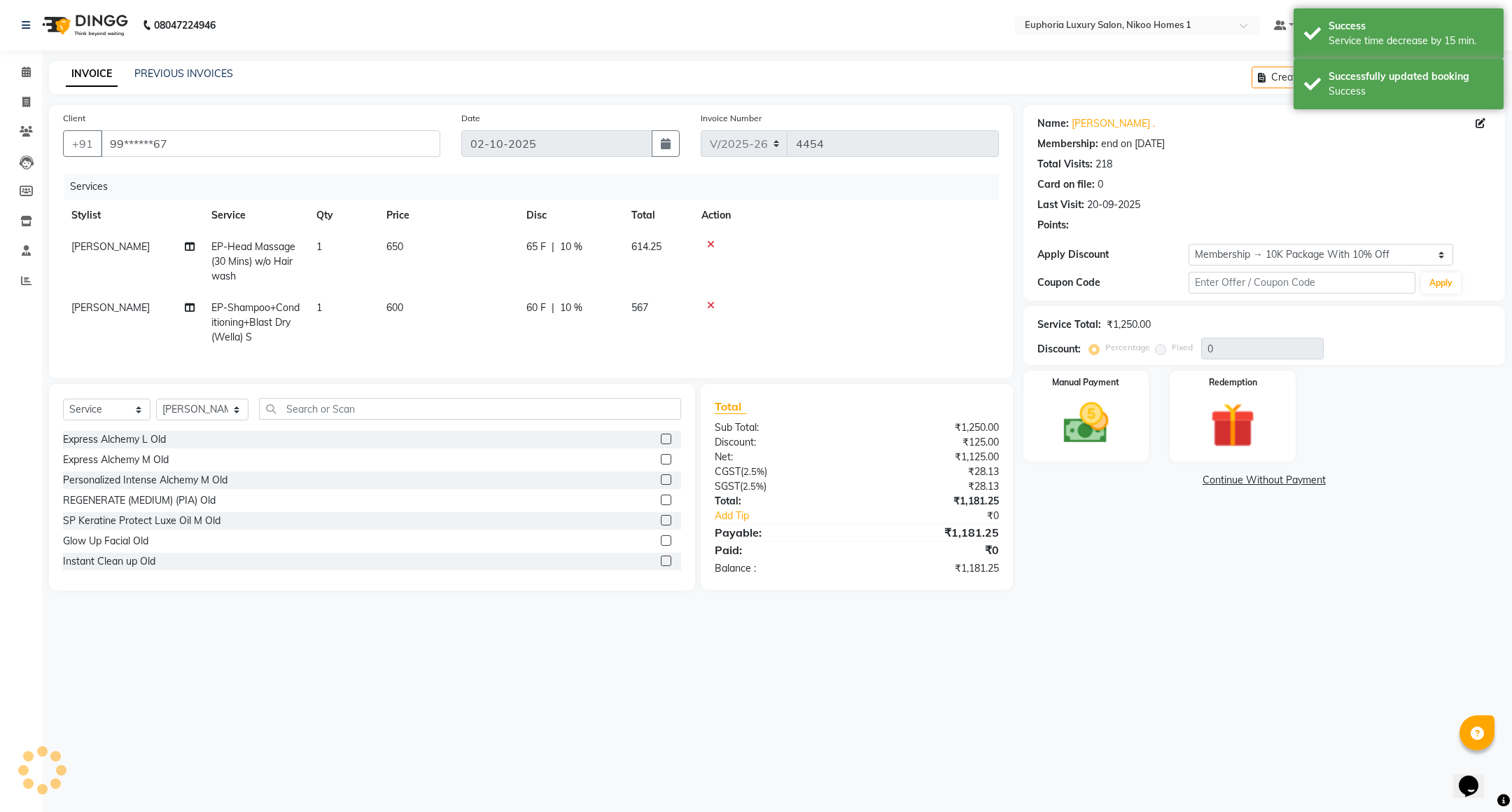
type input "10"
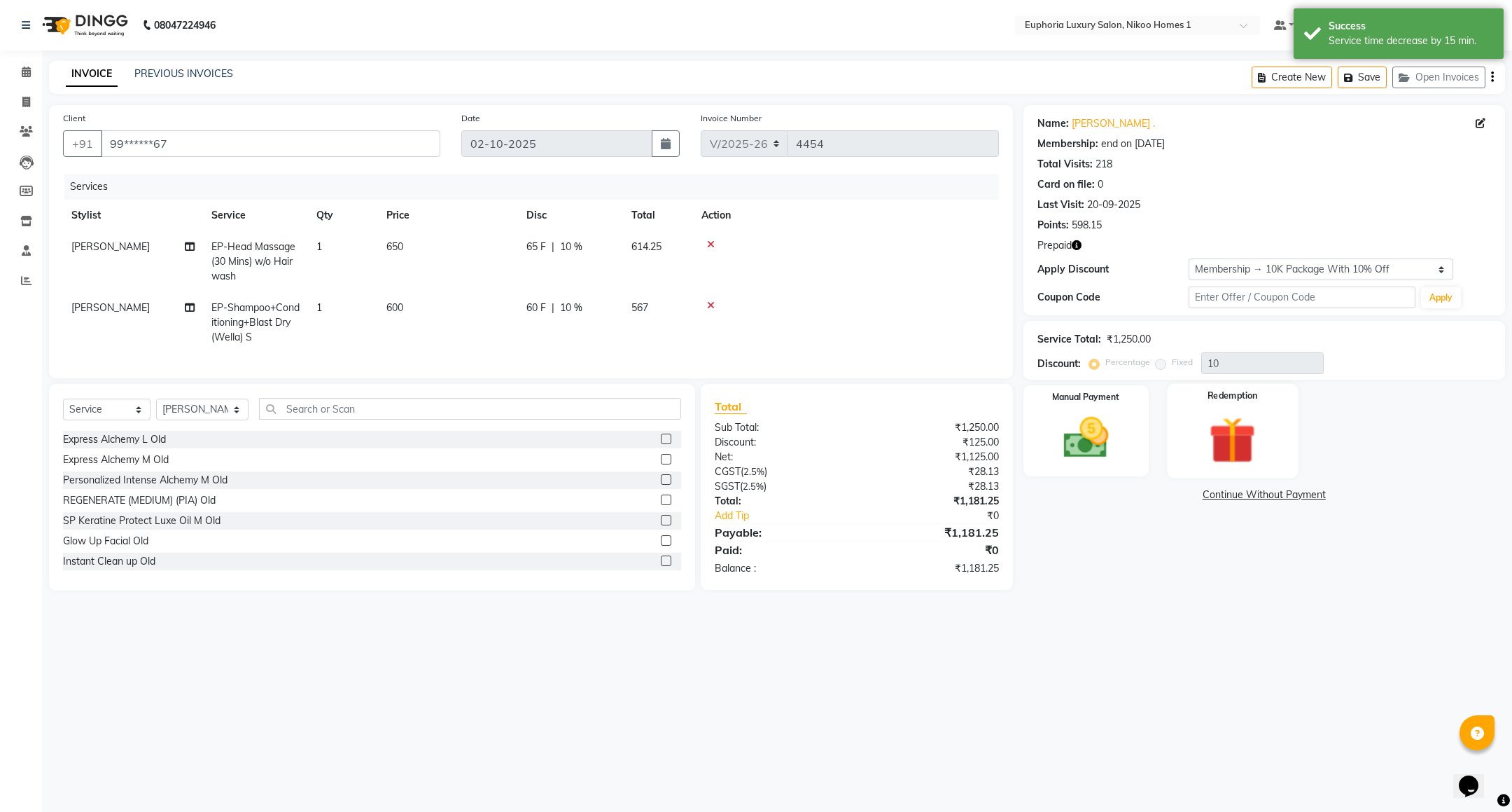
click at [1244, 437] on img at bounding box center [1233, 440] width 76 height 58
click at [1240, 500] on span "Prepaid 1" at bounding box center [1234, 497] width 46 height 16
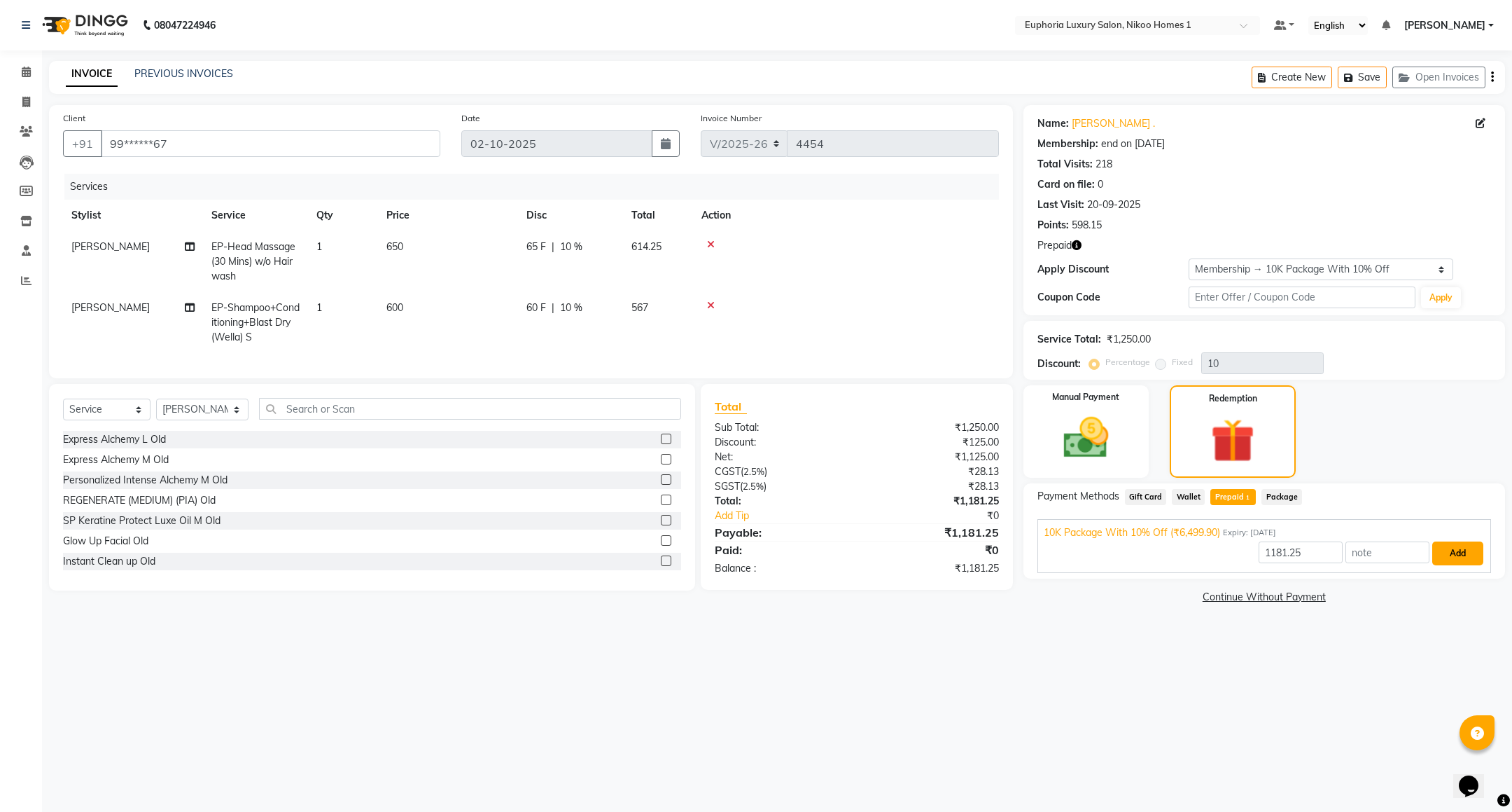
click at [1447, 552] on button "Add" at bounding box center [1458, 553] width 51 height 24
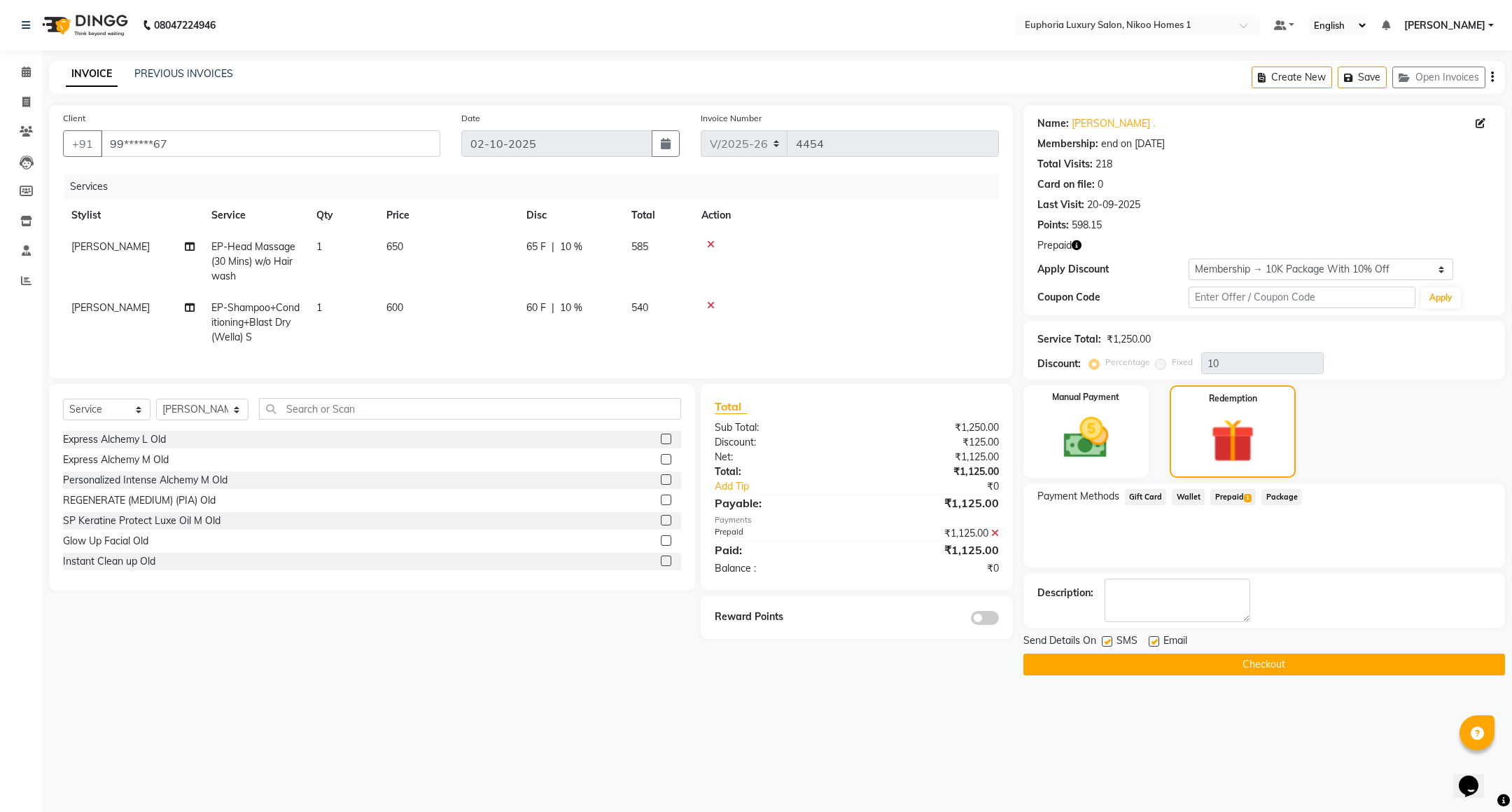
click at [1239, 660] on button "Checkout" at bounding box center [1264, 664] width 481 height 22
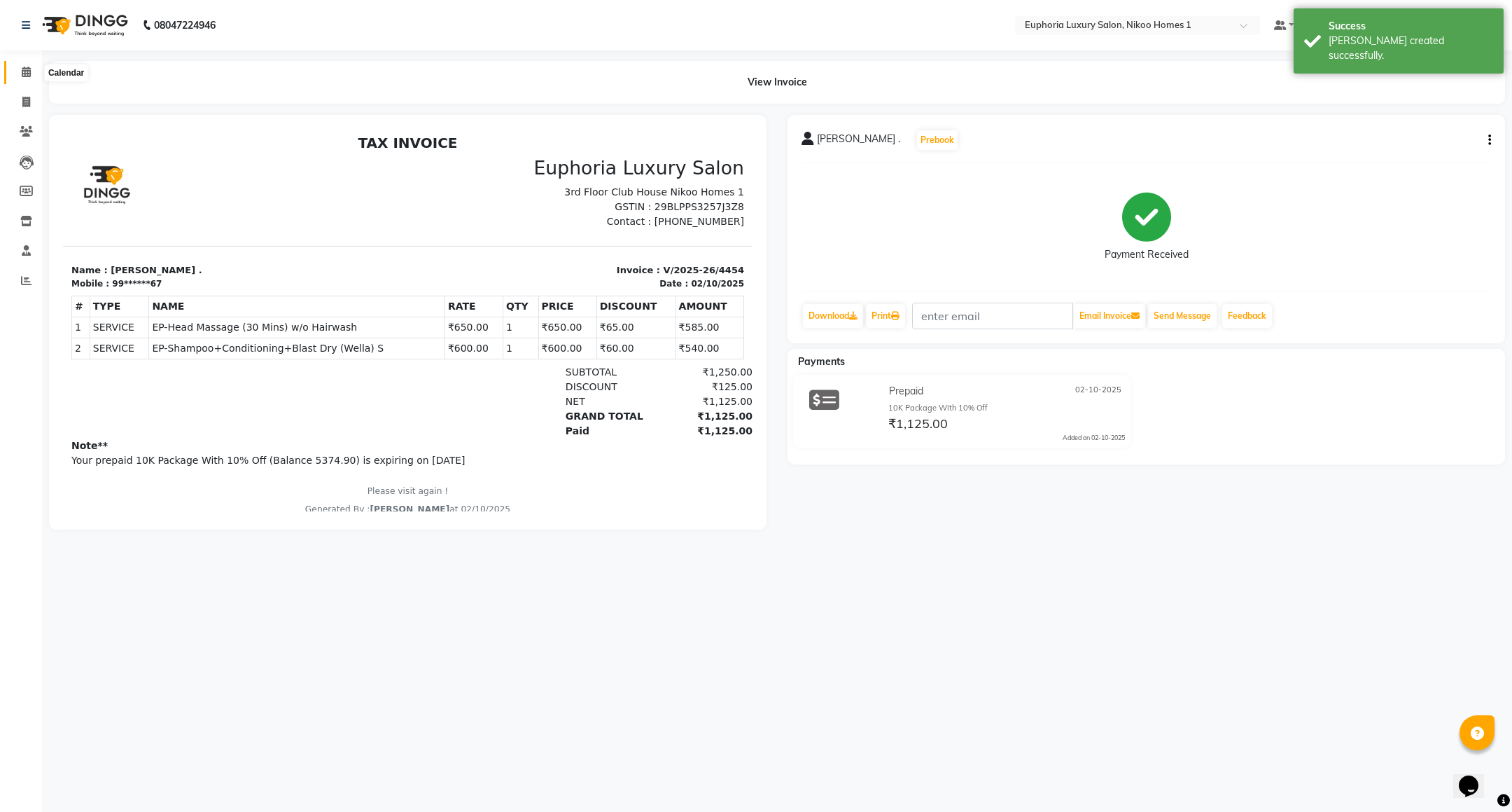
click at [26, 69] on icon at bounding box center [26, 72] width 9 height 11
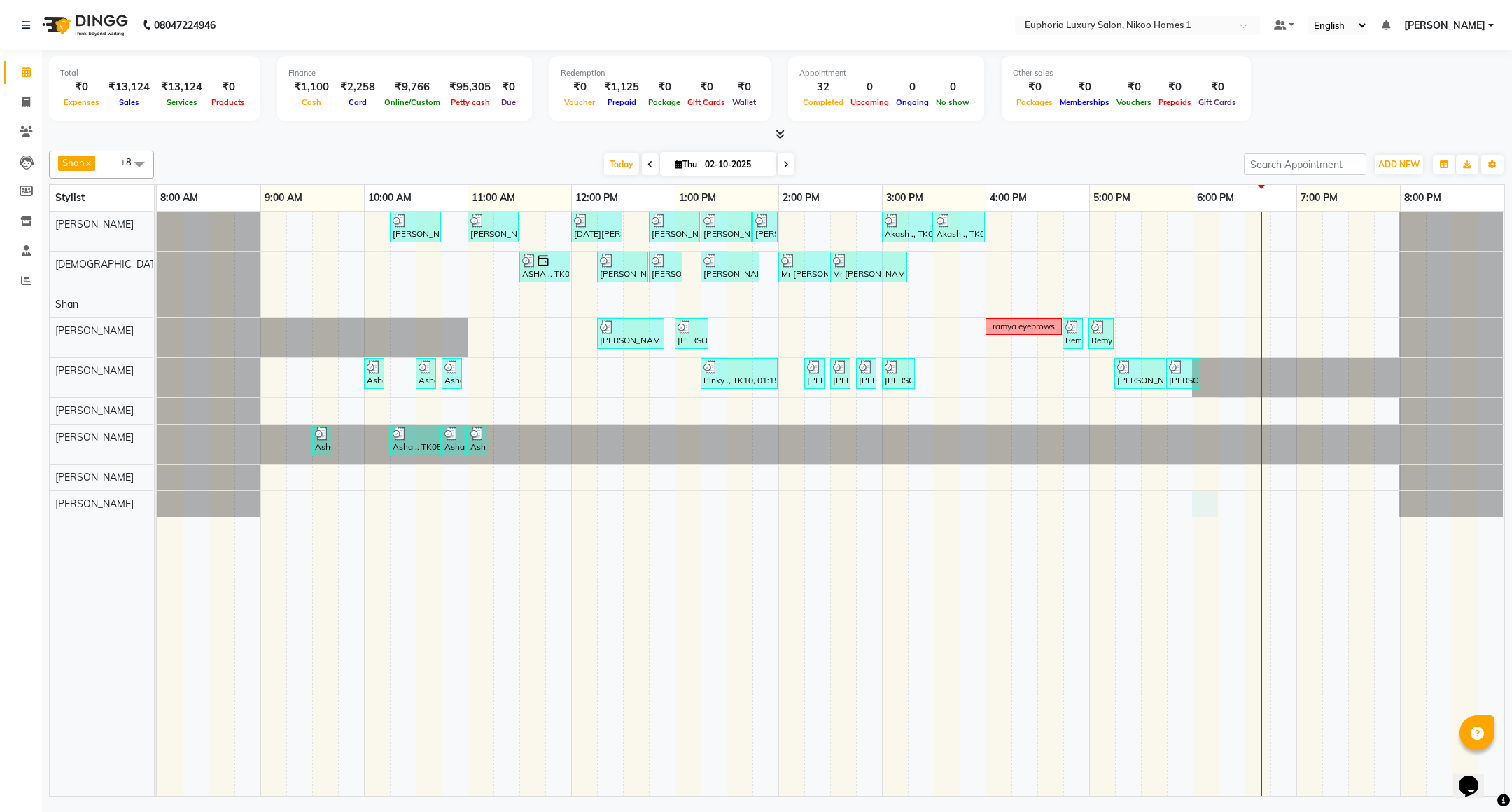
click at [1217, 520] on div "[PERSON_NAME] ., TK03, 10:15 AM-10:45 AM, EL-HAIR CUT (Senior Stylist) with hai…" at bounding box center [831, 503] width 1348 height 584
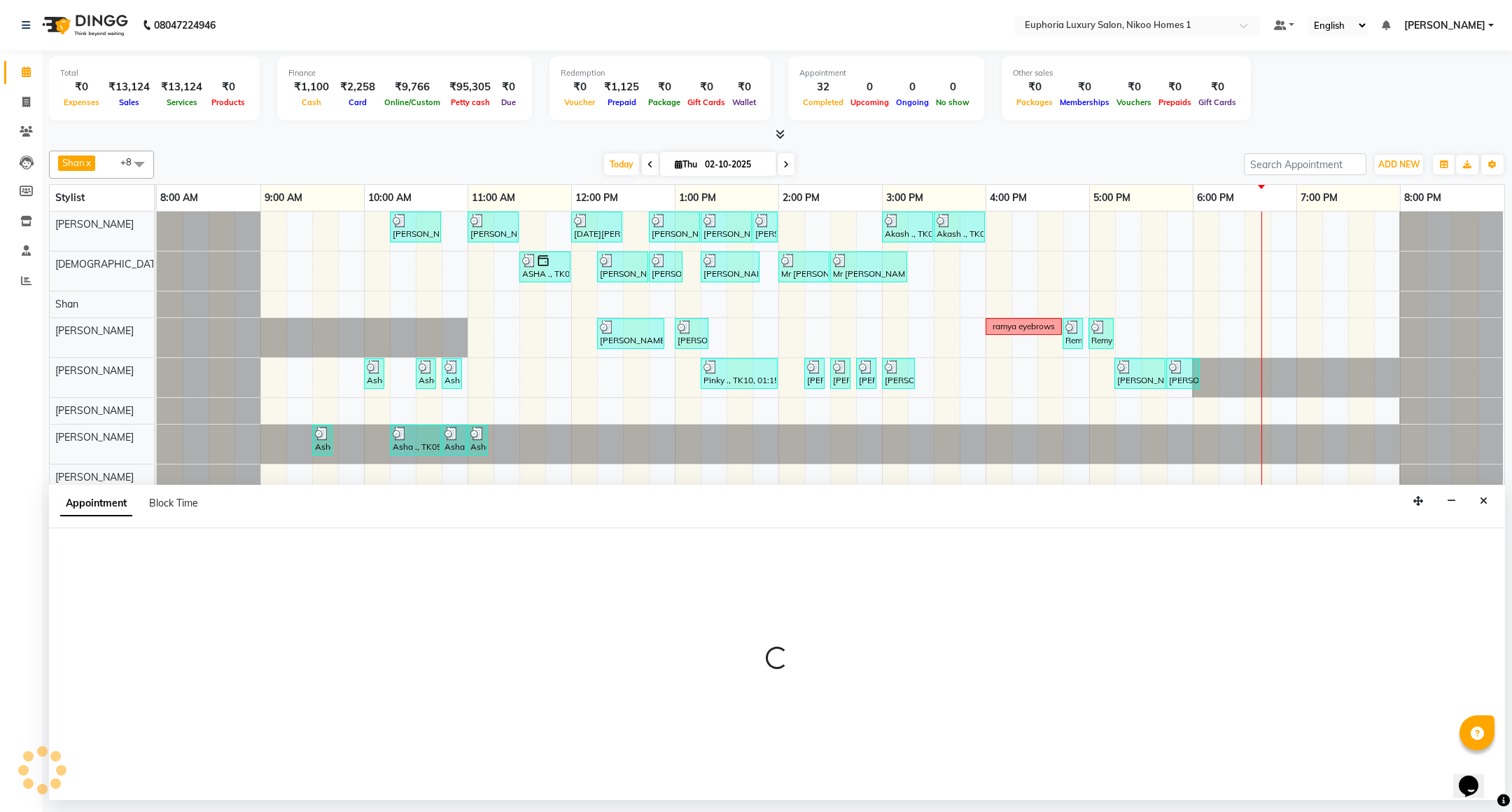
select select "93567"
select select "1080"
select select "tentative"
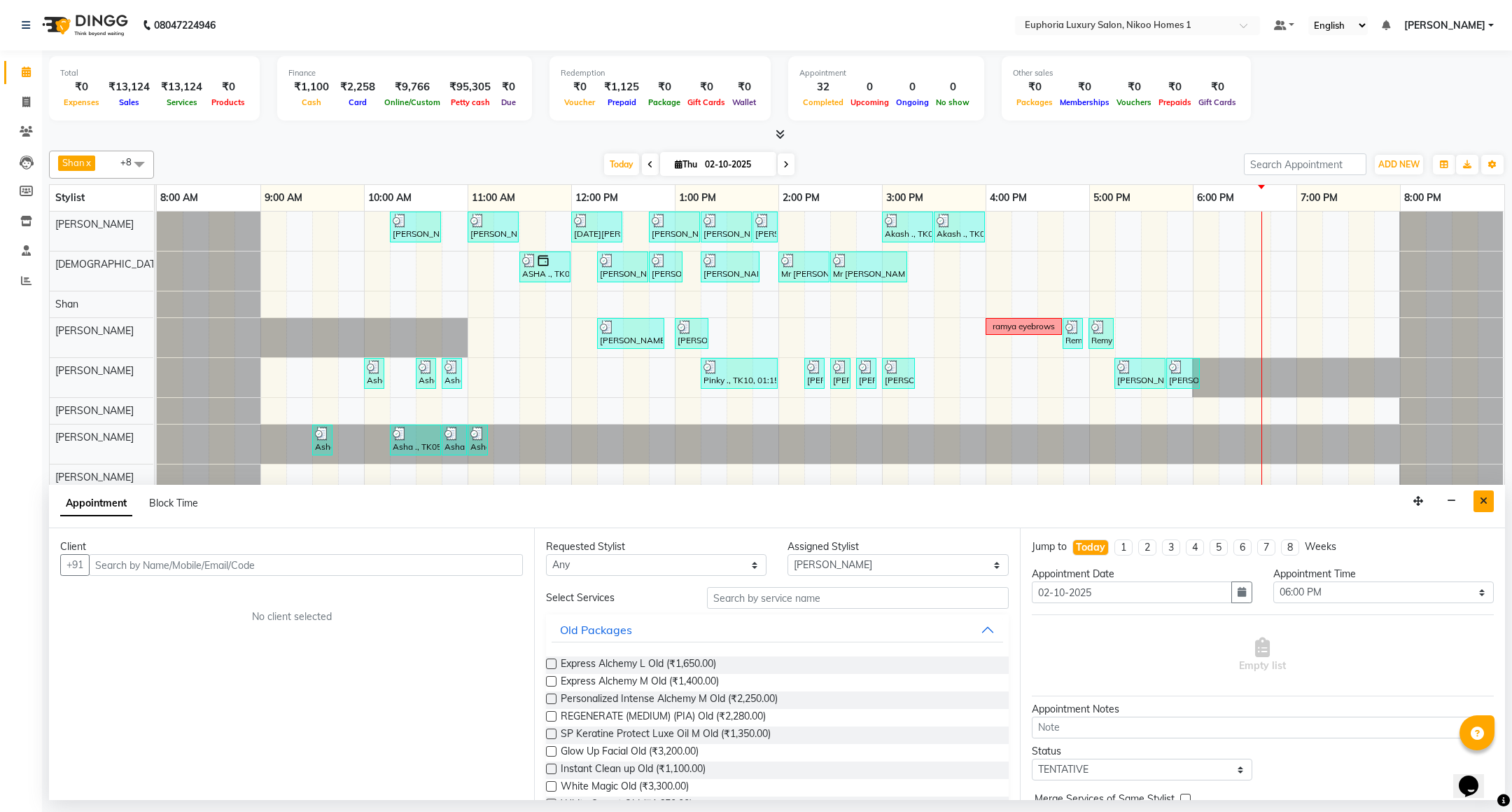
click at [1478, 505] on button "Close" at bounding box center [1484, 501] width 20 height 22
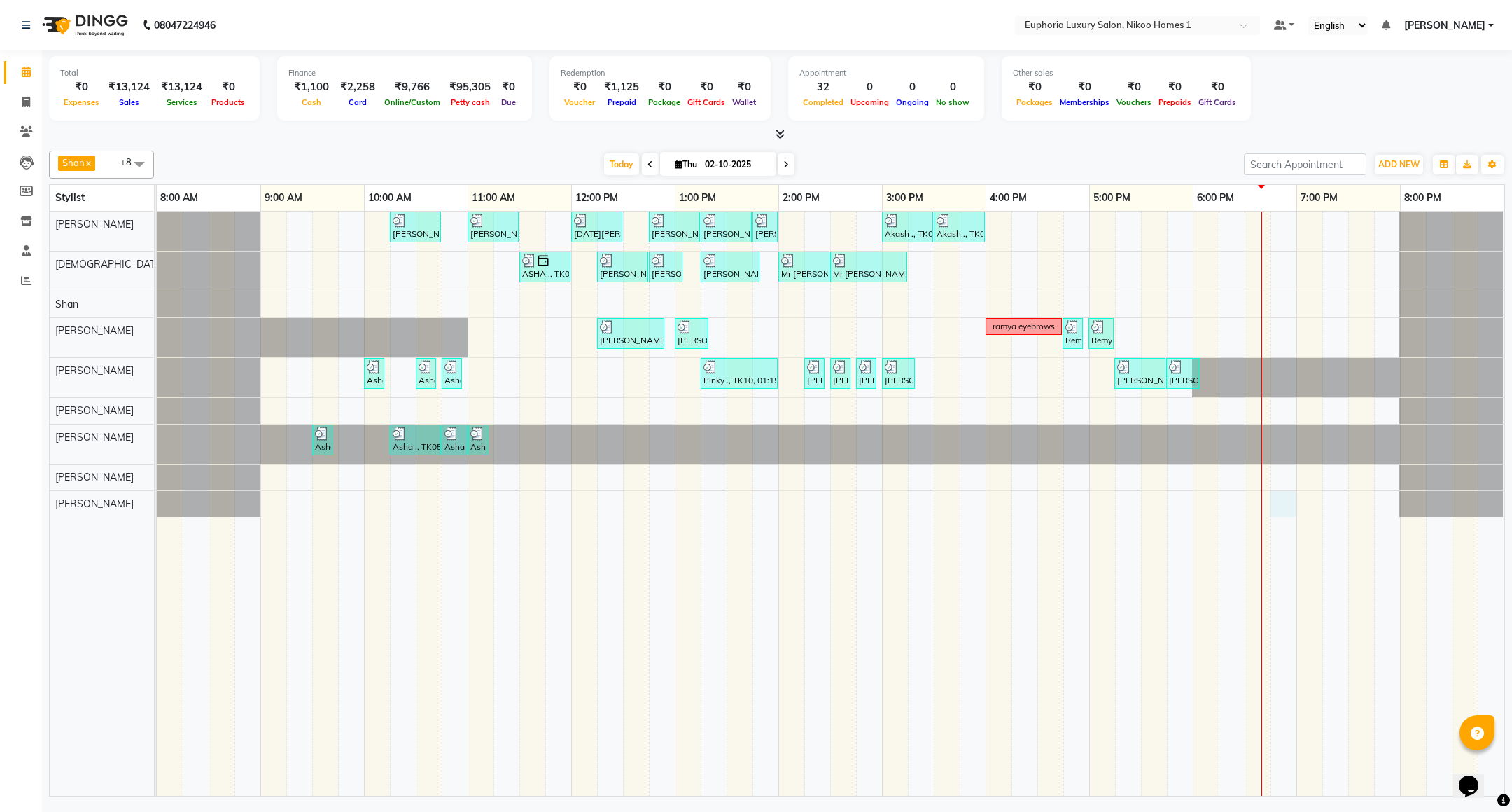
click at [1281, 511] on div "[PERSON_NAME] ., TK03, 10:15 AM-10:45 AM, EL-HAIR CUT (Senior Stylist) with hai…" at bounding box center [831, 503] width 1348 height 584
select select "93567"
select select "1125"
select select "tentative"
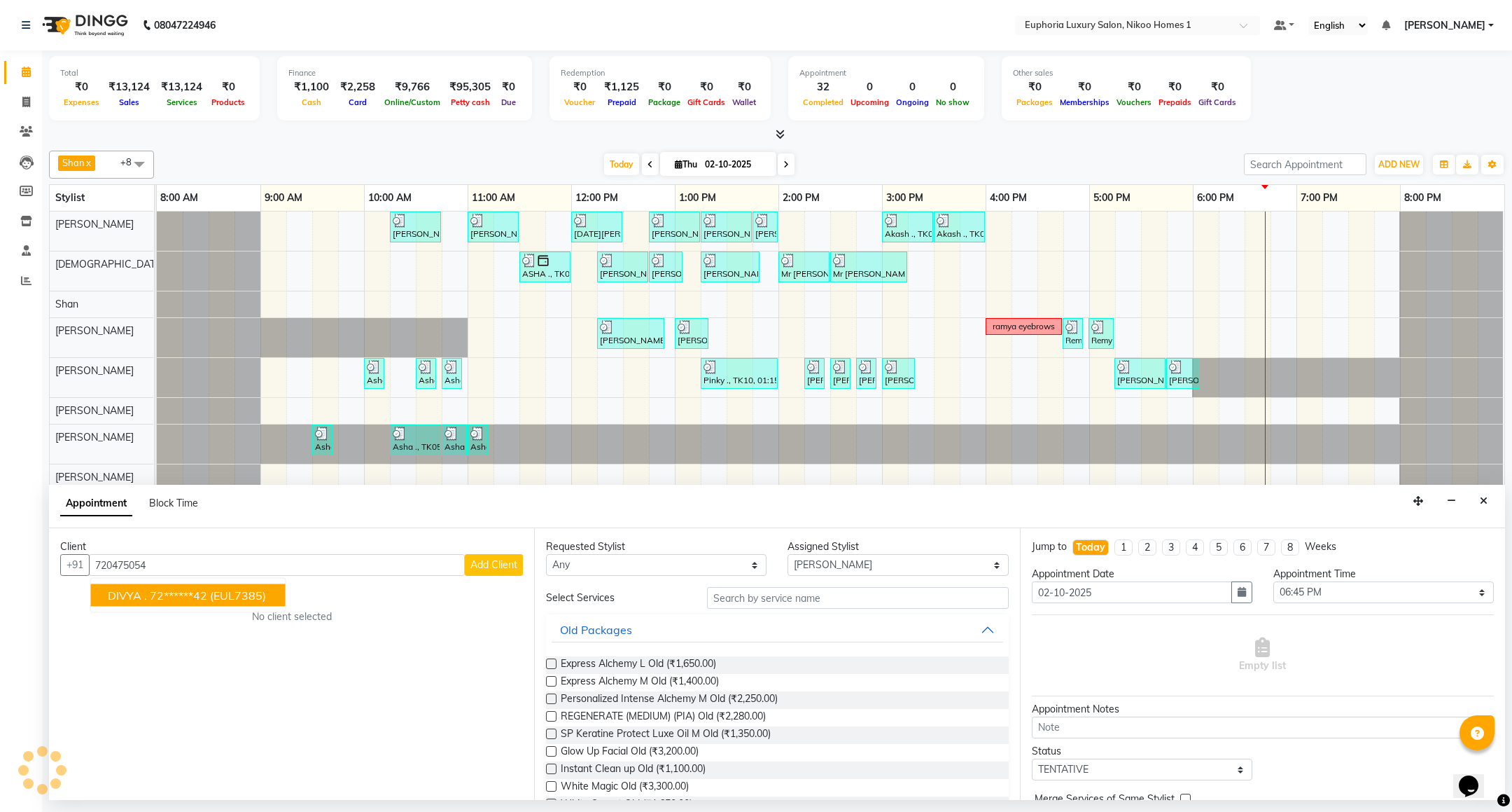
click at [100, 593] on button "DIVYA . 72******42 (EUL7385)" at bounding box center [188, 595] width 194 height 22
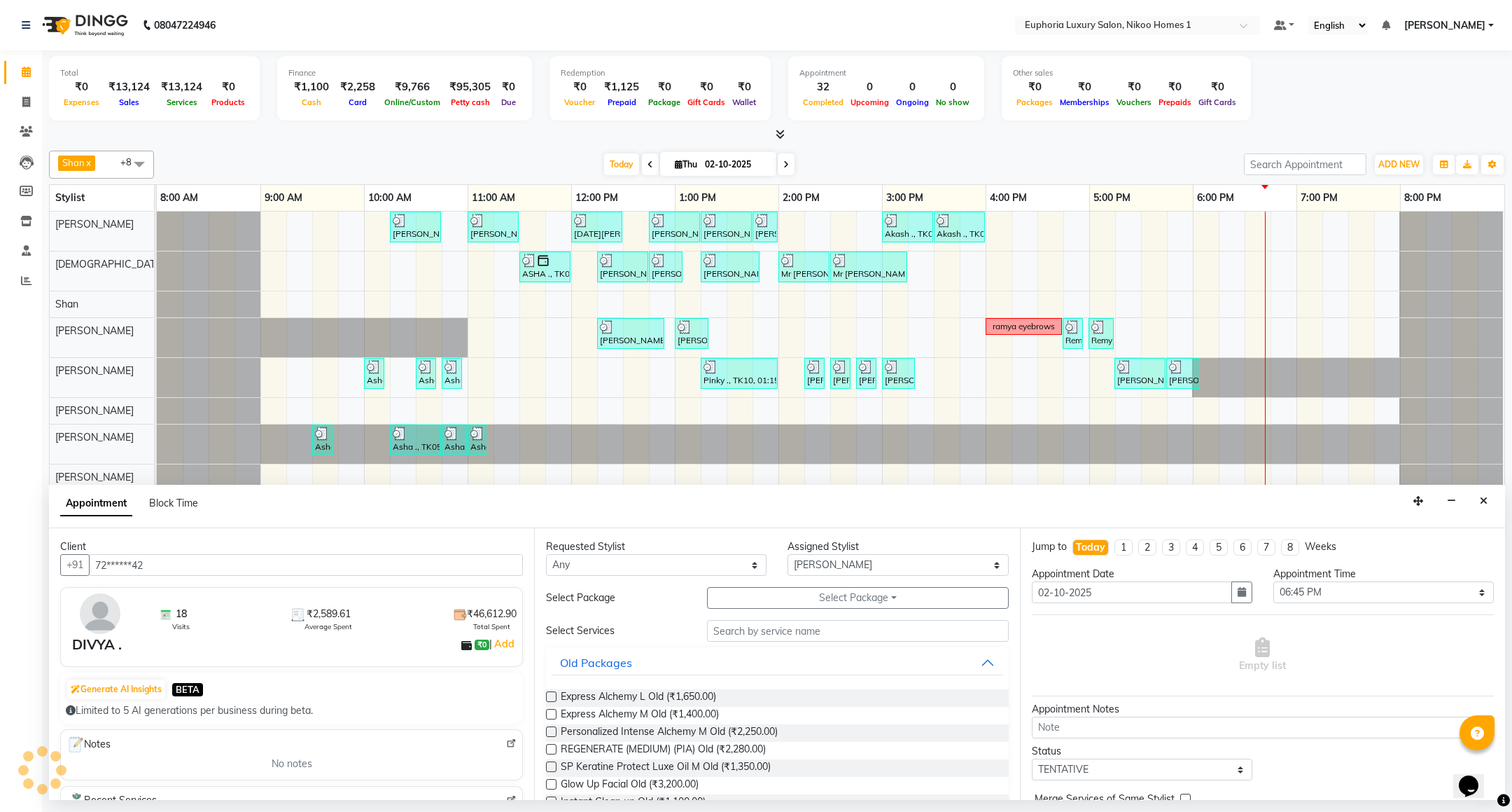
type input "72******42"
click at [767, 622] on input "text" at bounding box center [858, 631] width 301 height 22
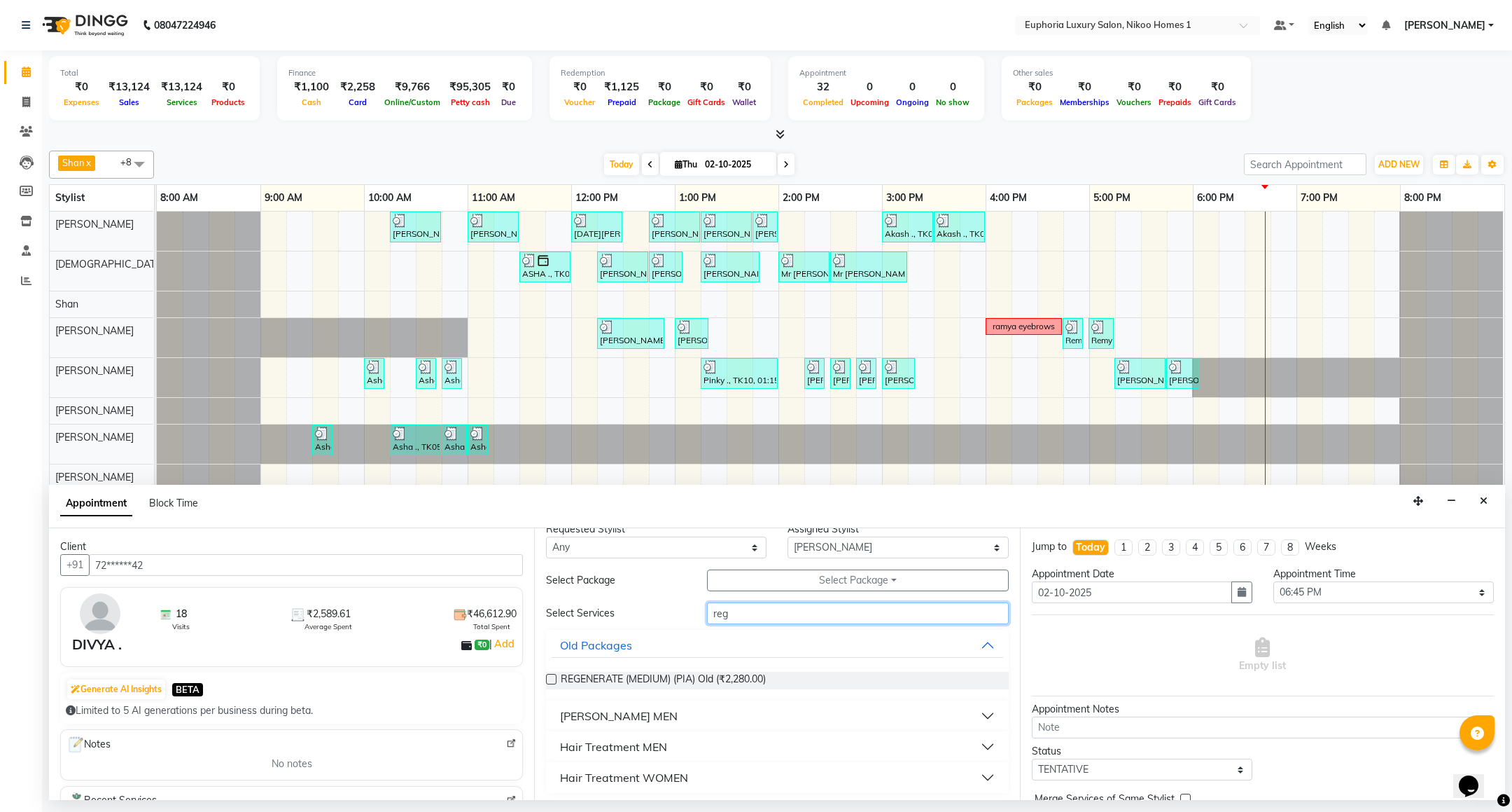
scroll to position [22, 0]
type input "reg"
click at [656, 773] on div "Hair Treatment WOMEN" at bounding box center [624, 773] width 128 height 17
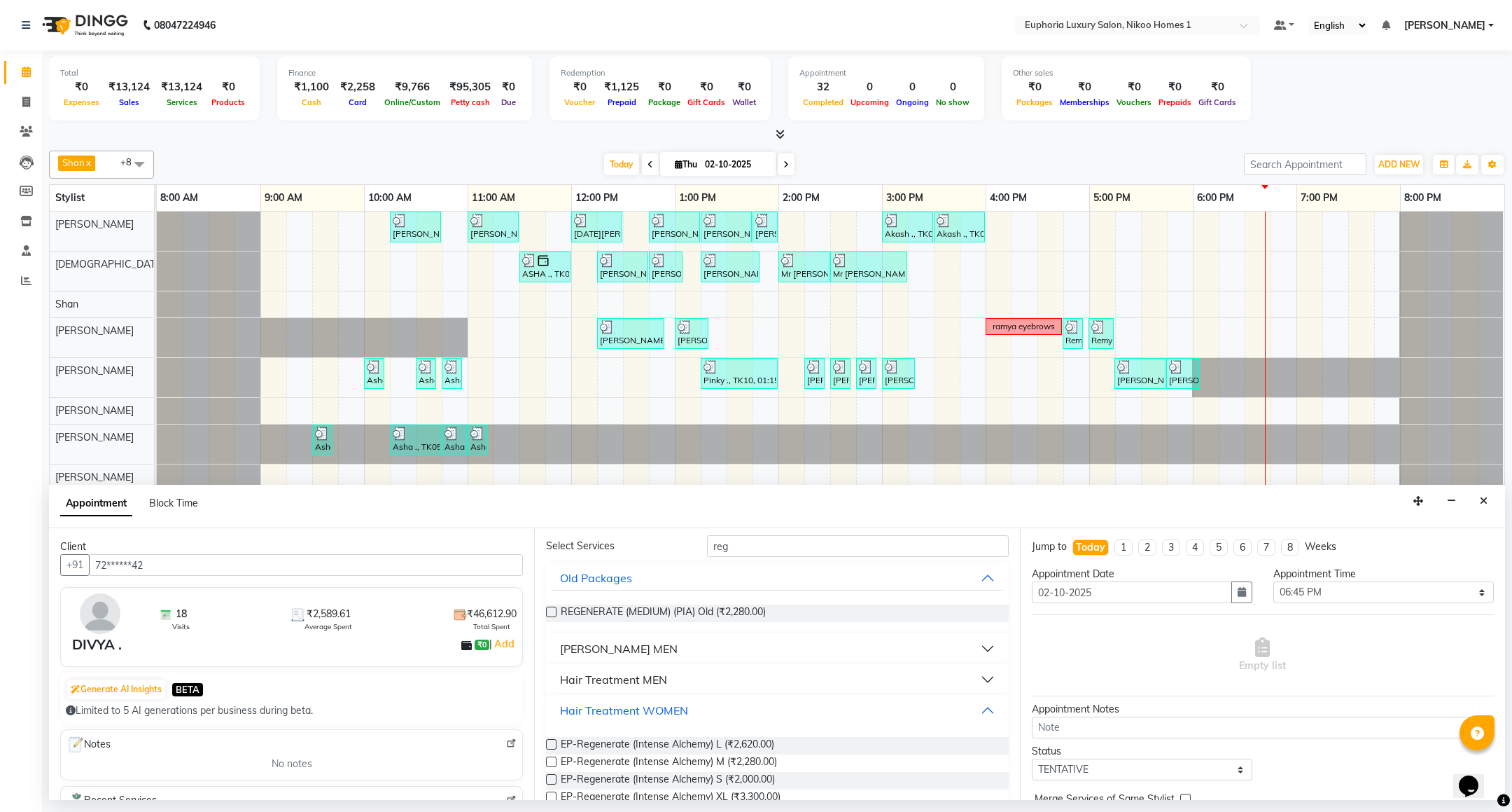
scroll to position [114, 0]
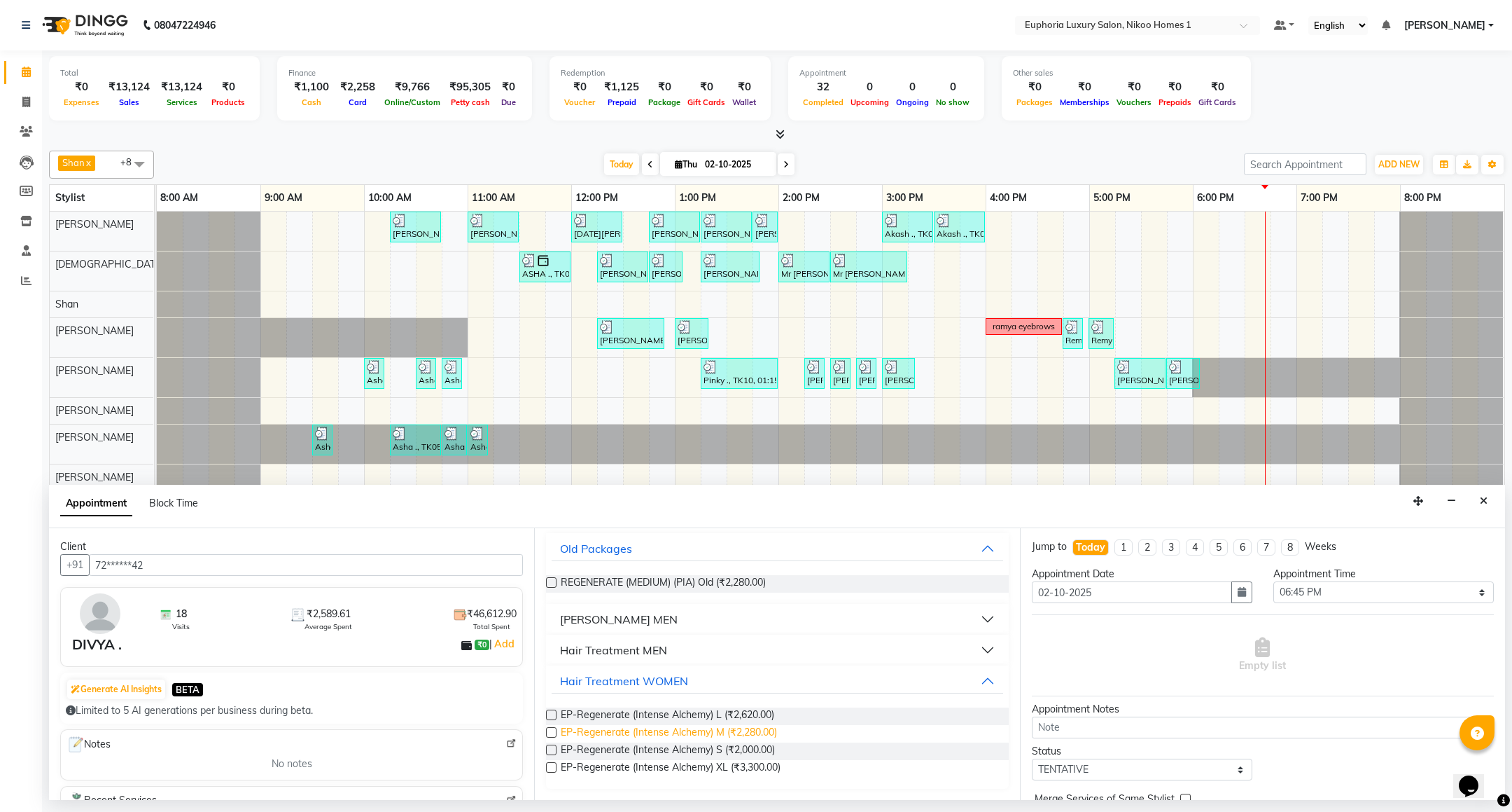
click at [765, 734] on span "EP-Regenerate (Intense Alchemy) M (₹2,280.00)" at bounding box center [669, 733] width 216 height 18
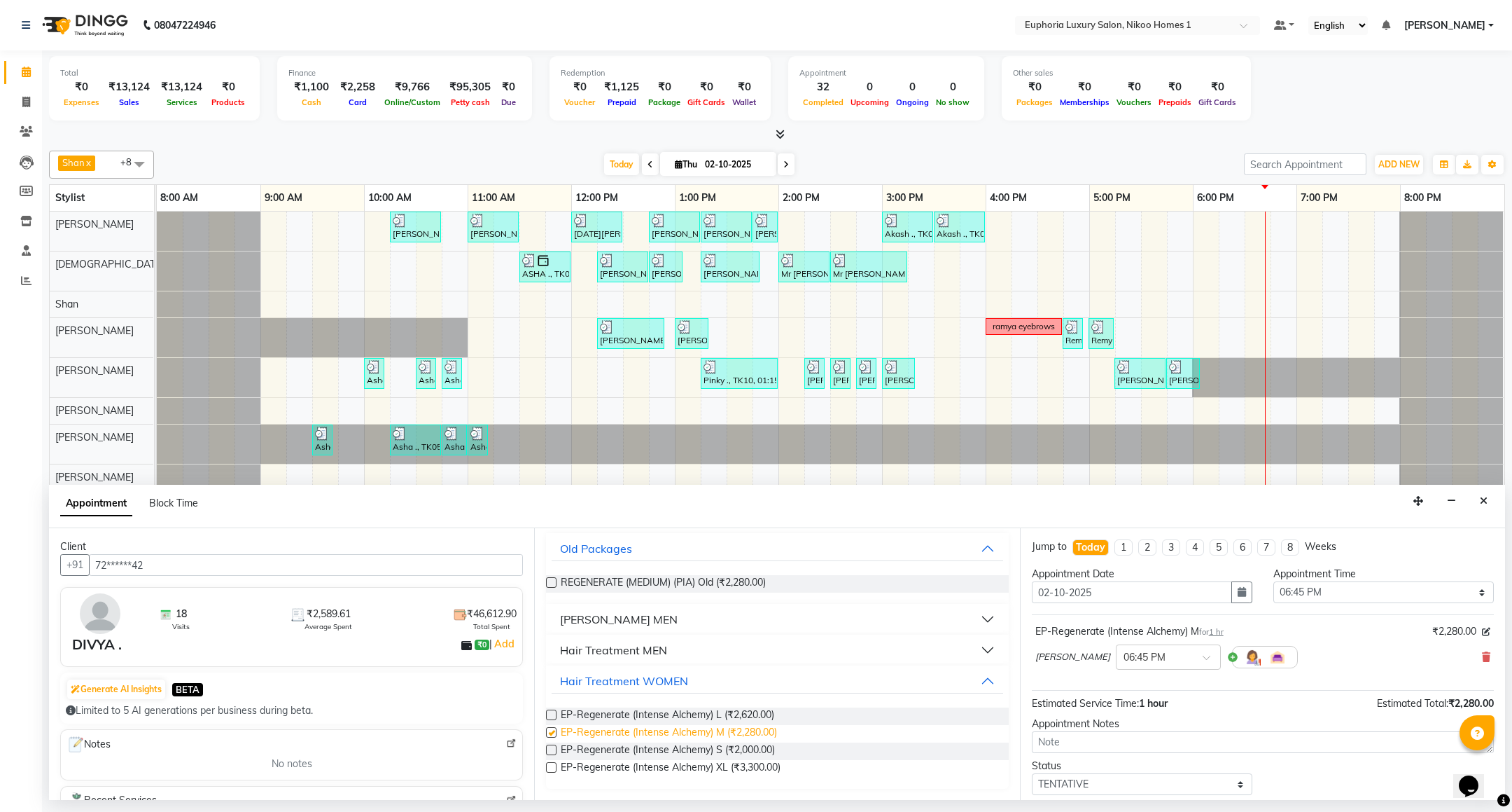
checkbox input "false"
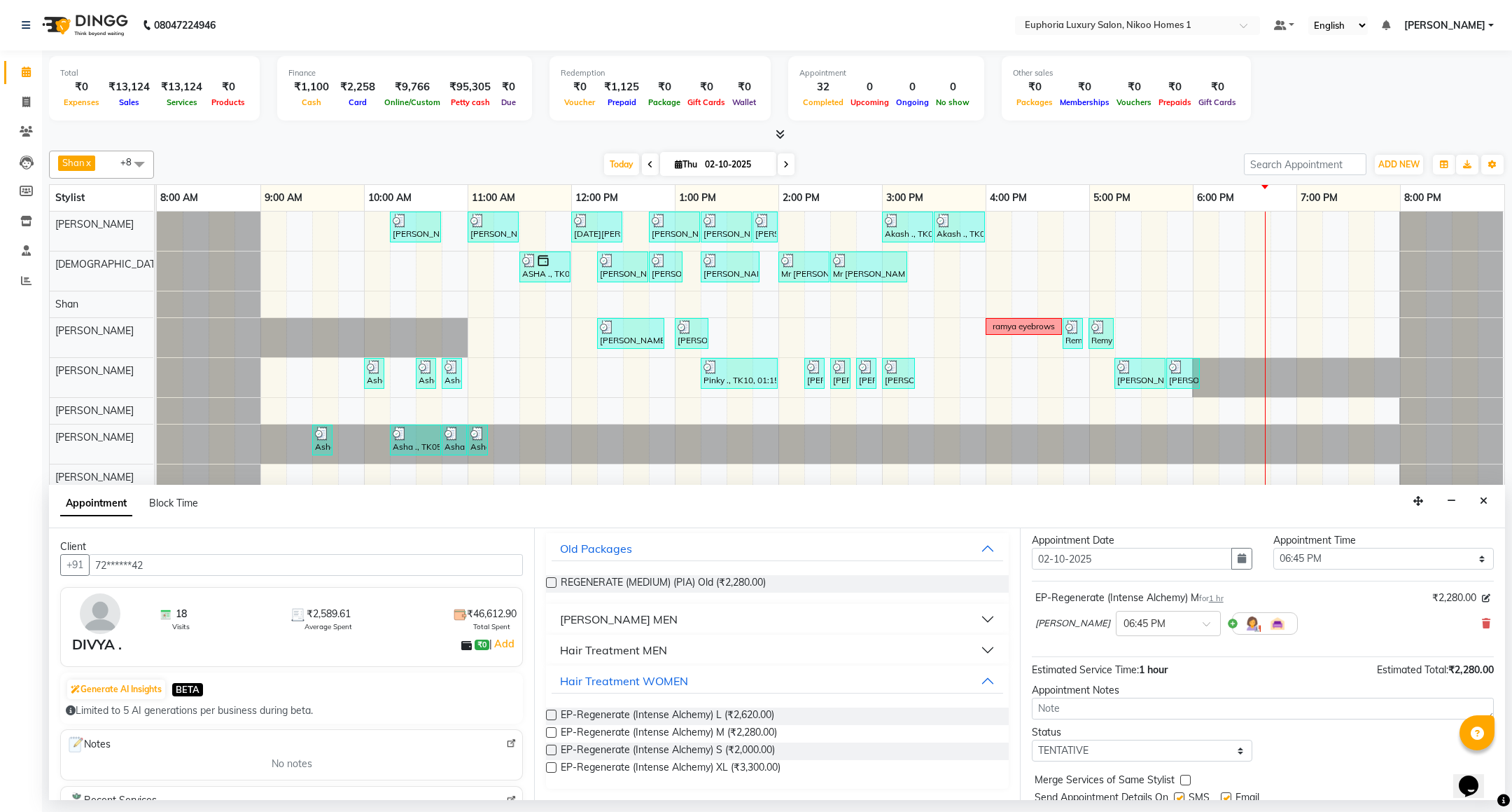
scroll to position [86, 0]
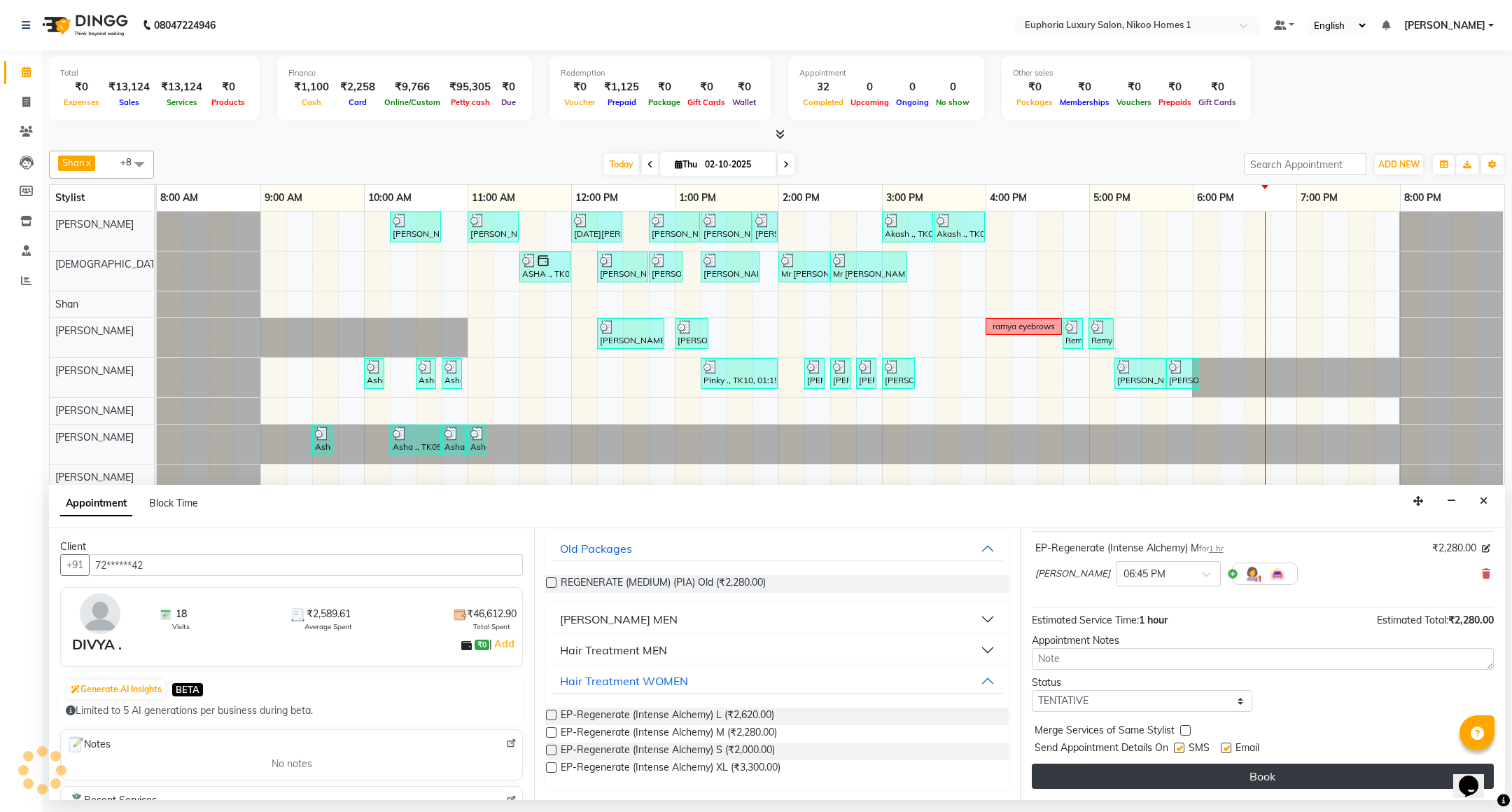
click at [1295, 780] on button "Book" at bounding box center [1262, 776] width 462 height 26
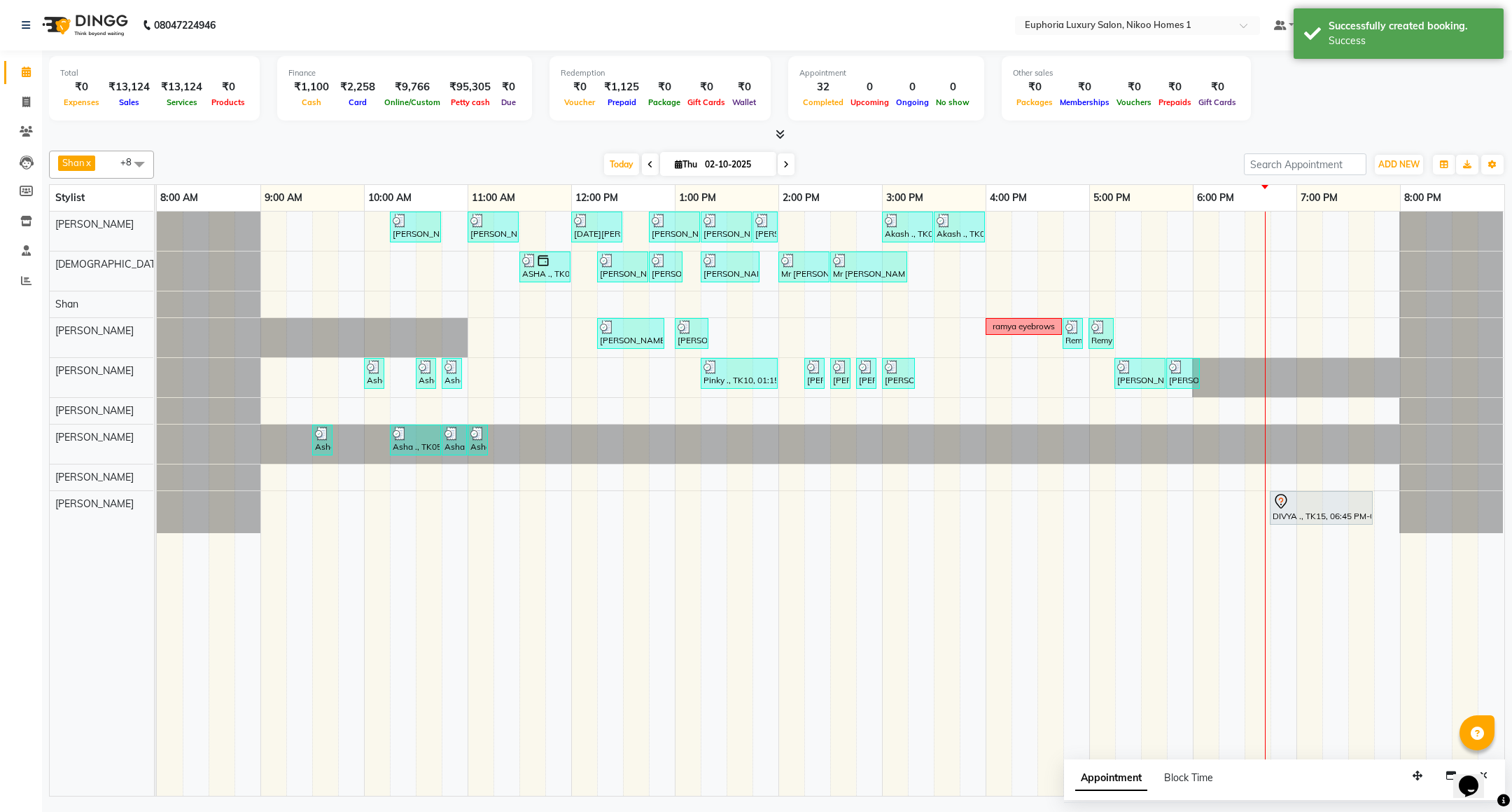
click at [1277, 265] on div "[PERSON_NAME] ., TK03, 10:15 AM-10:45 AM, EL-HAIR CUT (Senior Stylist) with hai…" at bounding box center [831, 503] width 1348 height 584
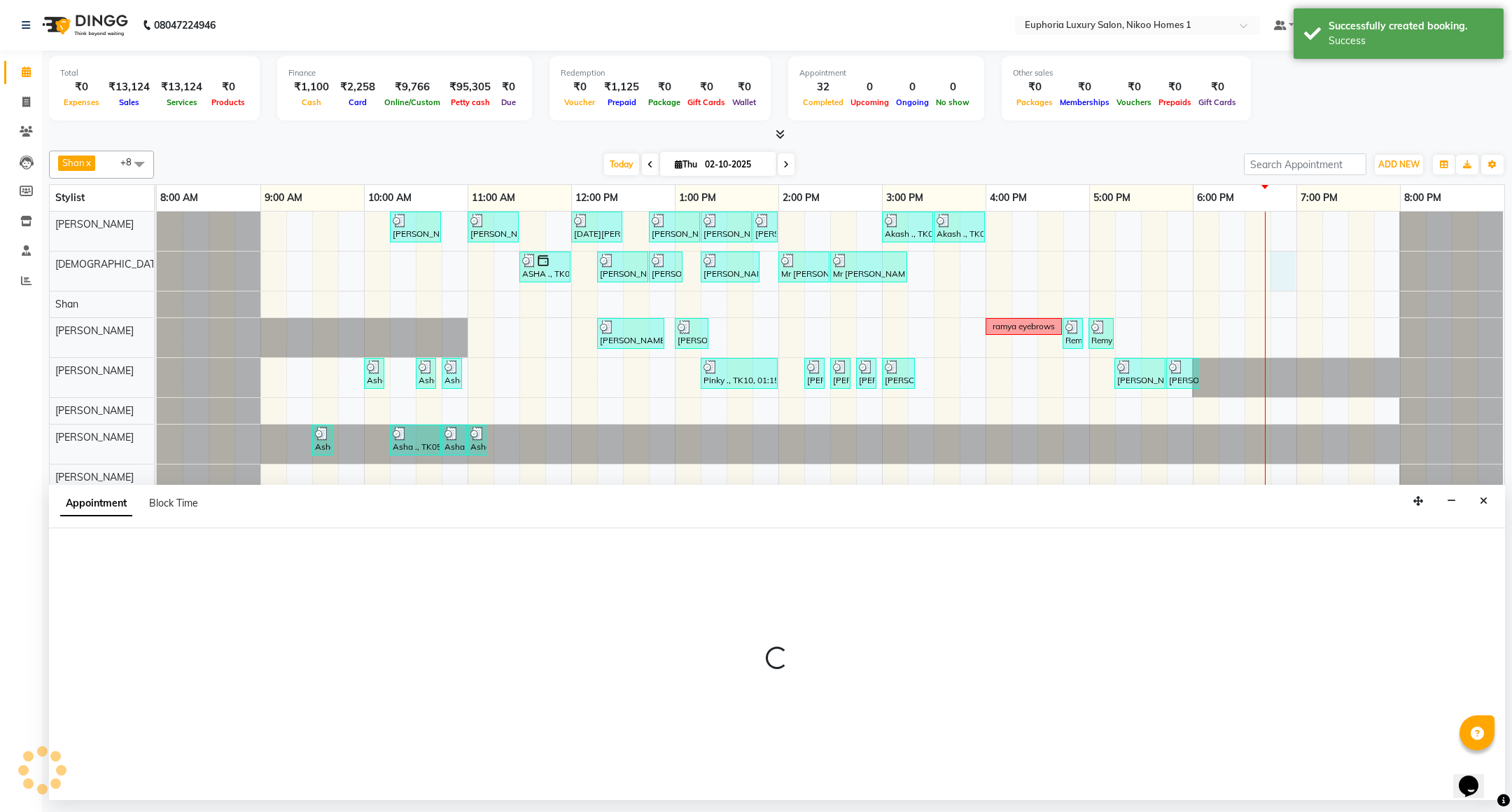
select select "85373"
select select "tentative"
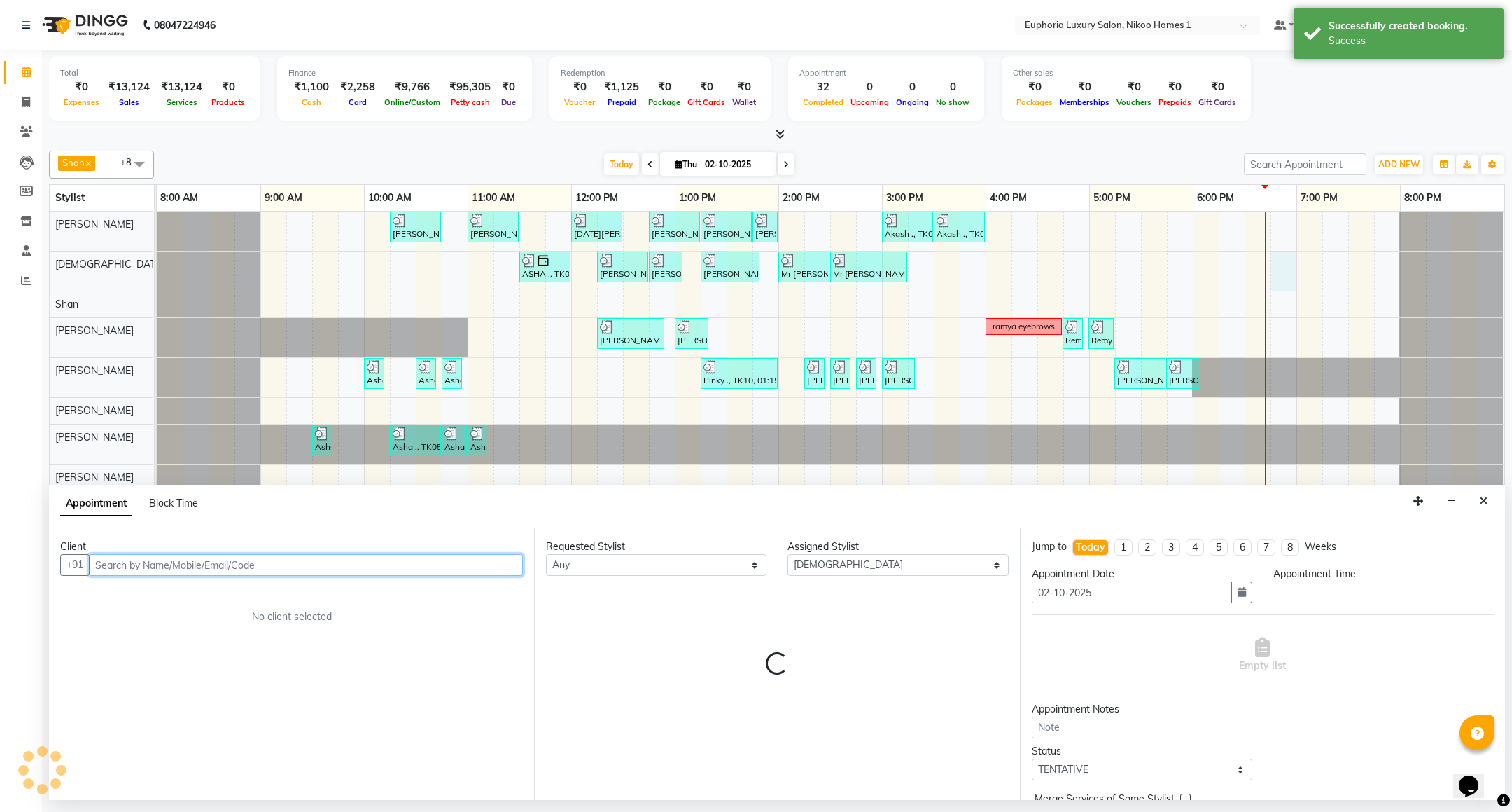
select select "1125"
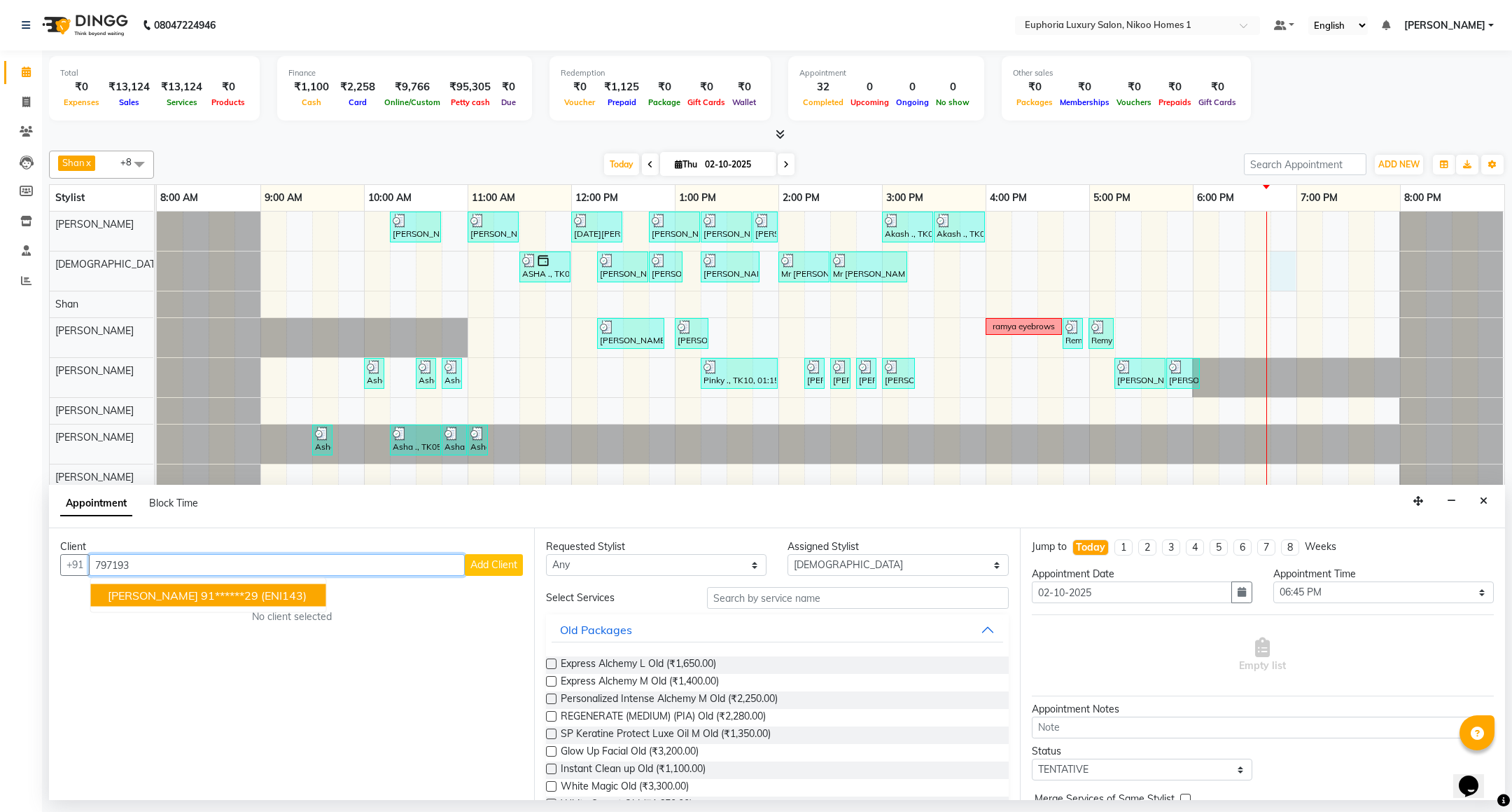
click at [208, 596] on ngb-highlight "91******29" at bounding box center [229, 596] width 57 height 14
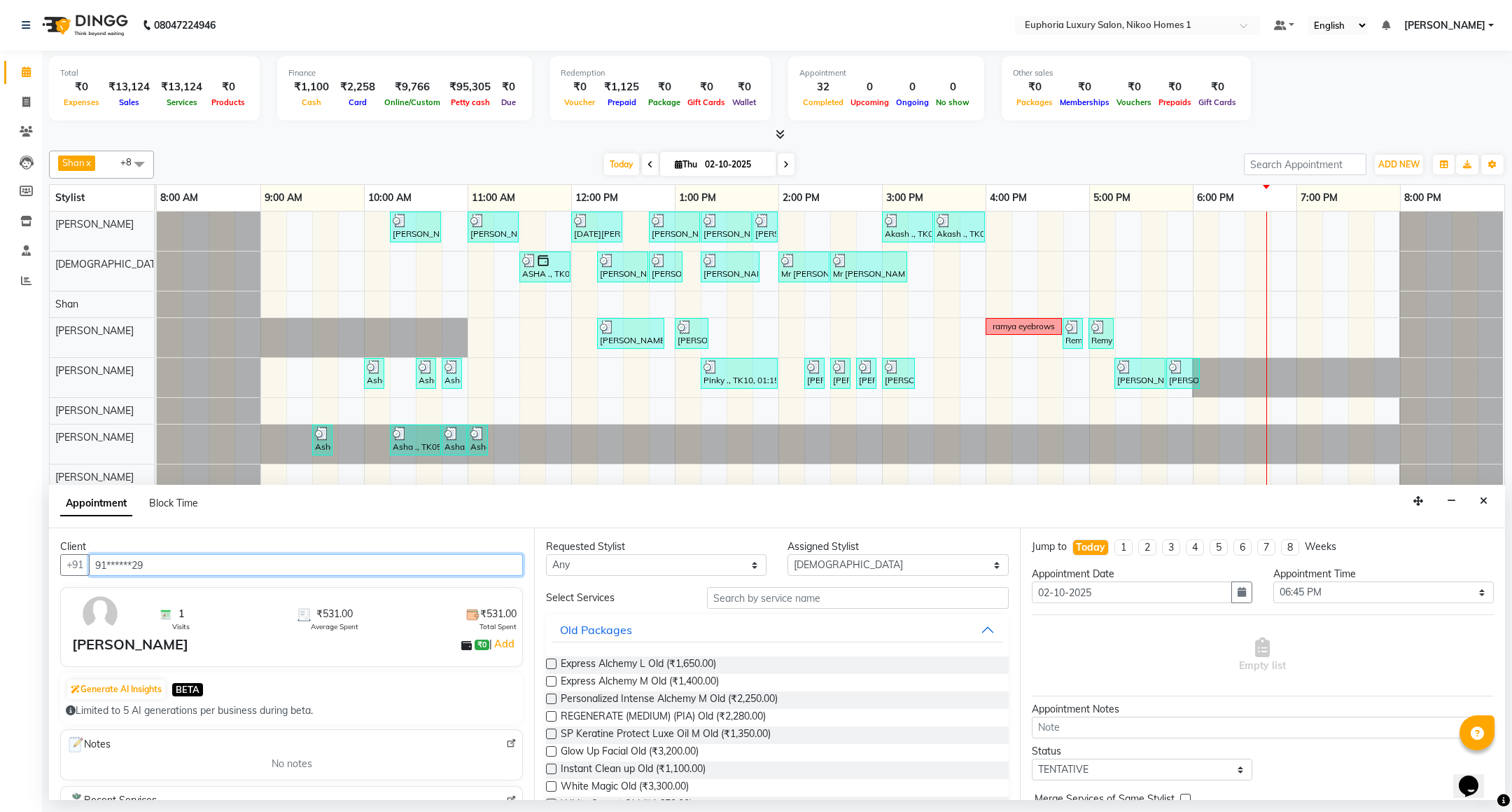
type input "91******29"
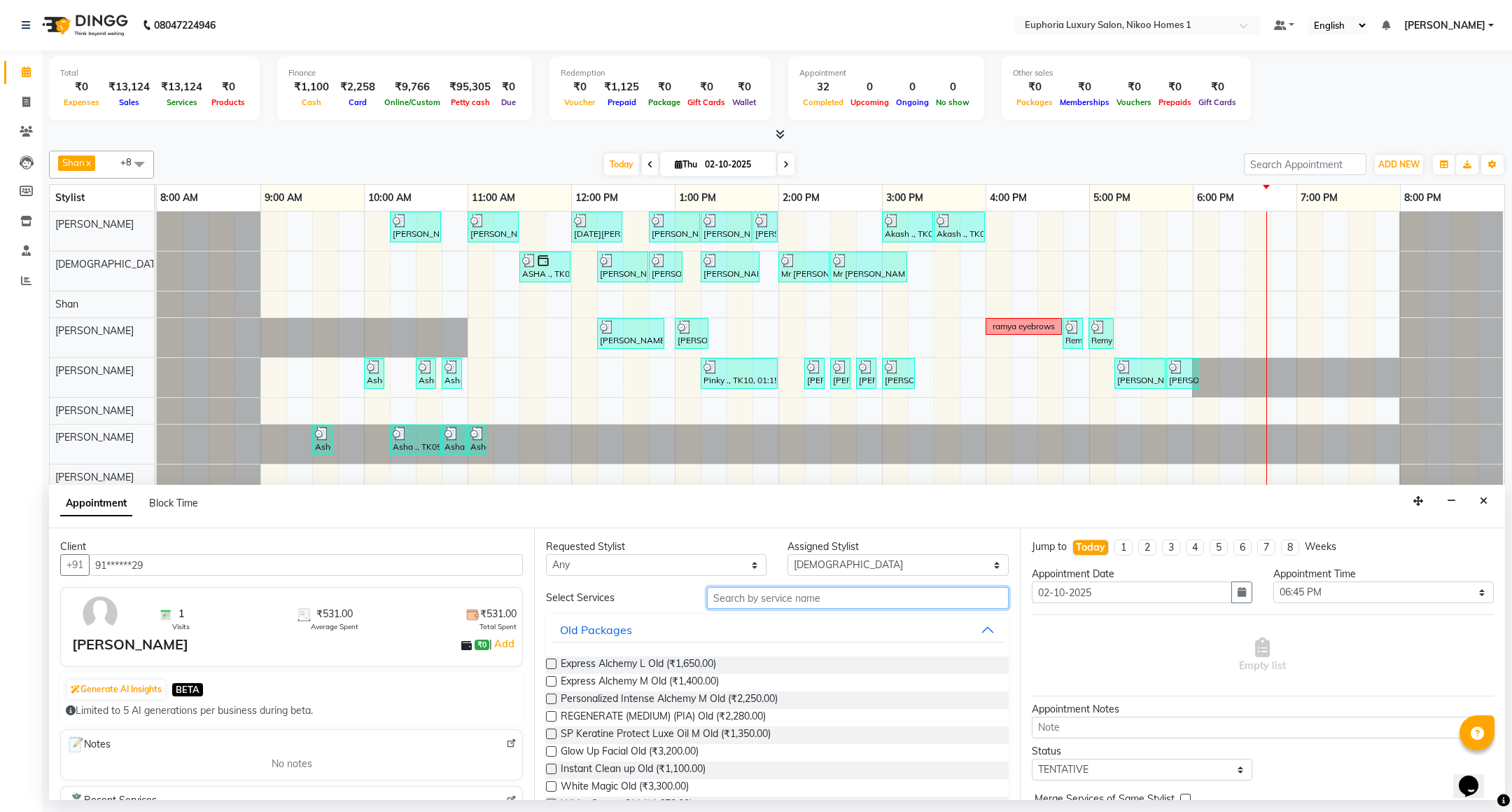
click at [840, 596] on input "text" at bounding box center [858, 597] width 301 height 22
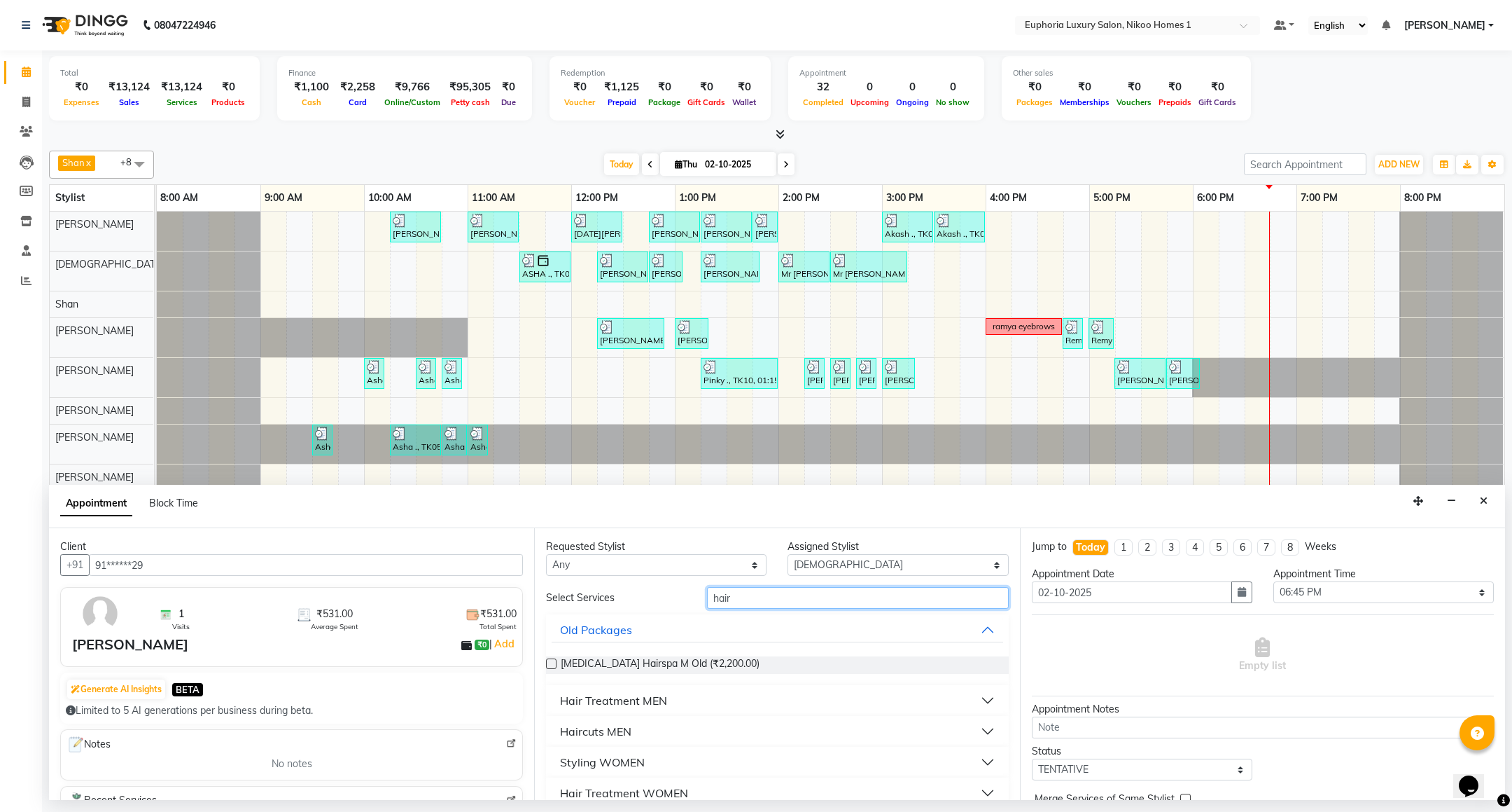
type input "hair"
click at [620, 725] on div "Haircuts MEN" at bounding box center [595, 731] width 72 height 17
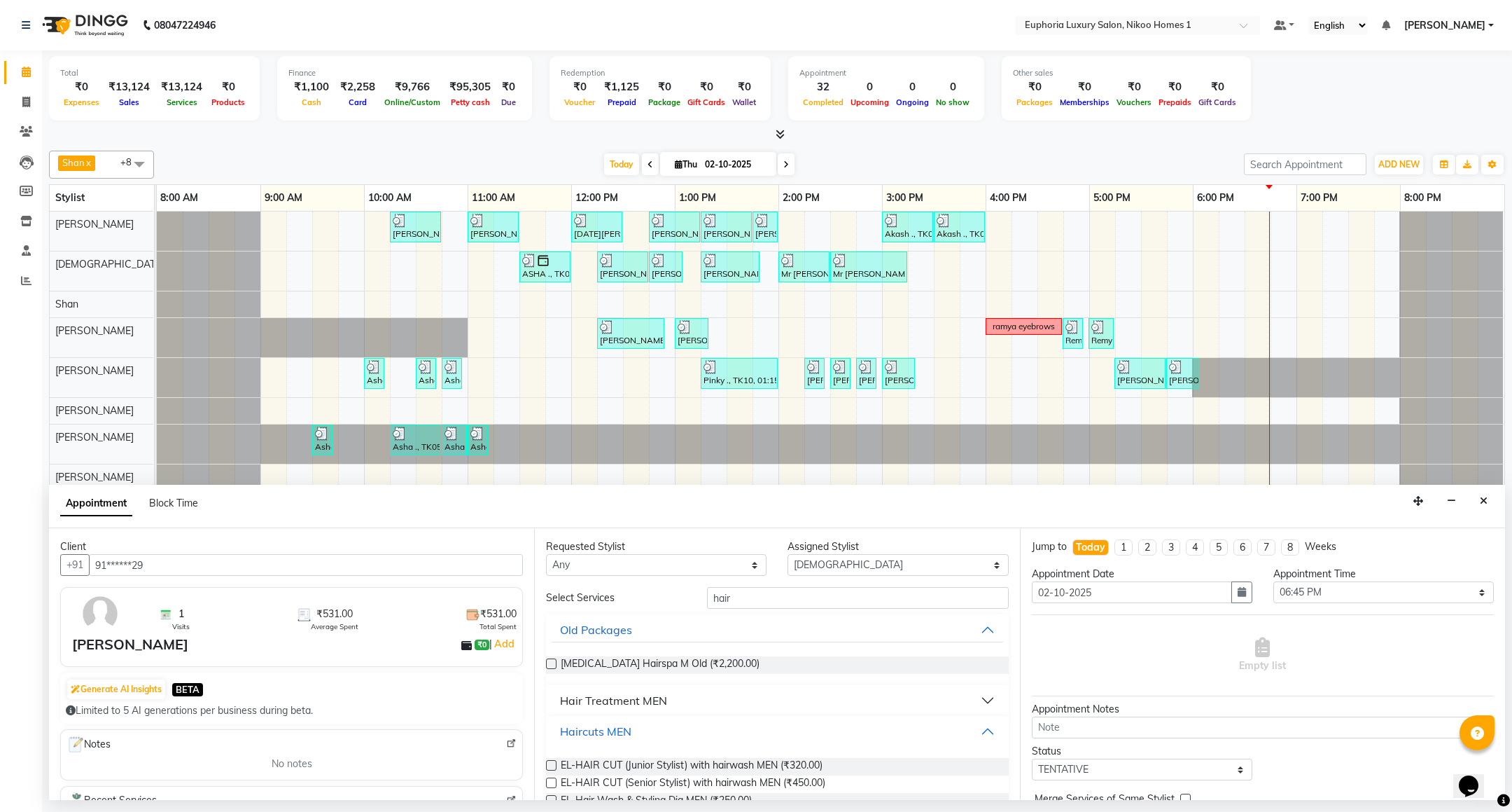
scroll to position [105, 0]
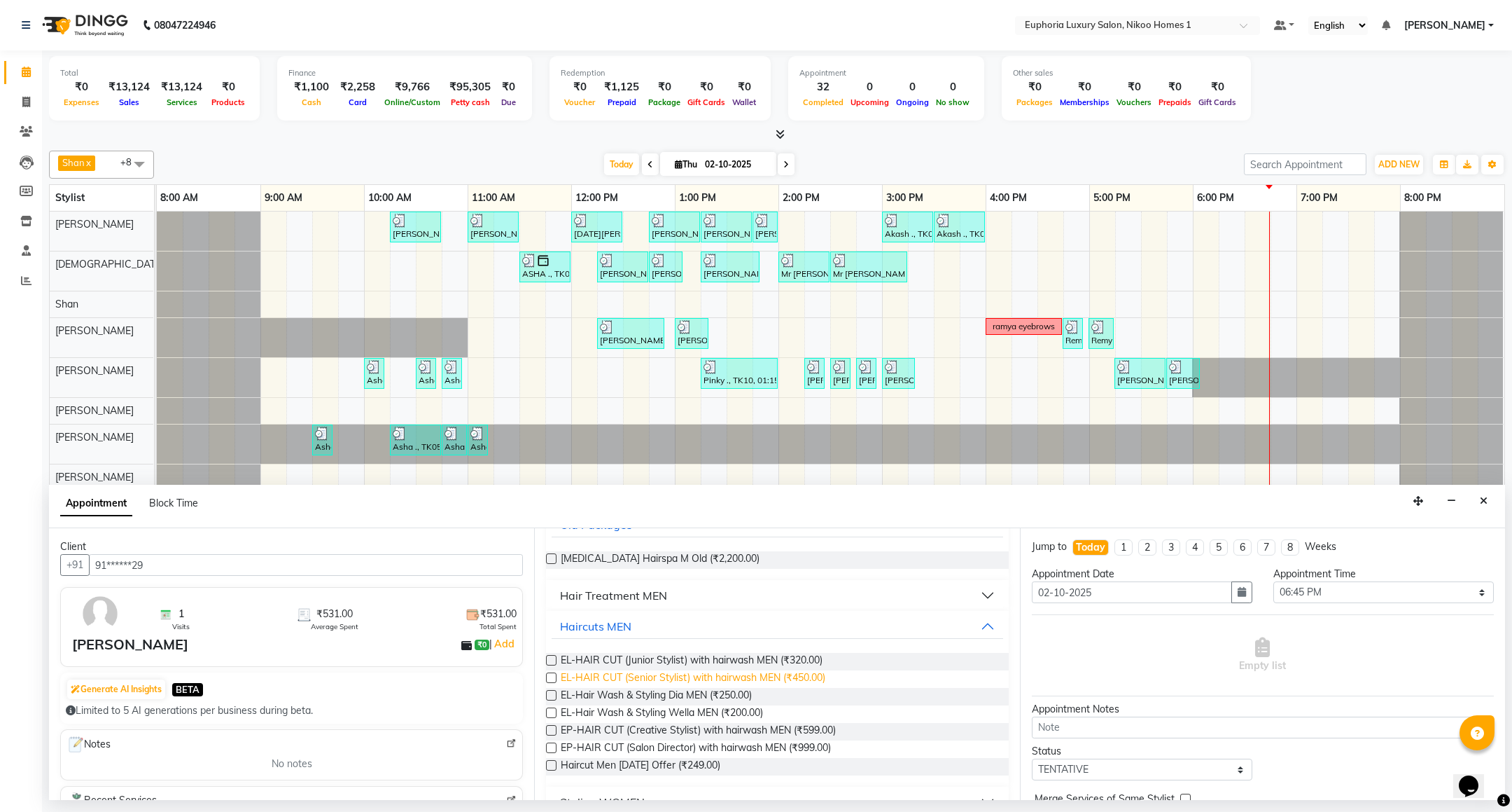
click at [811, 680] on span "EL-HAIR CUT (Senior Stylist) with hairwash MEN (₹450.00)" at bounding box center [693, 679] width 265 height 18
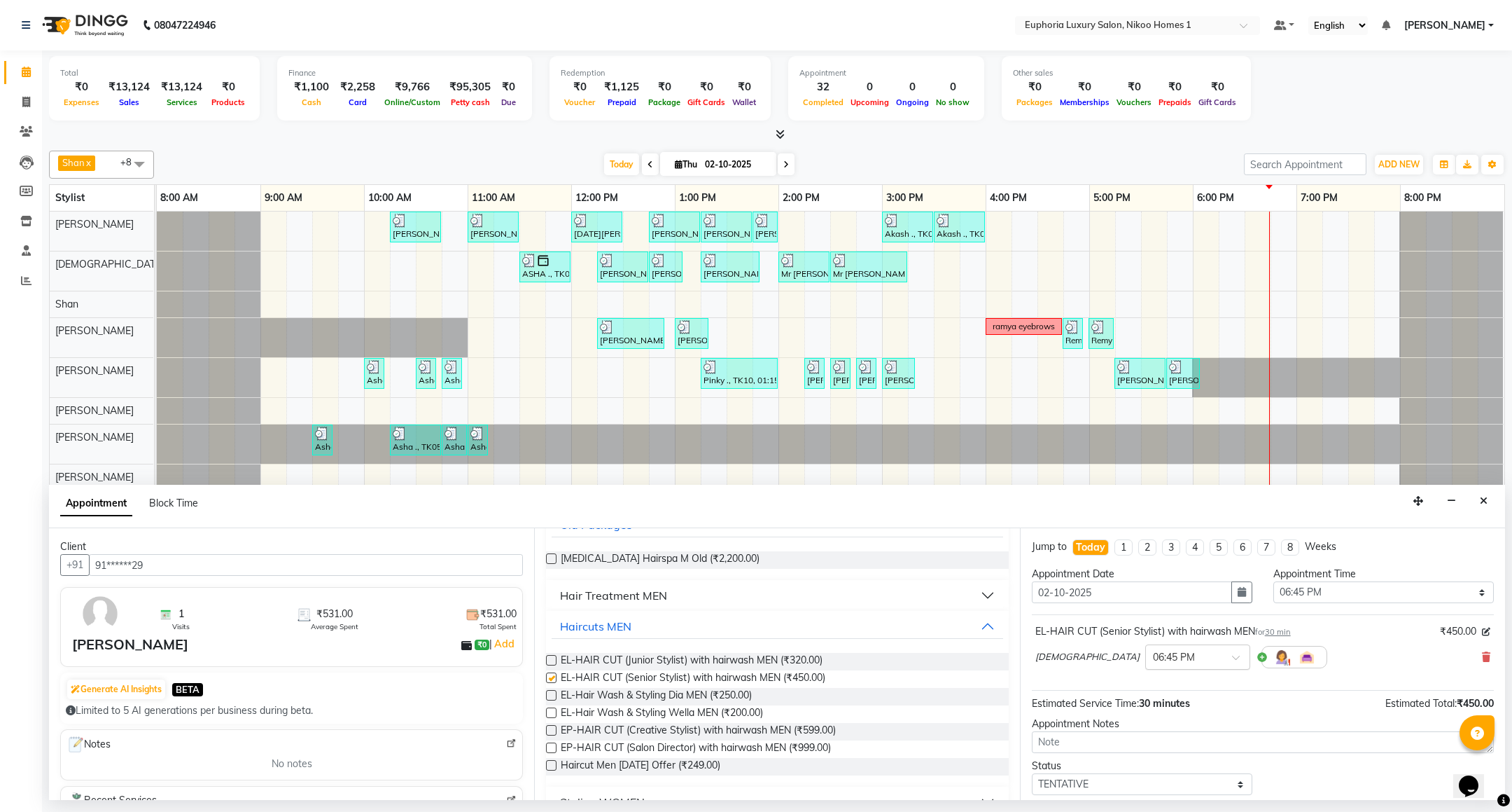
checkbox input "false"
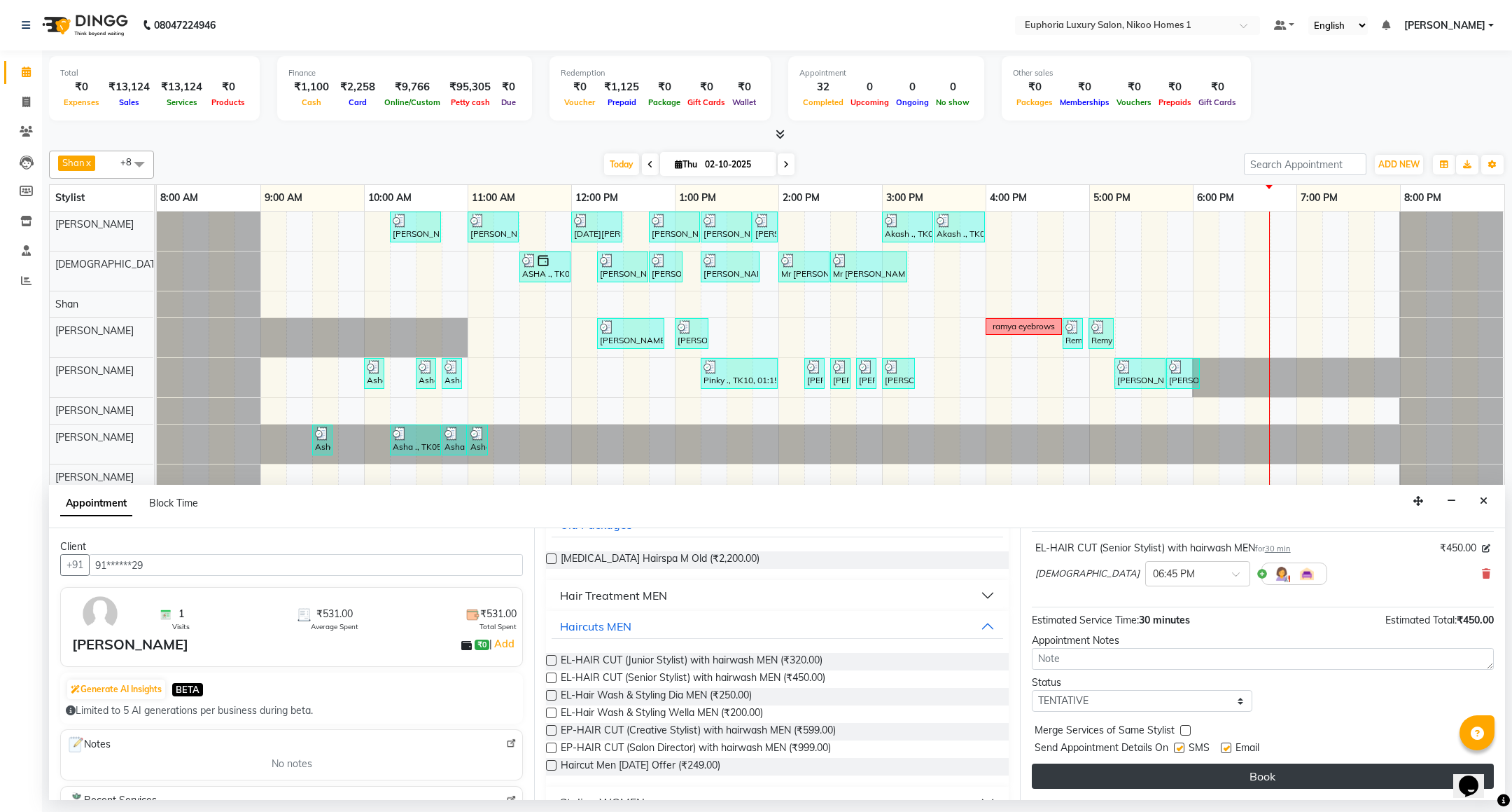
click at [1187, 775] on button "Book" at bounding box center [1262, 776] width 462 height 26
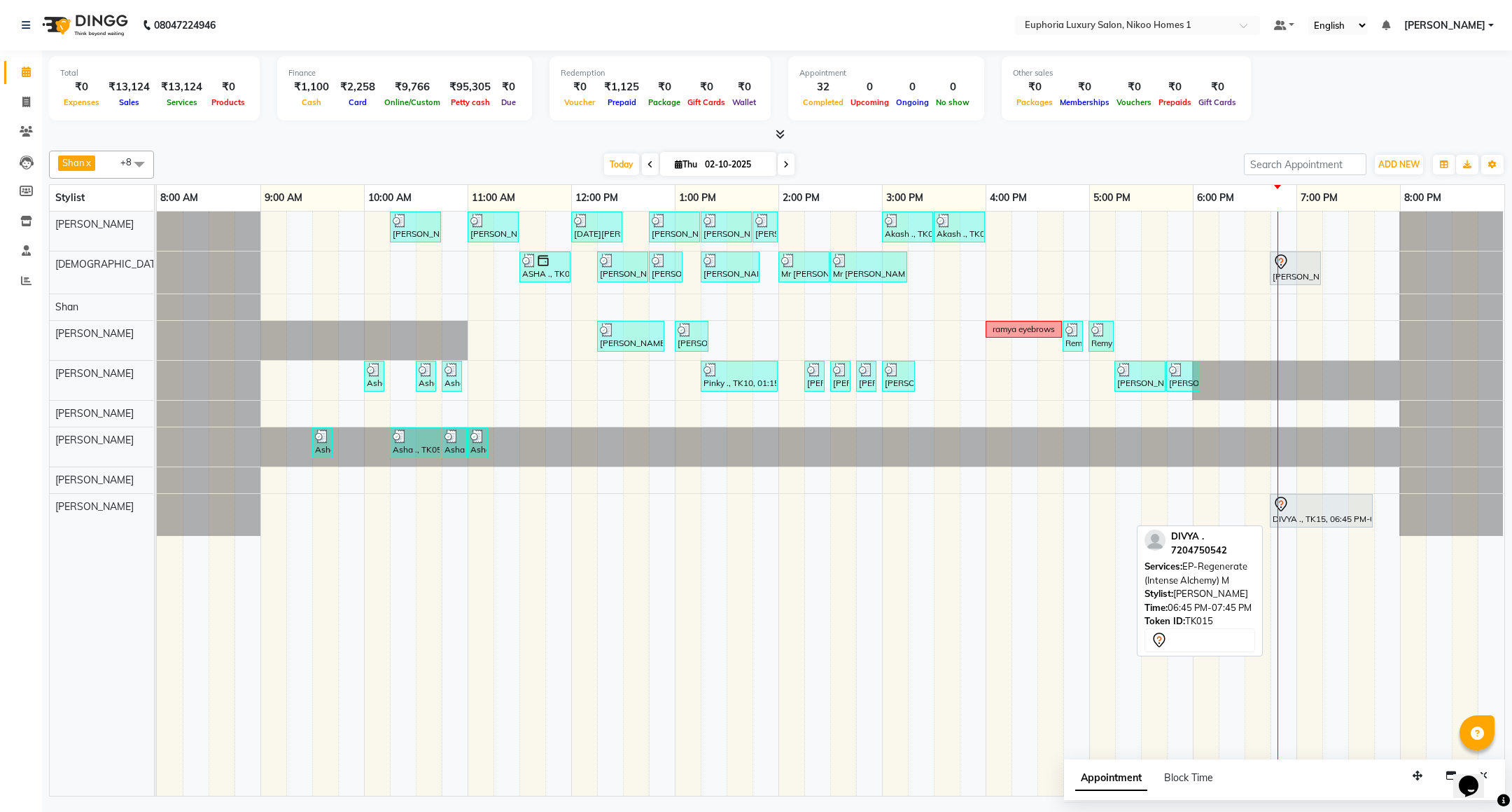
click at [1347, 512] on div at bounding box center [1321, 504] width 97 height 17
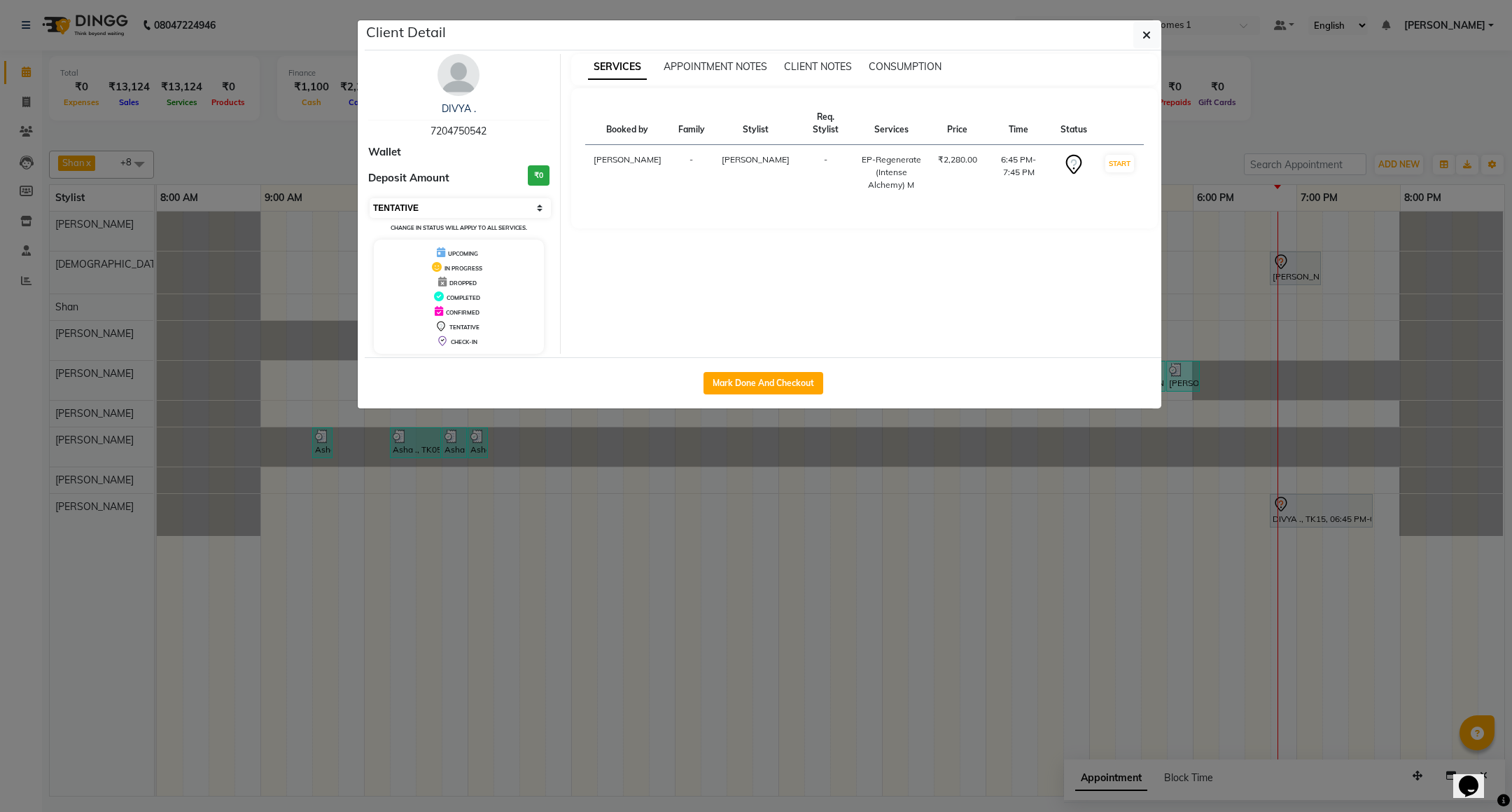
click at [376, 204] on select "Select IN SERVICE CONFIRMED TENTATIVE CHECK IN MARK DONE DROPPED UPCOMING" at bounding box center [460, 208] width 181 height 19
select select "8"
click at [370, 199] on select "Select IN SERVICE CONFIRMED TENTATIVE CHECK IN MARK DONE DROPPED UPCOMING" at bounding box center [460, 208] width 181 height 19
click at [1149, 34] on icon "button" at bounding box center [1147, 34] width 9 height 11
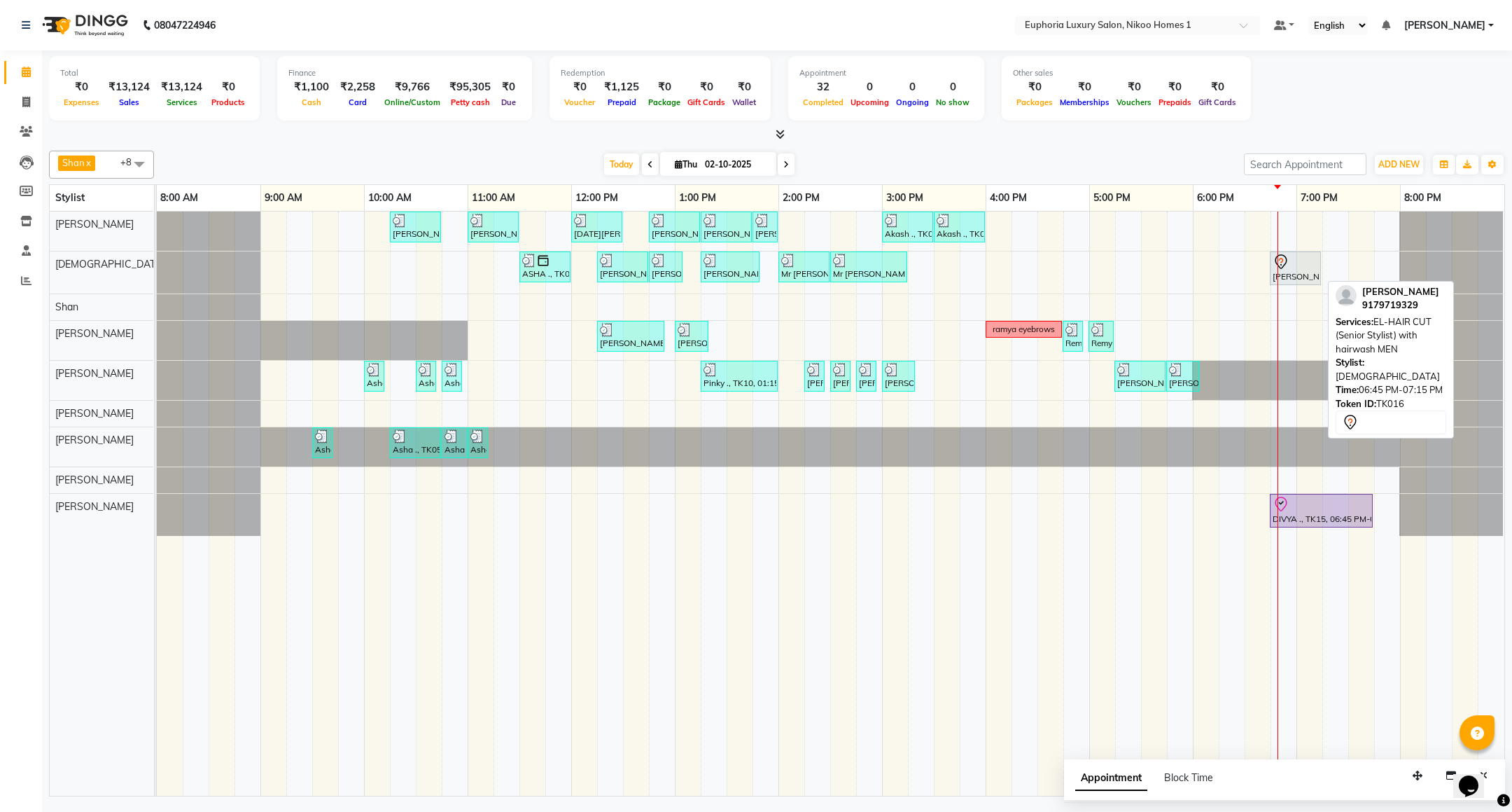
click at [1313, 276] on div "[PERSON_NAME], TK16, 06:45 PM-07:15 PM, EL-HAIR CUT (Senior Stylist) with hairw…" at bounding box center [1295, 268] width 49 height 29
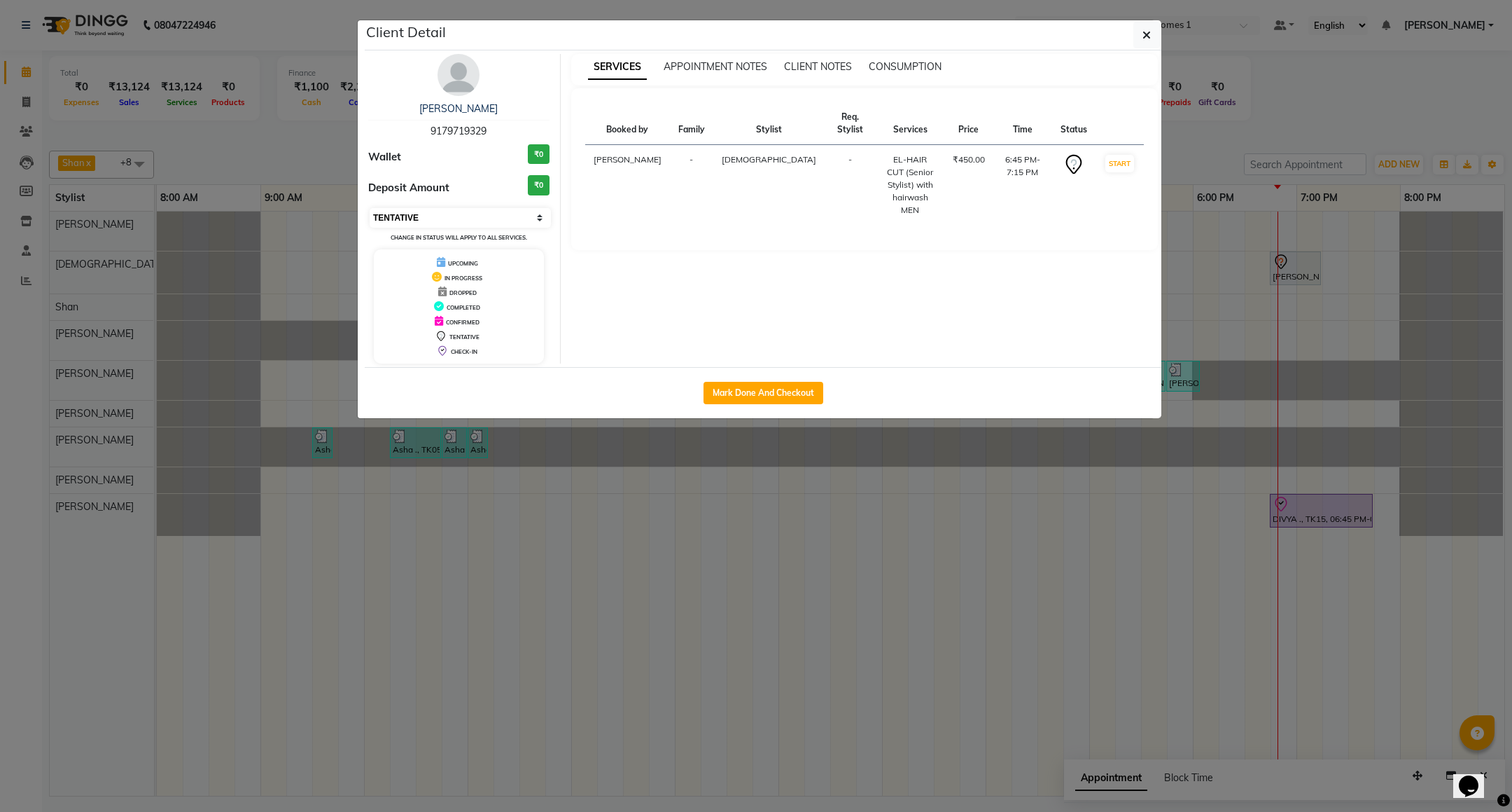
click at [515, 216] on select "Select IN SERVICE CONFIRMED TENTATIVE CHECK IN MARK DONE DROPPED UPCOMING" at bounding box center [460, 217] width 181 height 19
select select "8"
click at [370, 209] on select "Select IN SERVICE CONFIRMED TENTATIVE CHECK IN MARK DONE DROPPED UPCOMING" at bounding box center [460, 217] width 181 height 19
click at [1151, 32] on button "button" at bounding box center [1146, 35] width 26 height 27
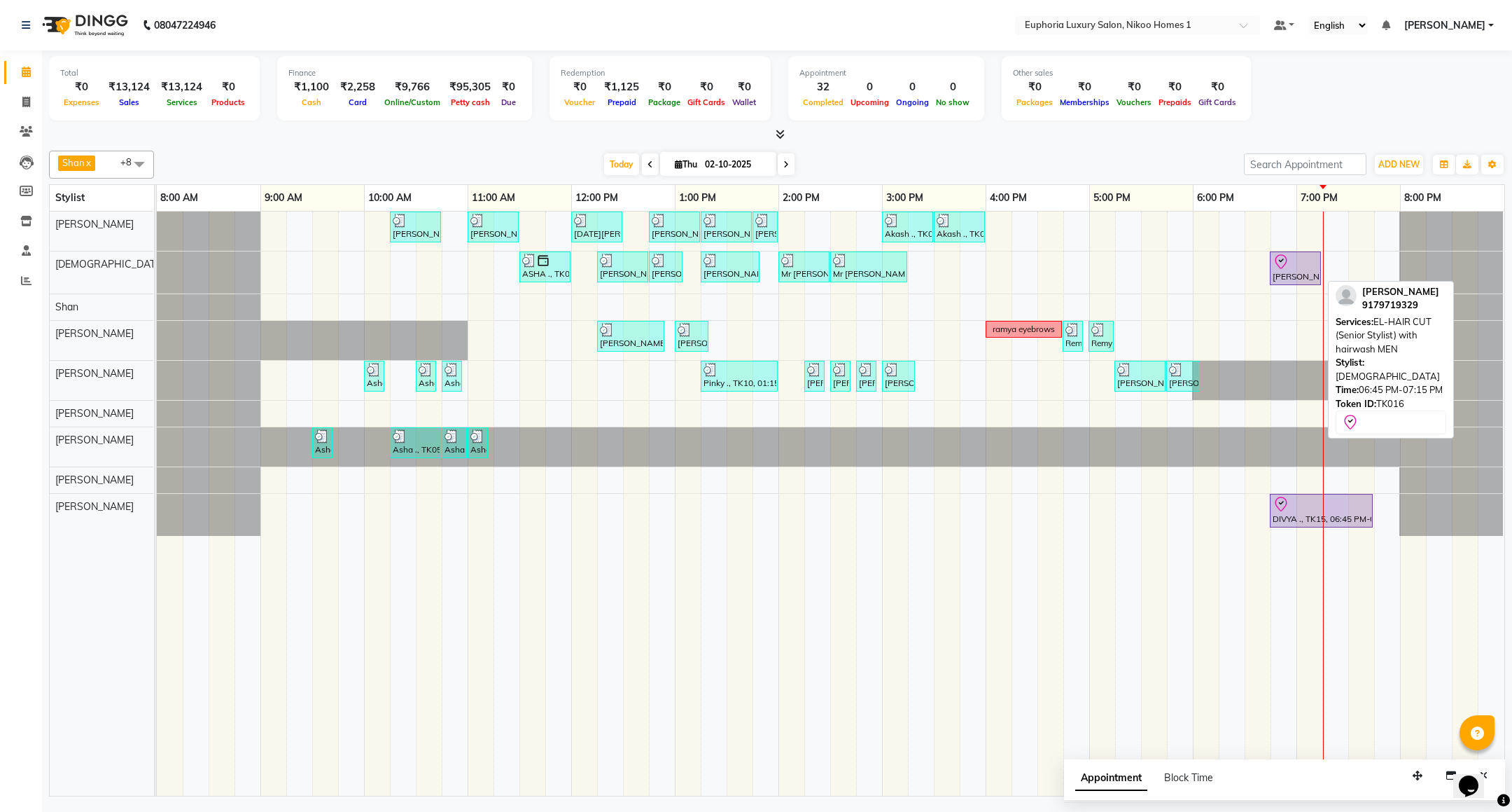
click at [1271, 276] on div "[PERSON_NAME], TK16, 06:45 PM-07:15 PM, EL-HAIR CUT (Senior Stylist) with hairw…" at bounding box center [1295, 268] width 49 height 29
select select "8"
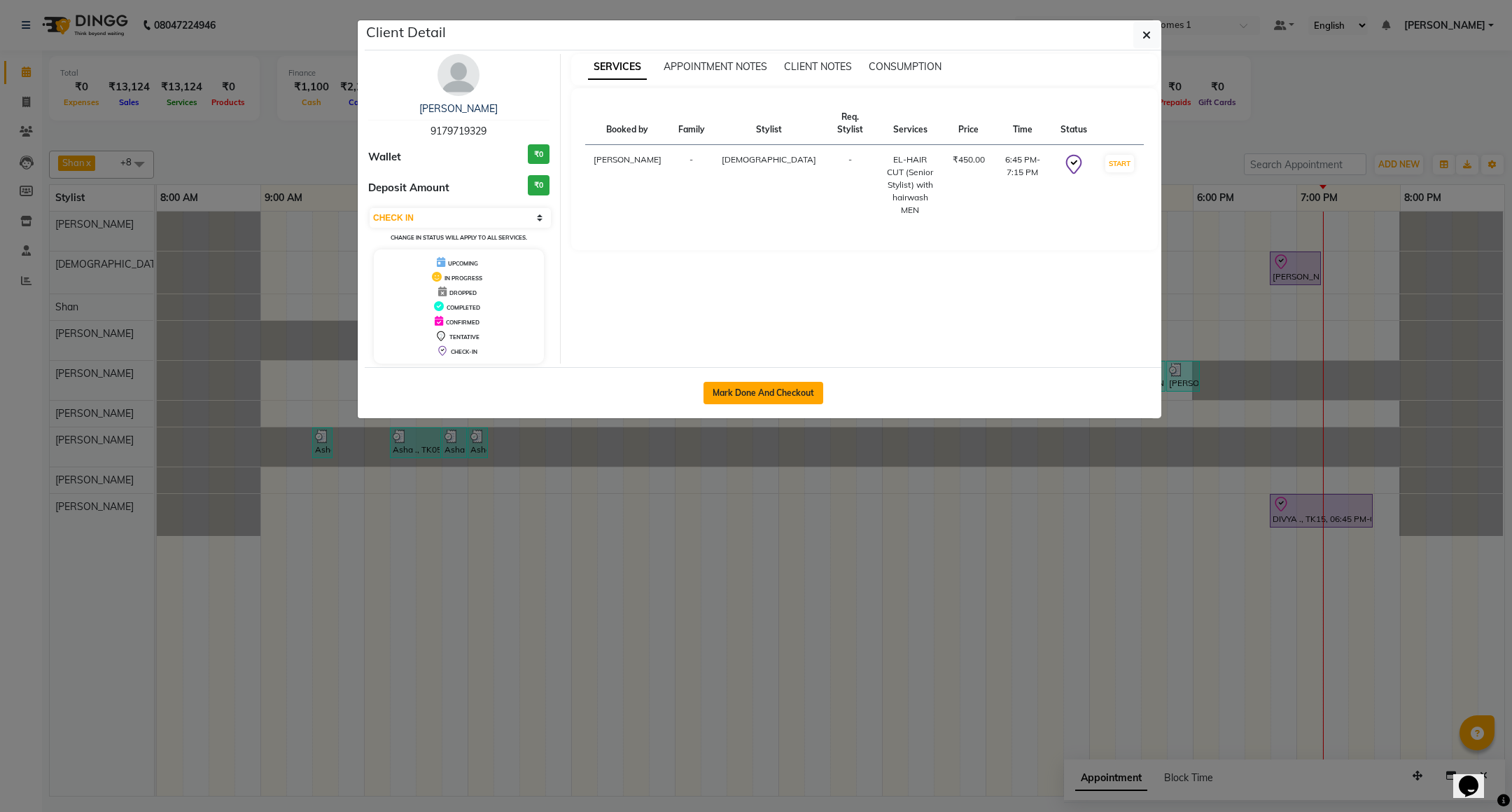
click at [737, 384] on button "Mark Done And Checkout" at bounding box center [764, 392] width 120 height 22
select select "service"
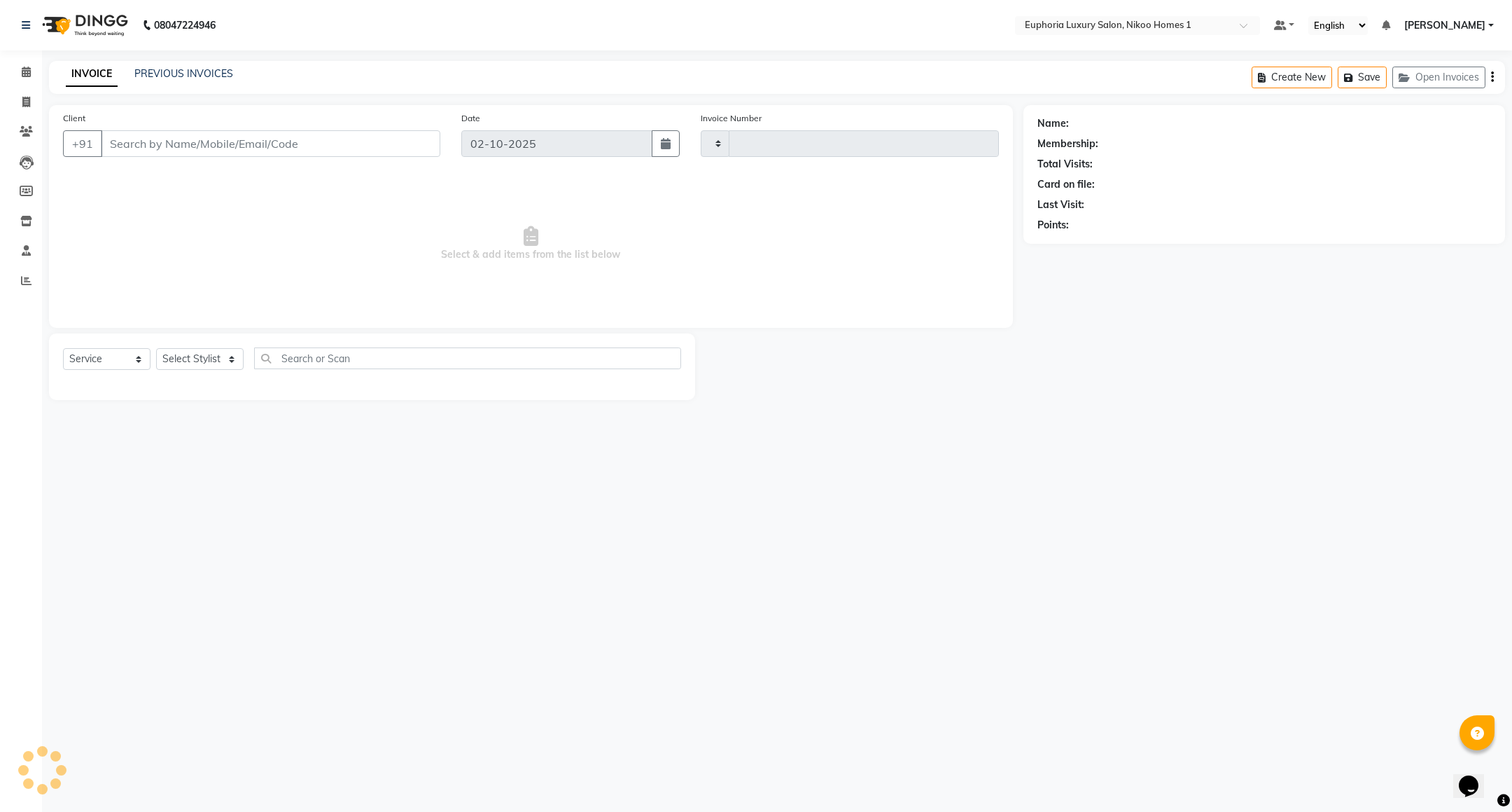
type input "4455"
select select "7987"
type input "91******29"
select select "85373"
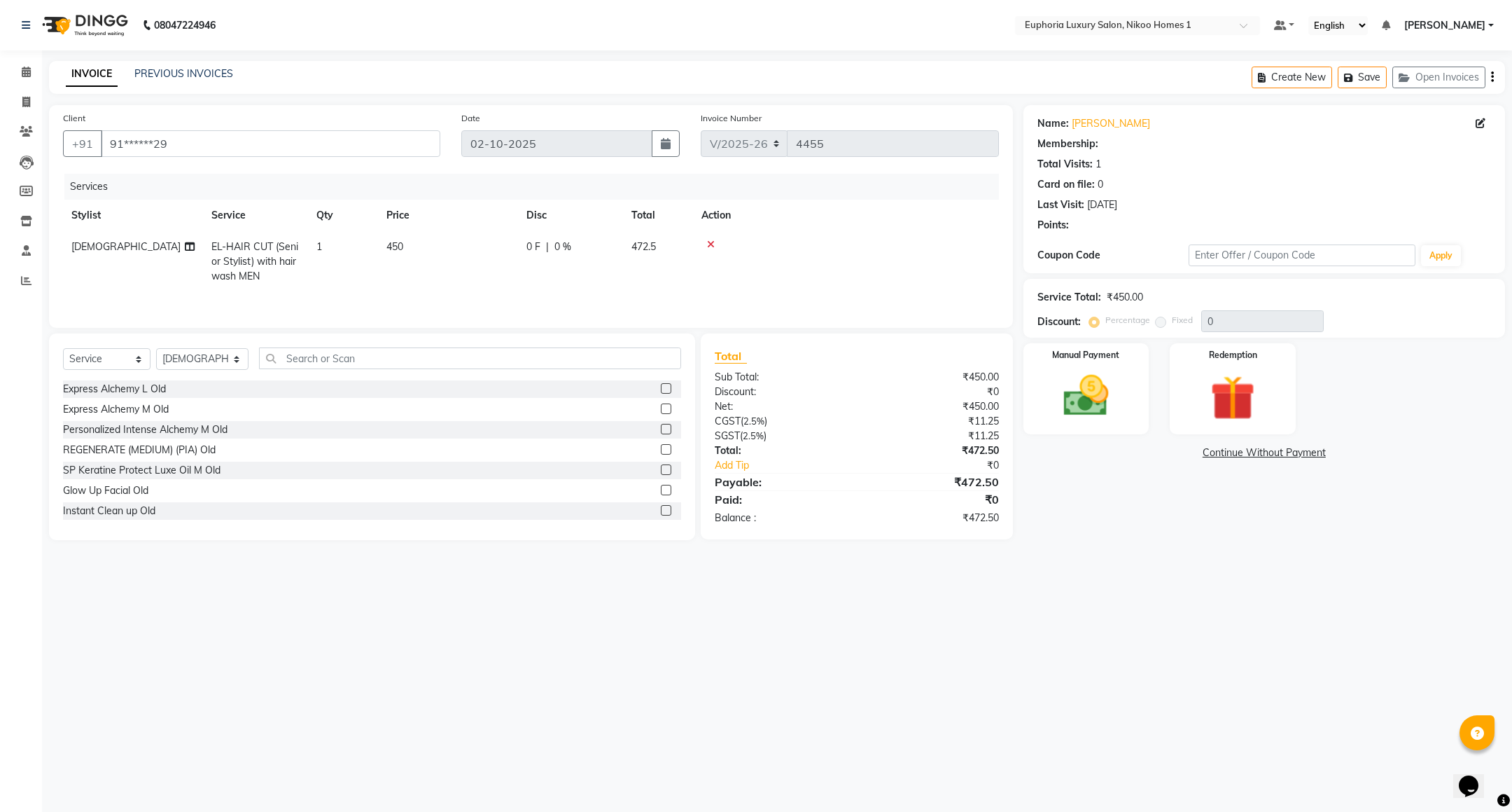
select select "1: Object"
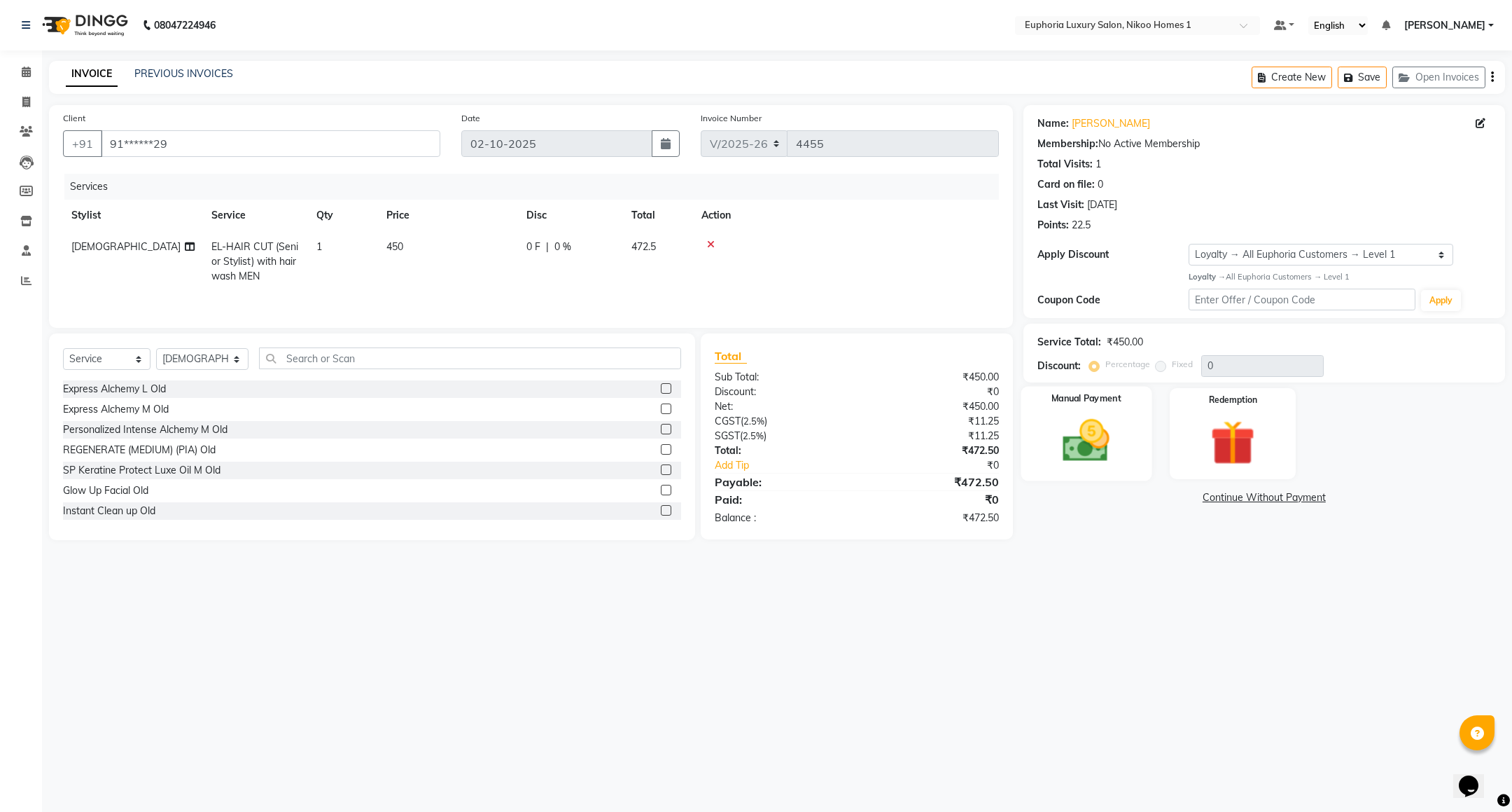
click at [1050, 457] on img at bounding box center [1086, 440] width 76 height 54
click at [1137, 500] on span "UPI" at bounding box center [1136, 498] width 22 height 16
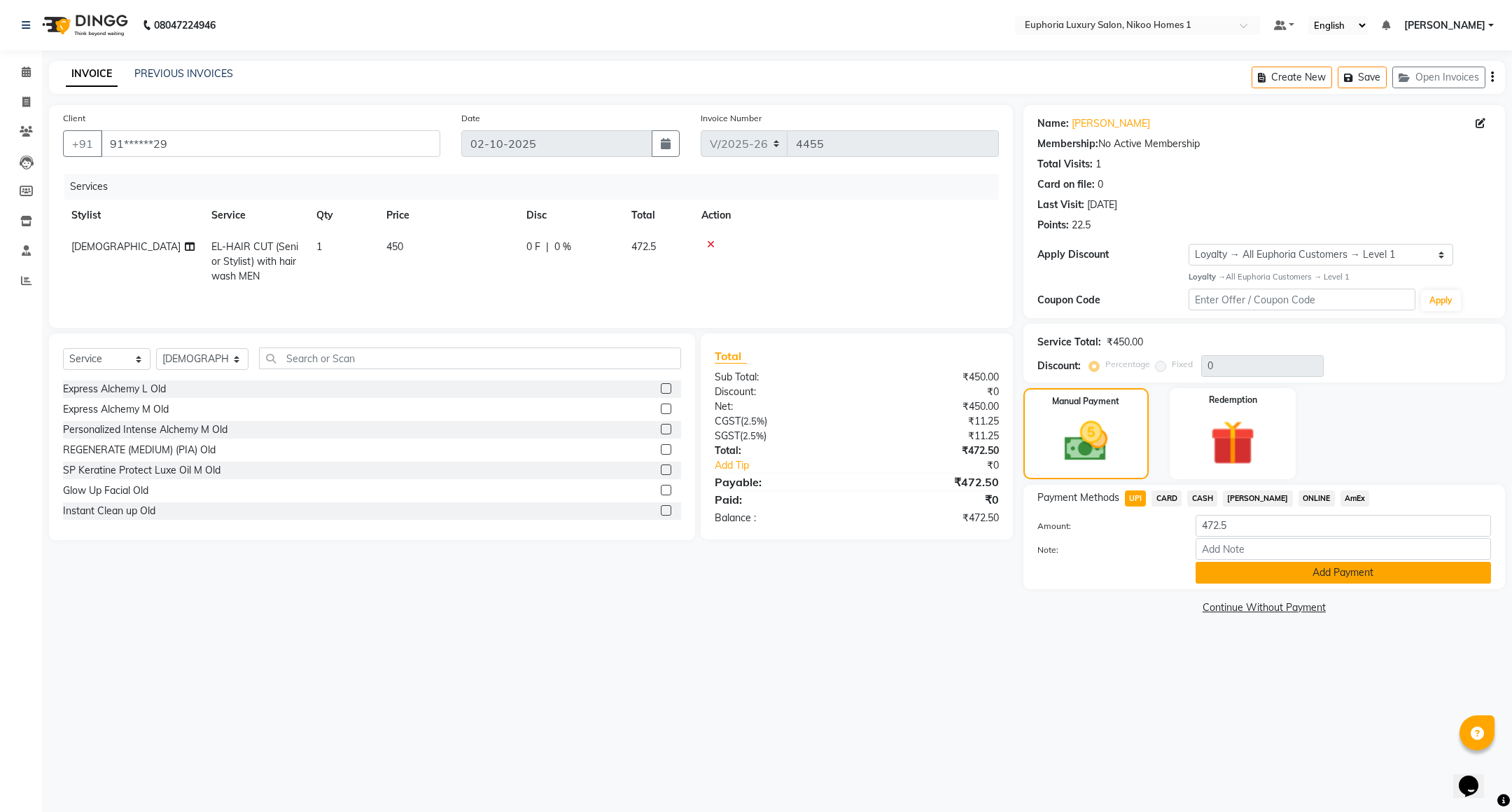
click at [1217, 573] on button "Add Payment" at bounding box center [1343, 573] width 296 height 22
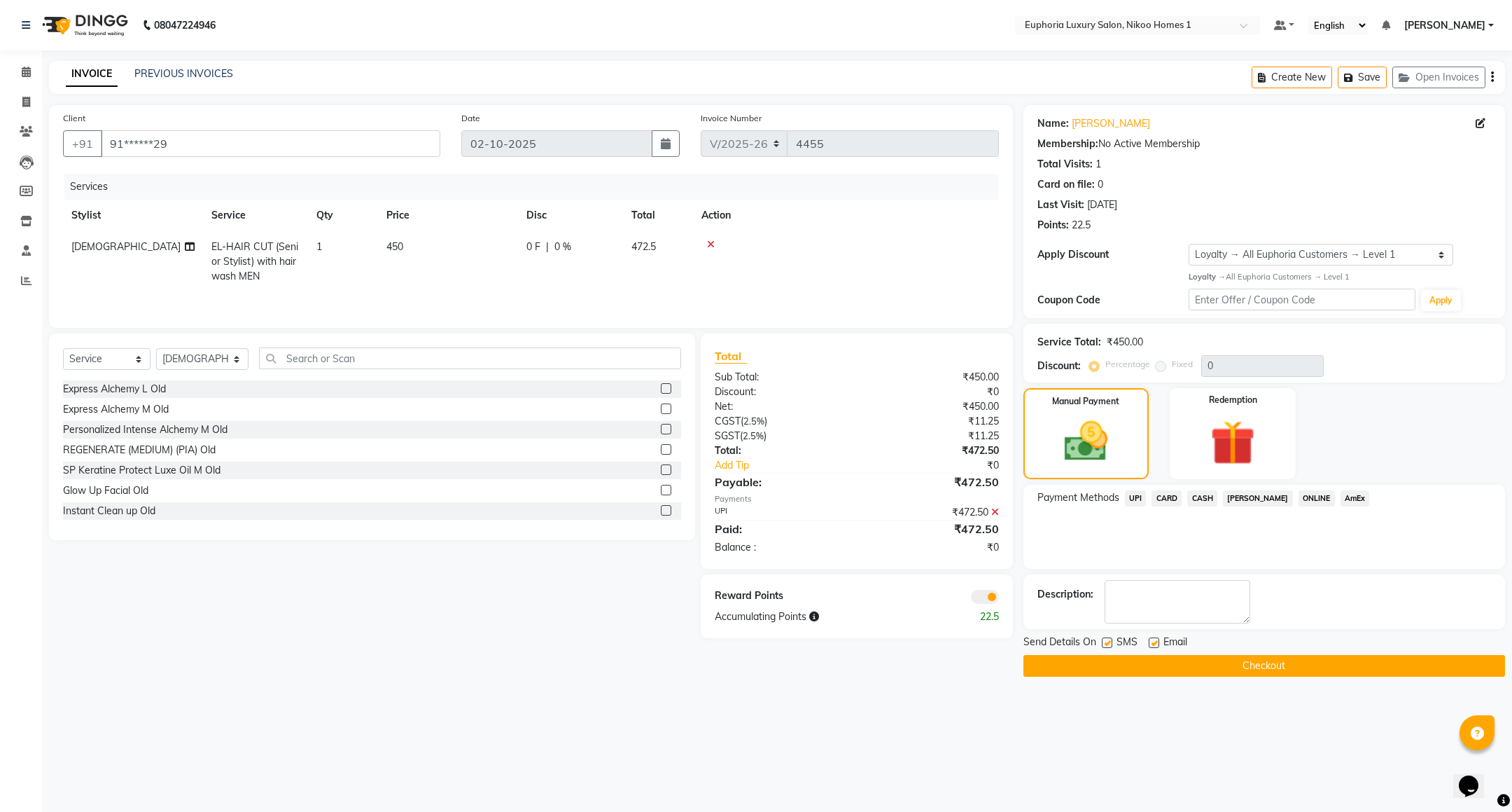
click at [1185, 662] on button "Checkout" at bounding box center [1264, 665] width 481 height 22
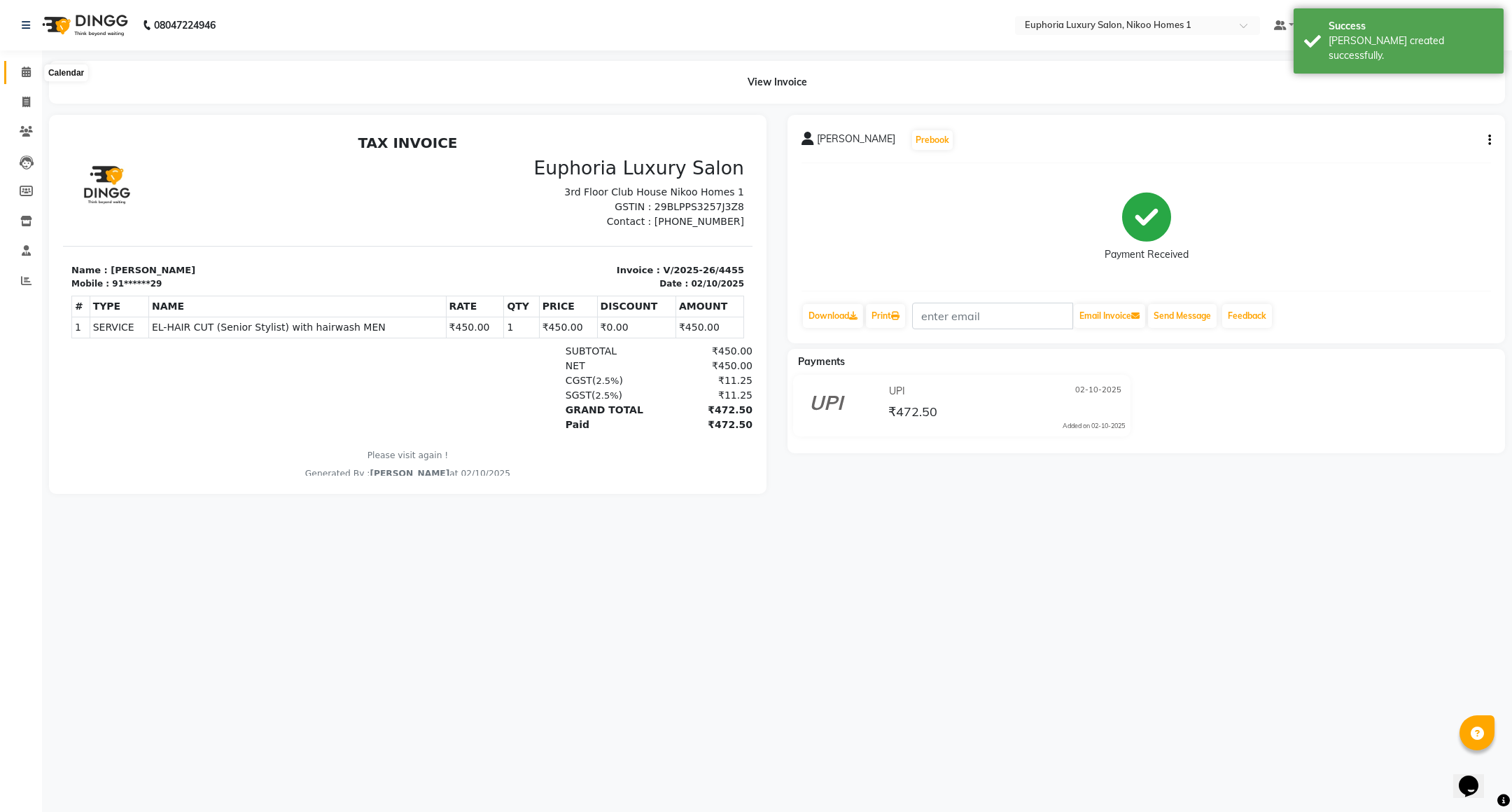
click at [23, 74] on icon at bounding box center [26, 72] width 9 height 11
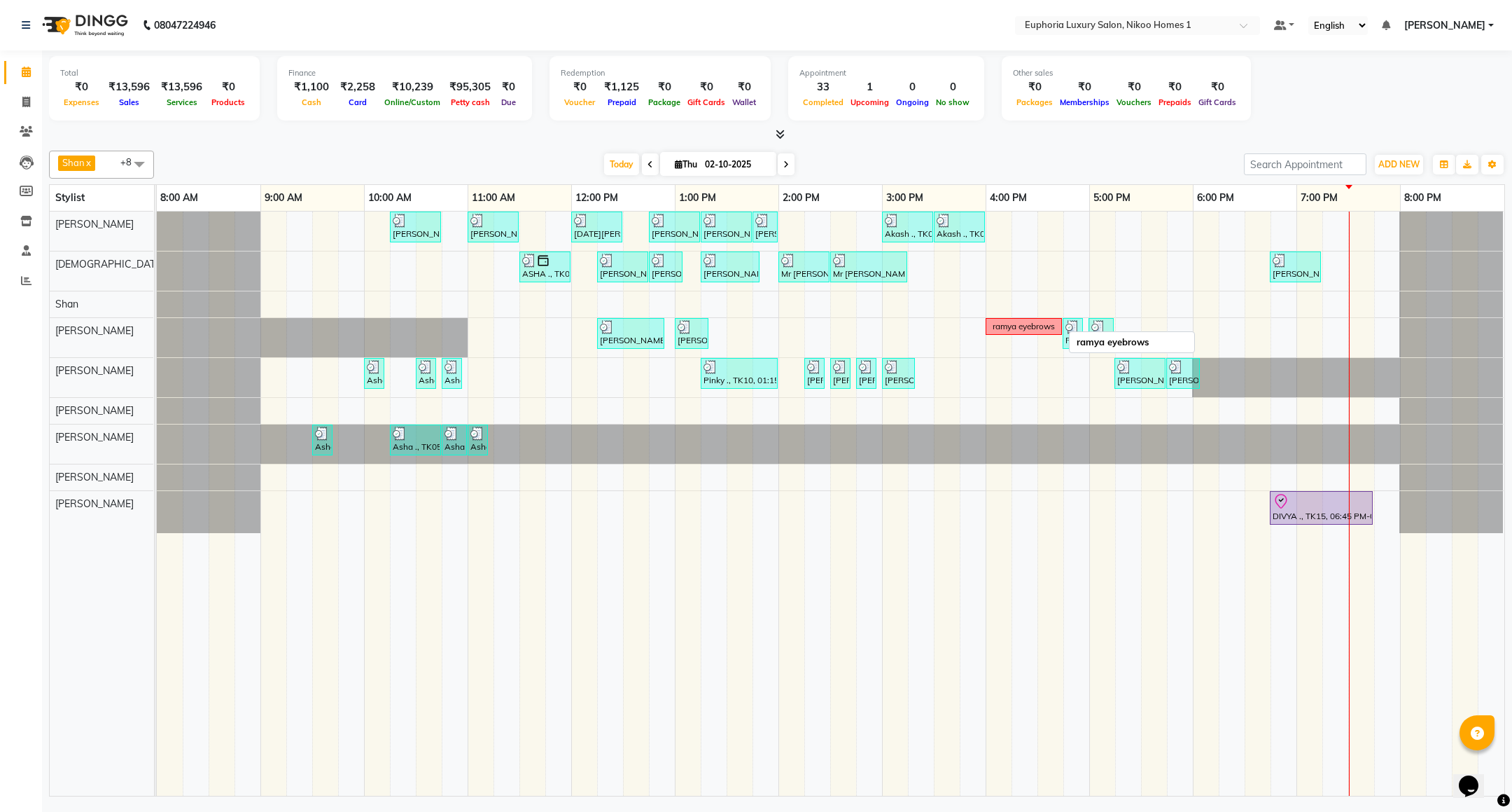
click at [1023, 326] on div "ramya eyebrows" at bounding box center [1024, 326] width 63 height 12
click at [1089, 336] on span "Delete Block Time" at bounding box center [1088, 343] width 79 height 15
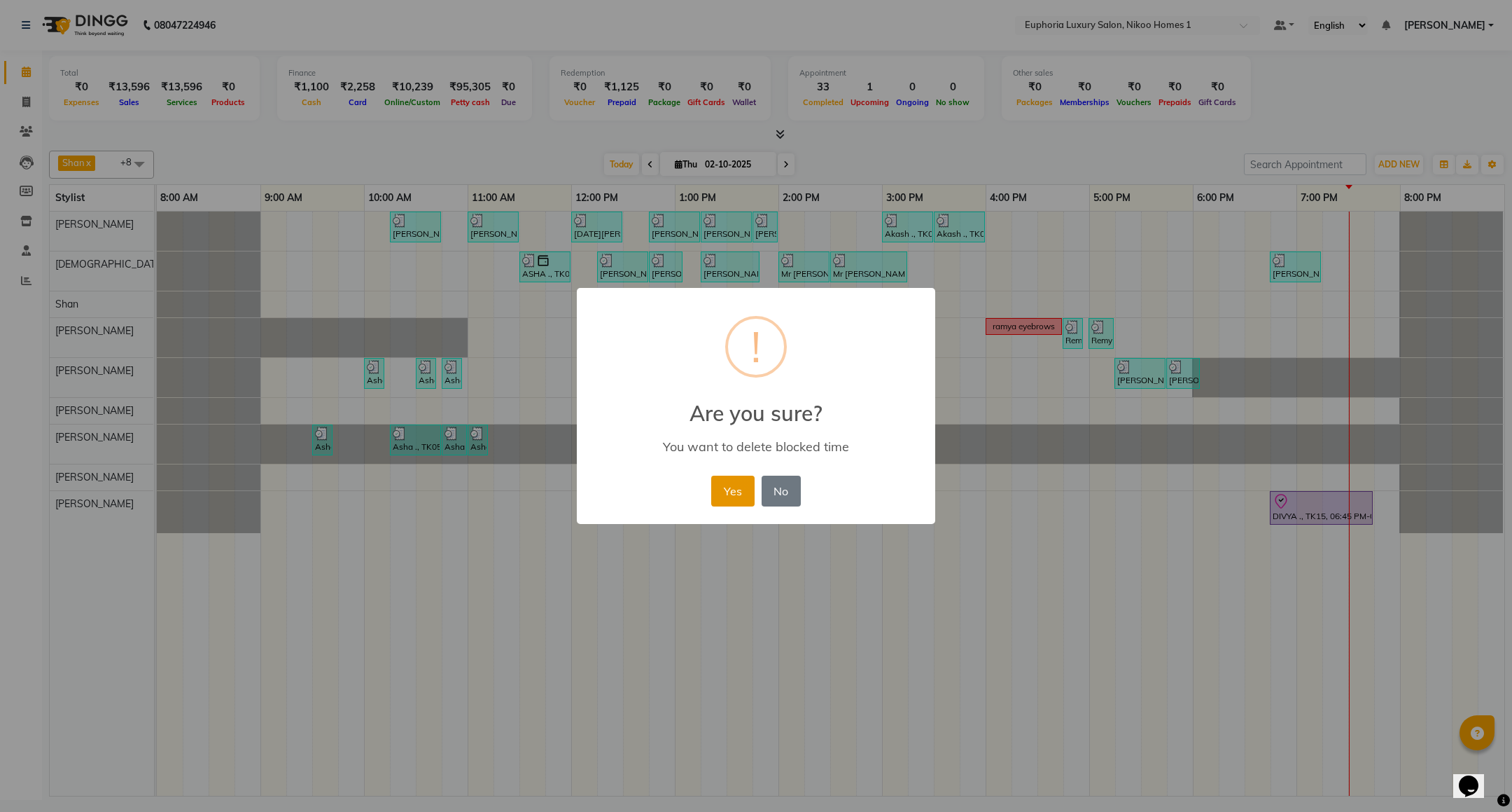
click at [721, 482] on button "Yes" at bounding box center [732, 490] width 42 height 31
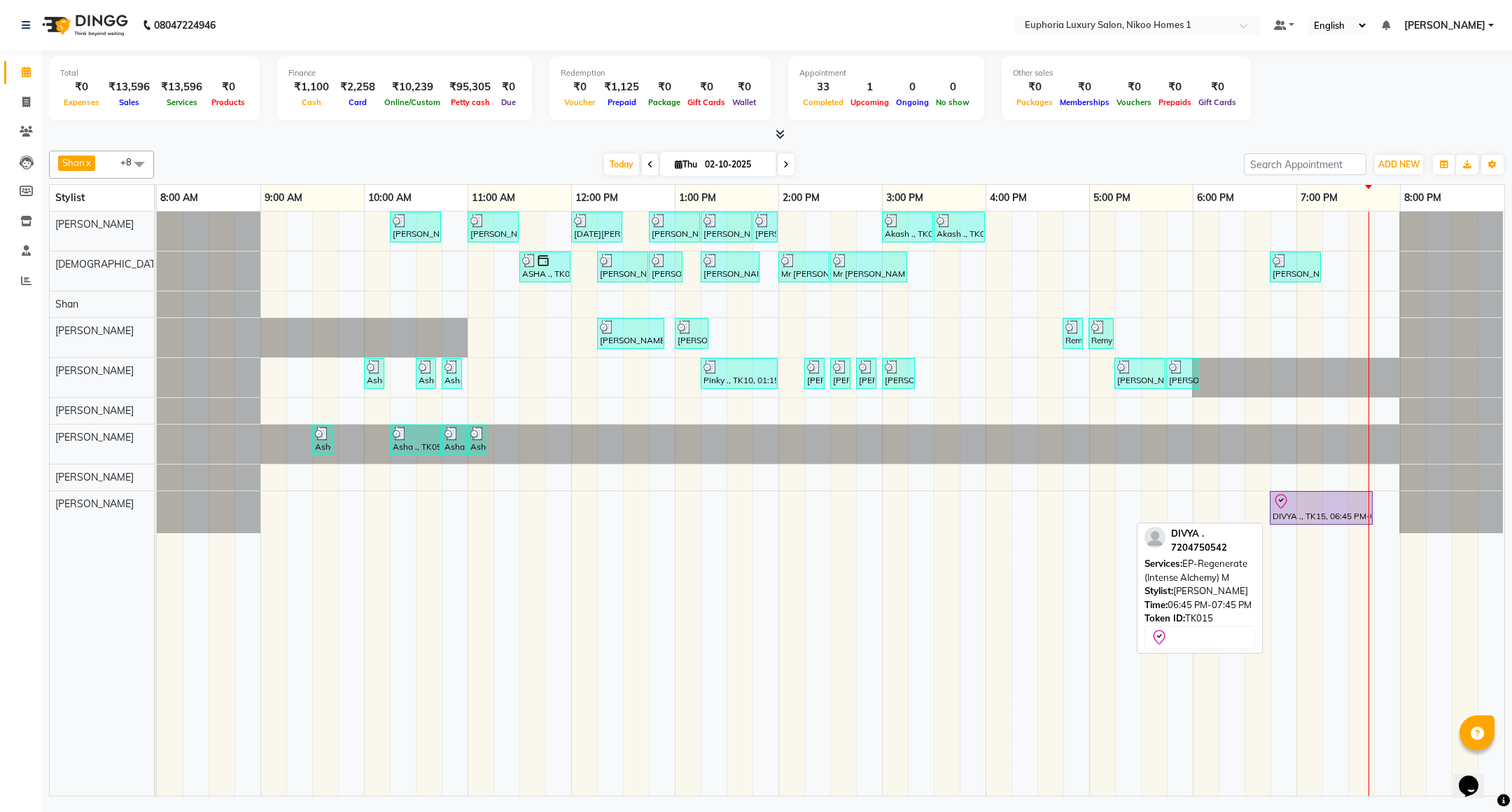
click at [1315, 510] on div at bounding box center [1321, 501] width 97 height 17
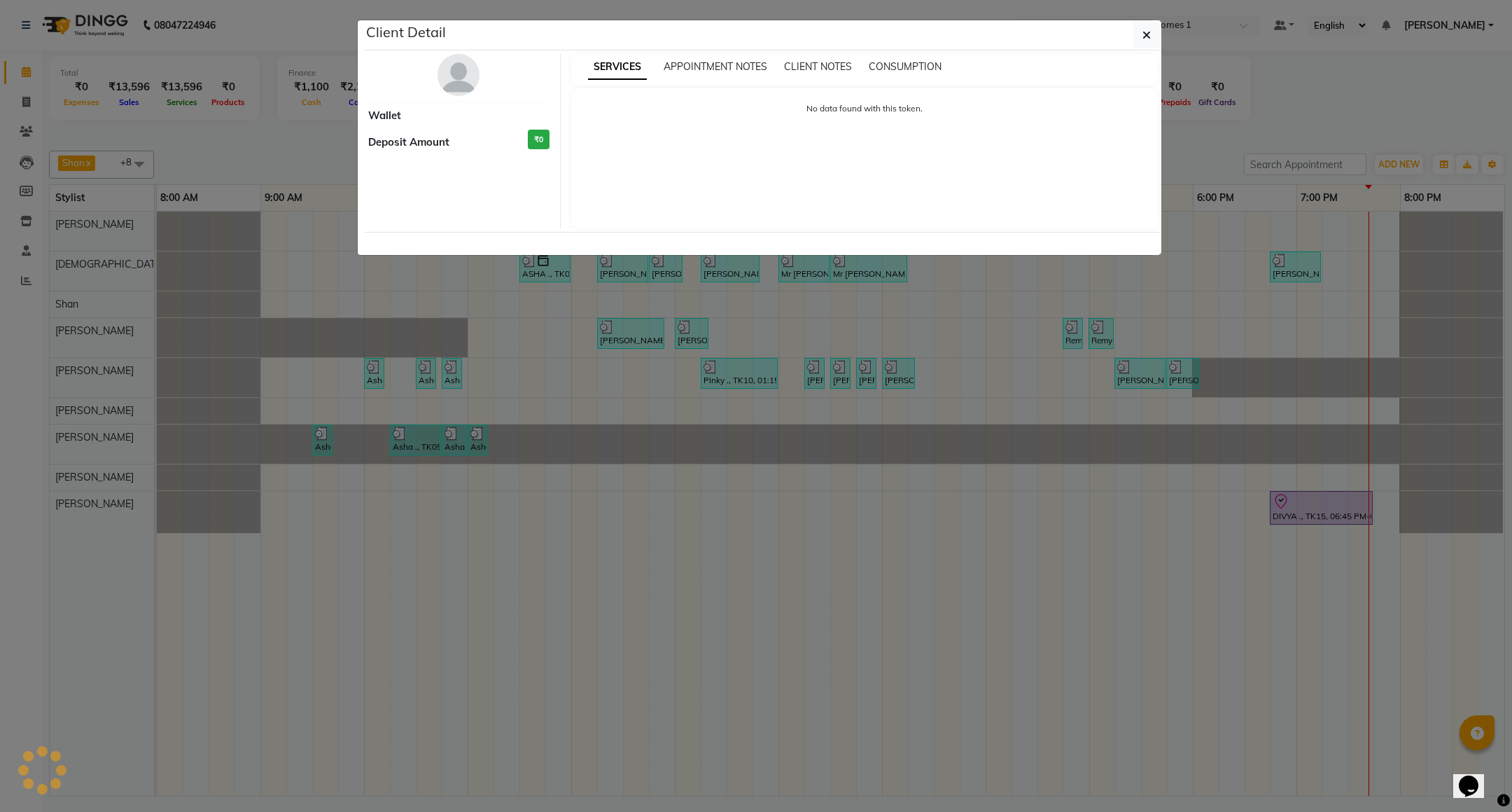
select select "8"
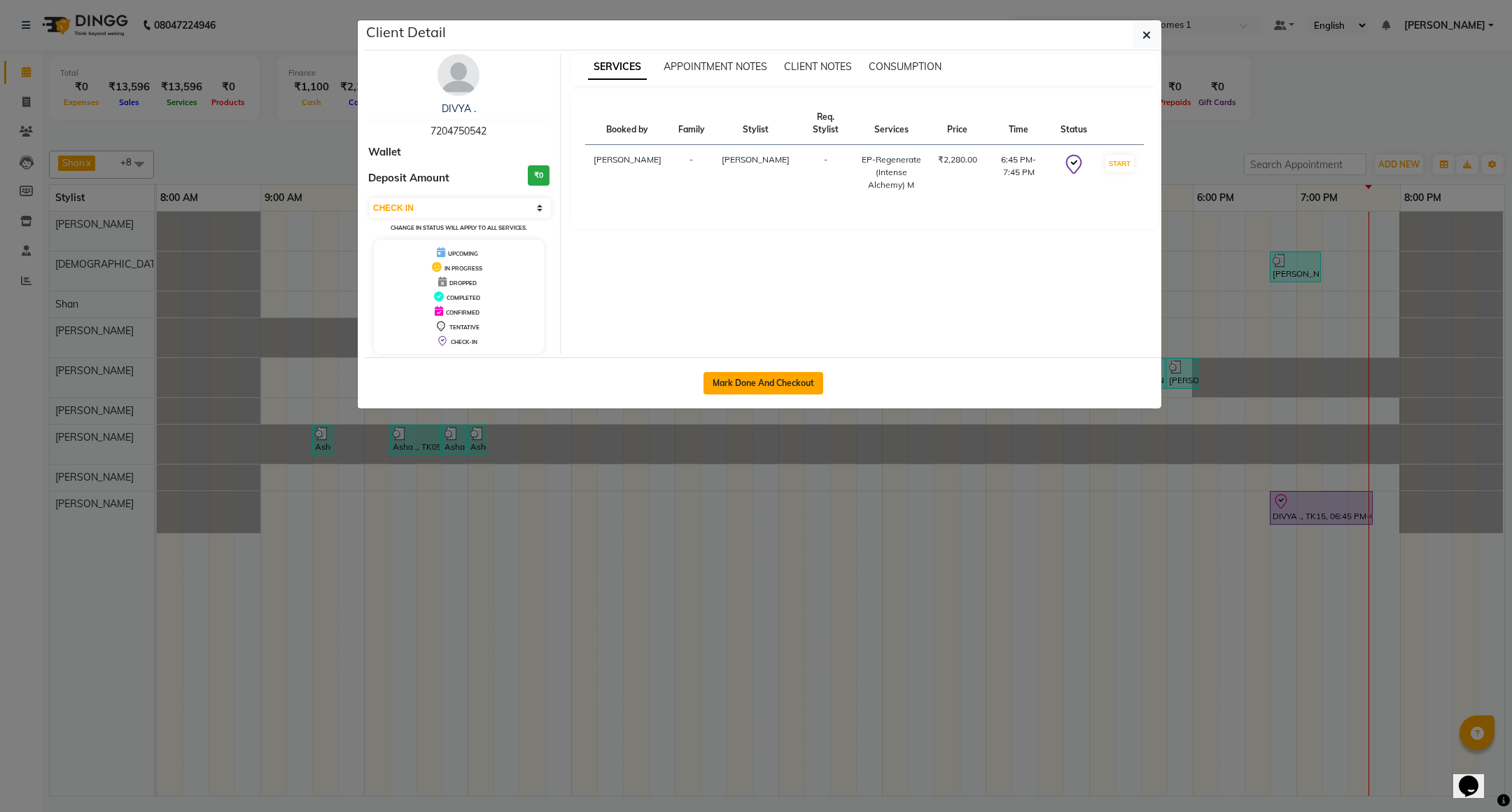
click at [772, 380] on button "Mark Done And Checkout" at bounding box center [764, 383] width 120 height 22
select select "service"
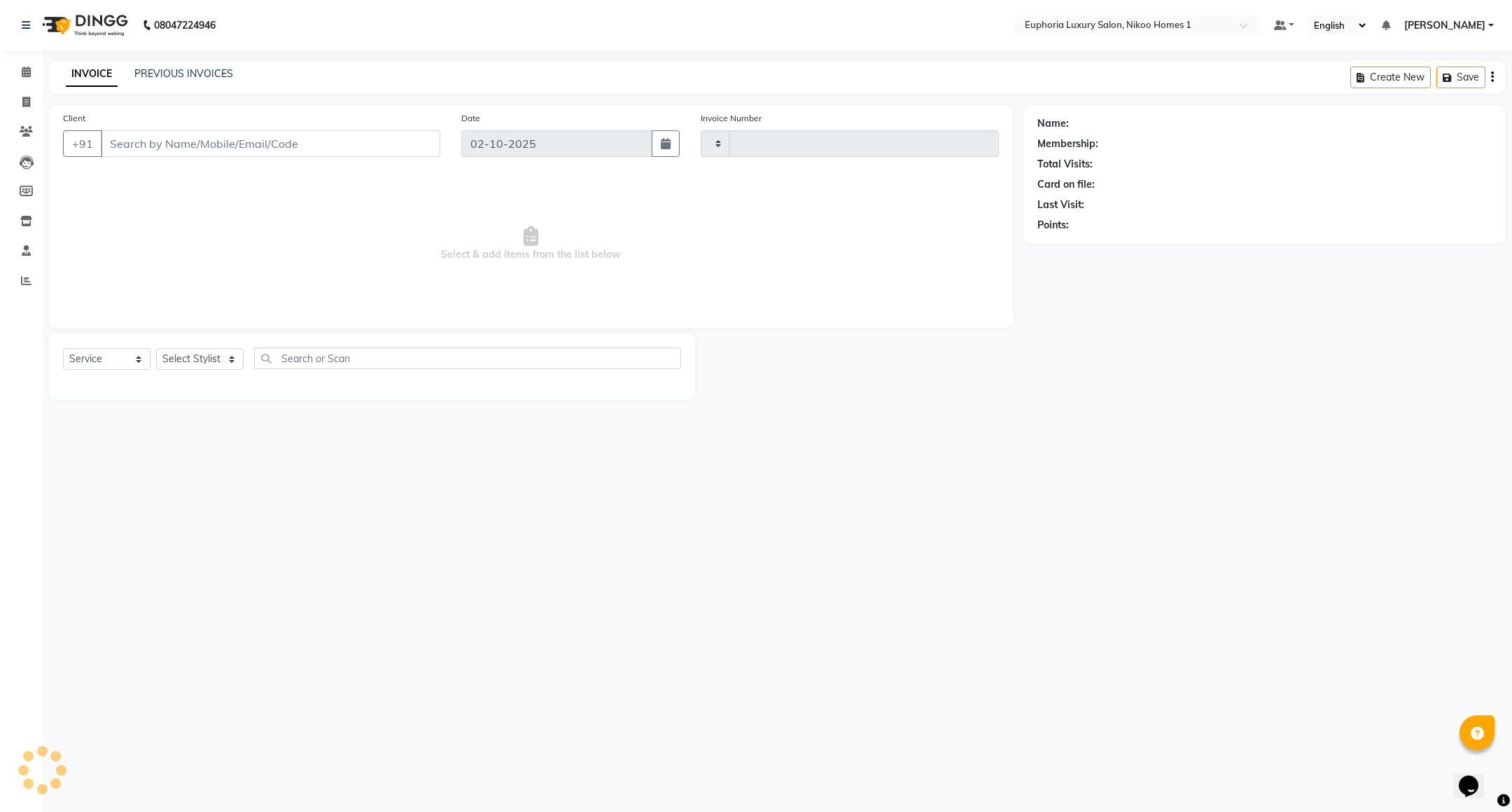
type input "4456"
select select "7987"
type input "72******42"
select select "93567"
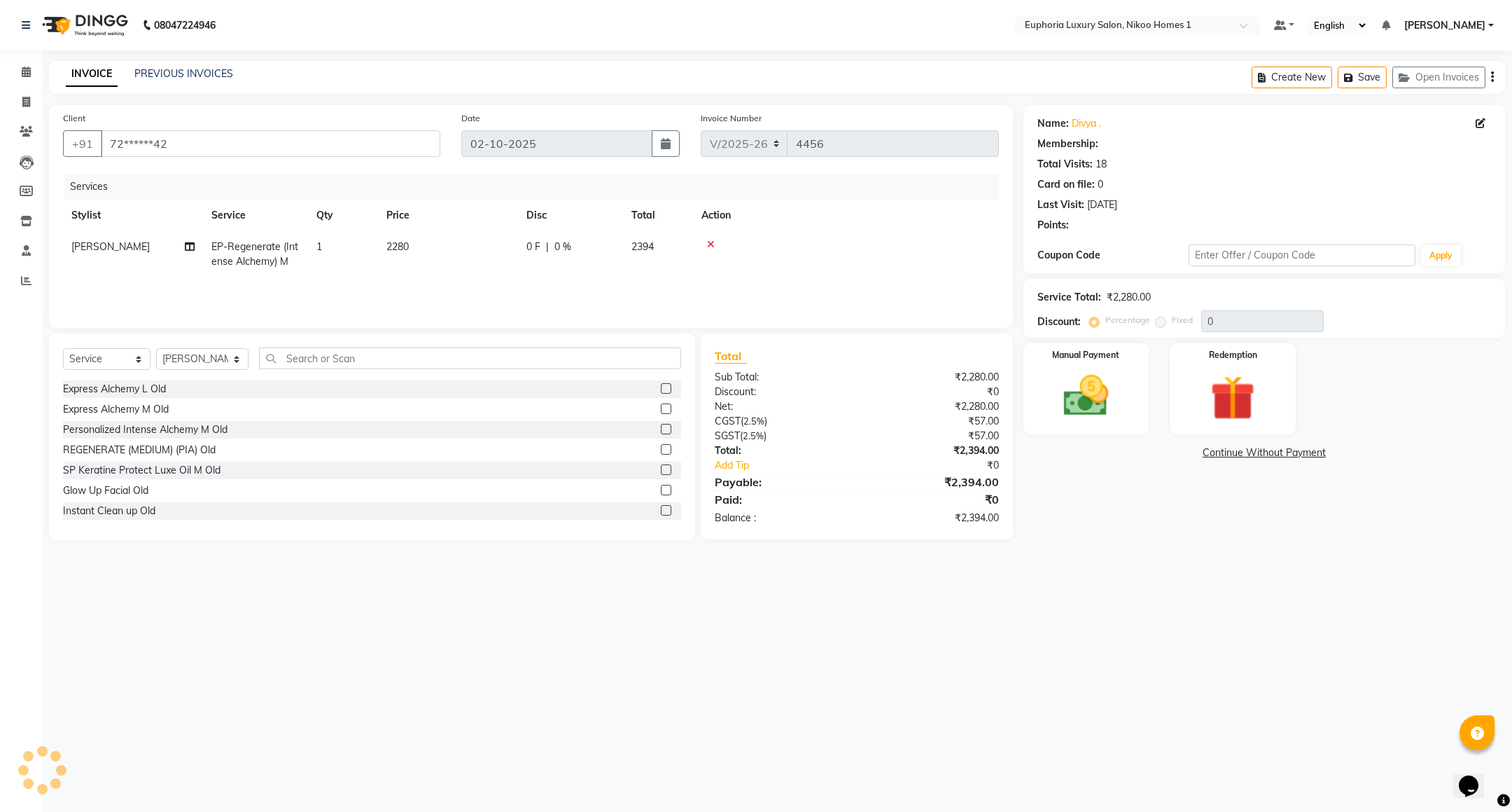
select select "1: Object"
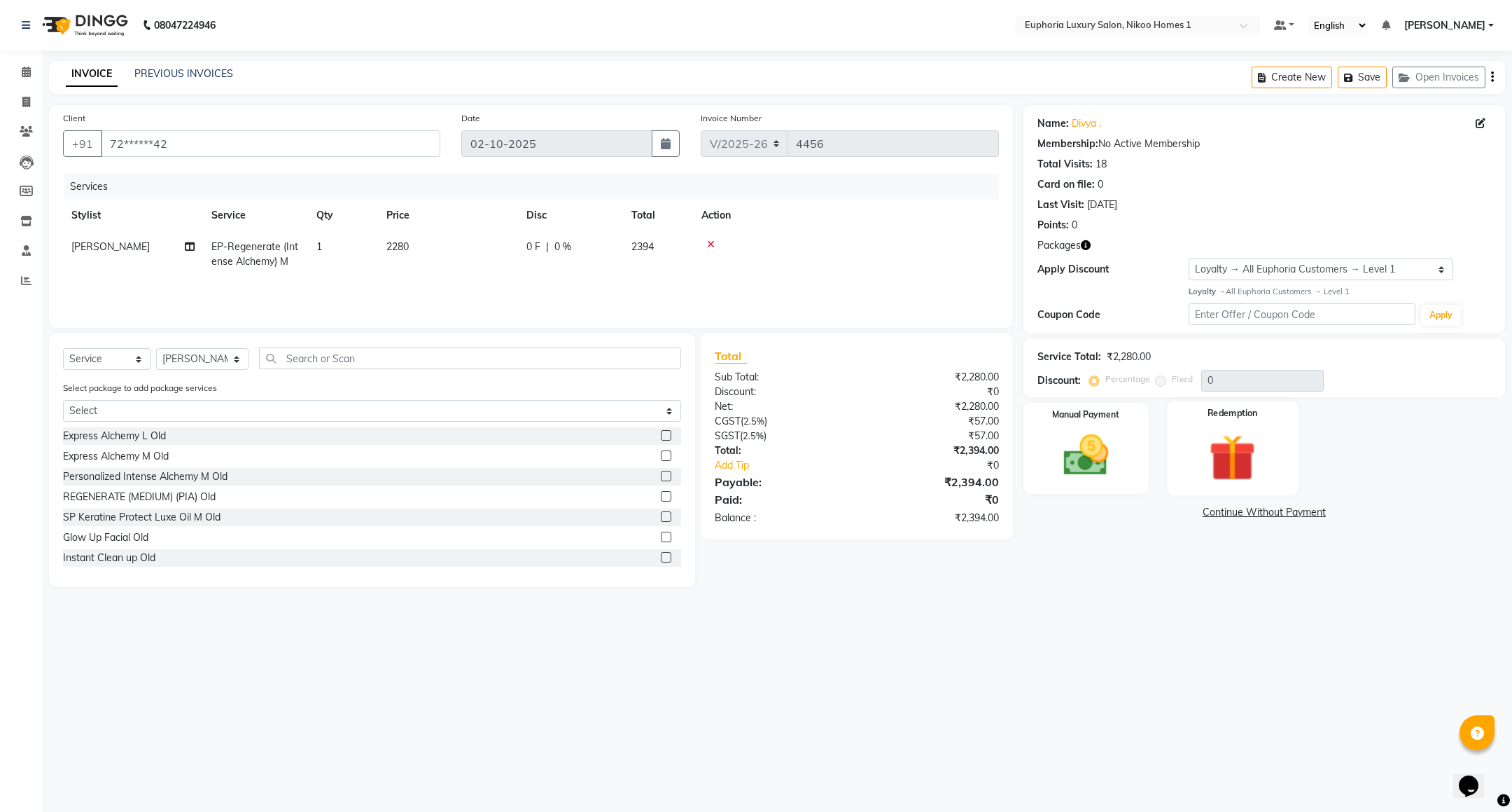
click at [1208, 429] on img at bounding box center [1233, 458] width 76 height 58
click at [1229, 512] on span "Prepaid" at bounding box center [1229, 514] width 38 height 16
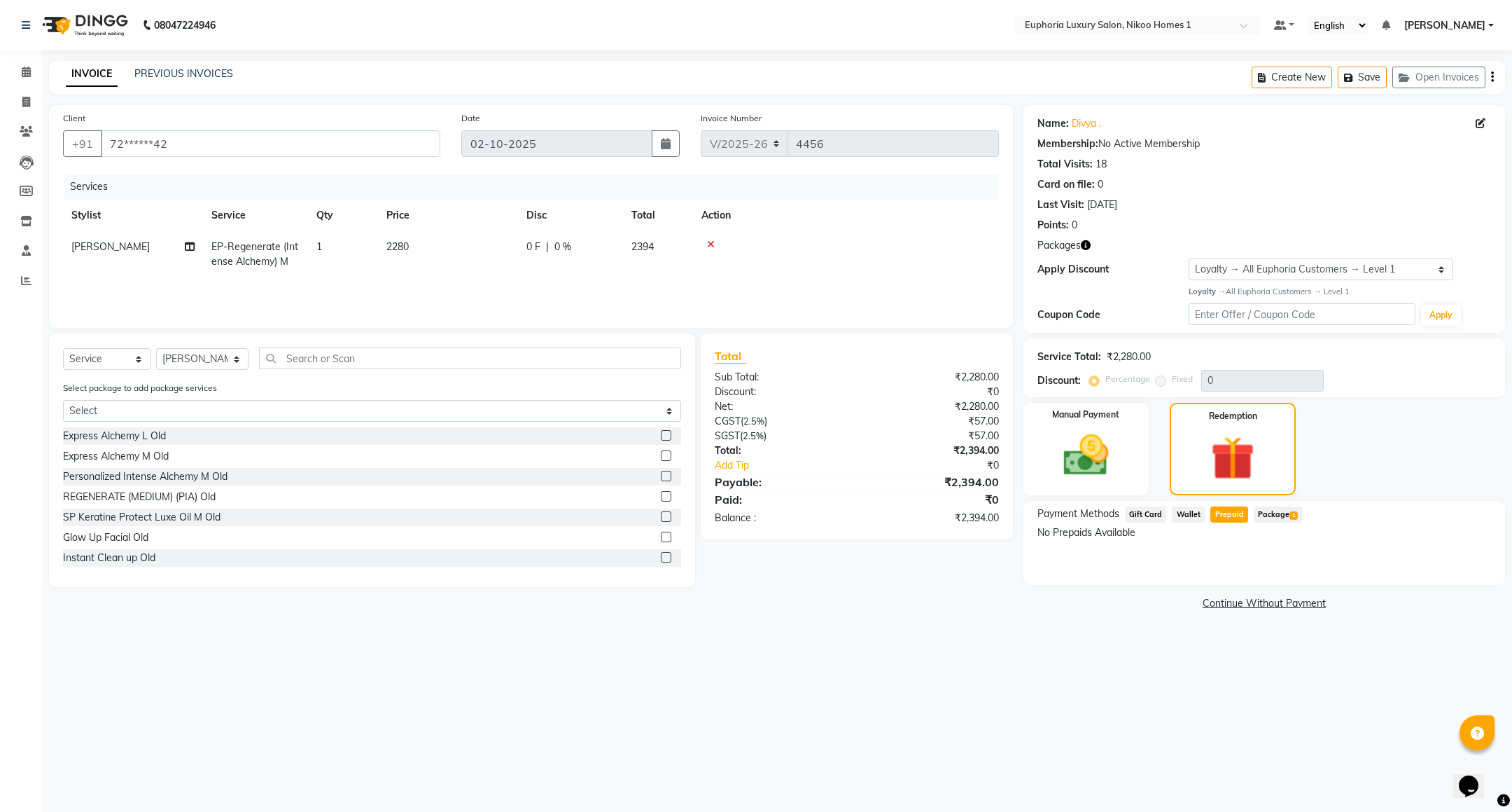
click at [1234, 563] on div "Payment Methods Gift Card Wallet Prepaid Package 1 No Prepaids Available" at bounding box center [1264, 543] width 481 height 84
click at [1233, 513] on span "Prepaid" at bounding box center [1229, 514] width 38 height 16
click at [1206, 552] on div "Payment Methods Gift Card Wallet Prepaid Package 1 No Prepaids Available" at bounding box center [1264, 543] width 481 height 84
click at [1092, 461] on img at bounding box center [1086, 455] width 76 height 54
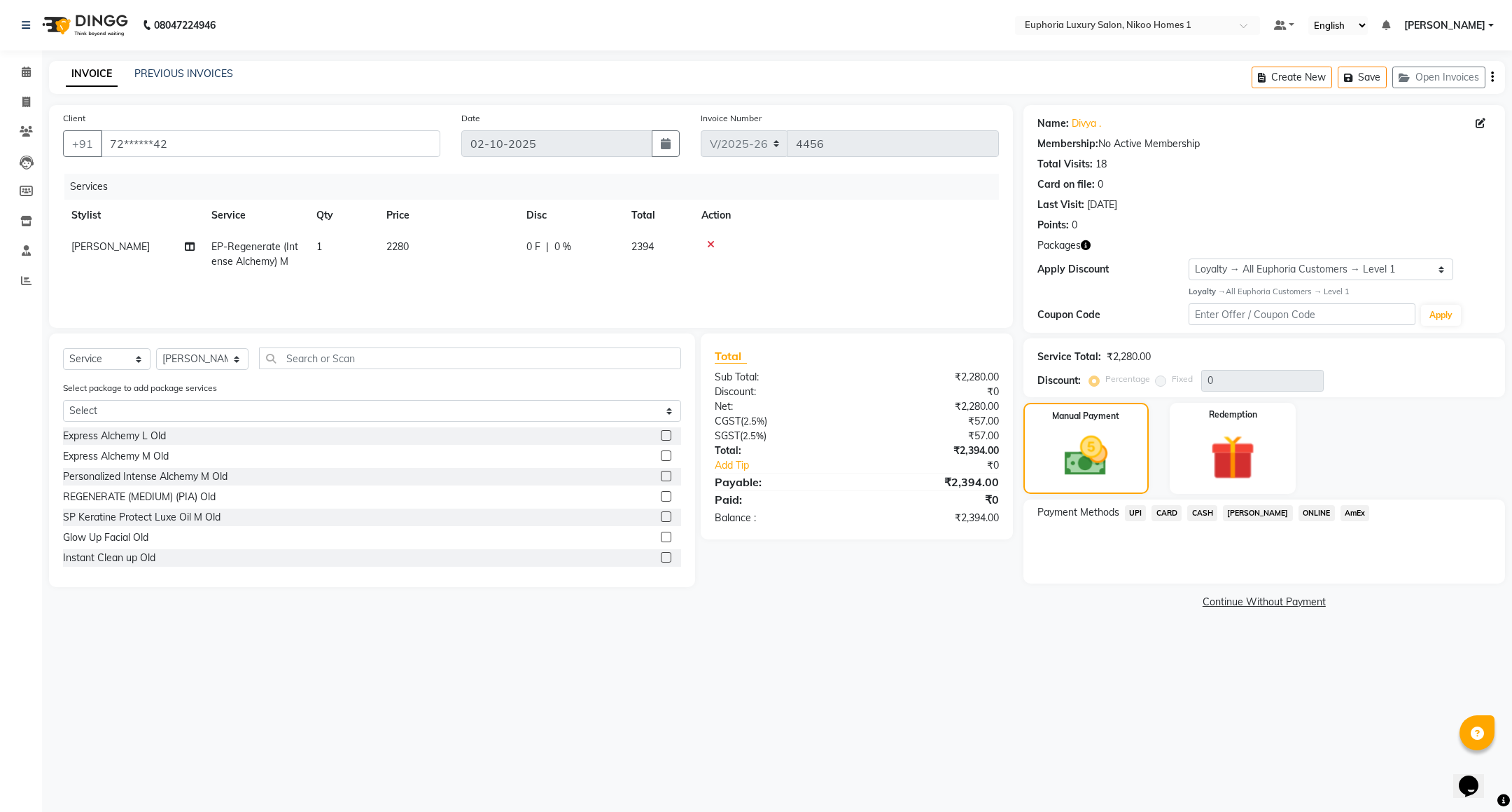
click at [1135, 518] on span "UPI" at bounding box center [1136, 513] width 22 height 16
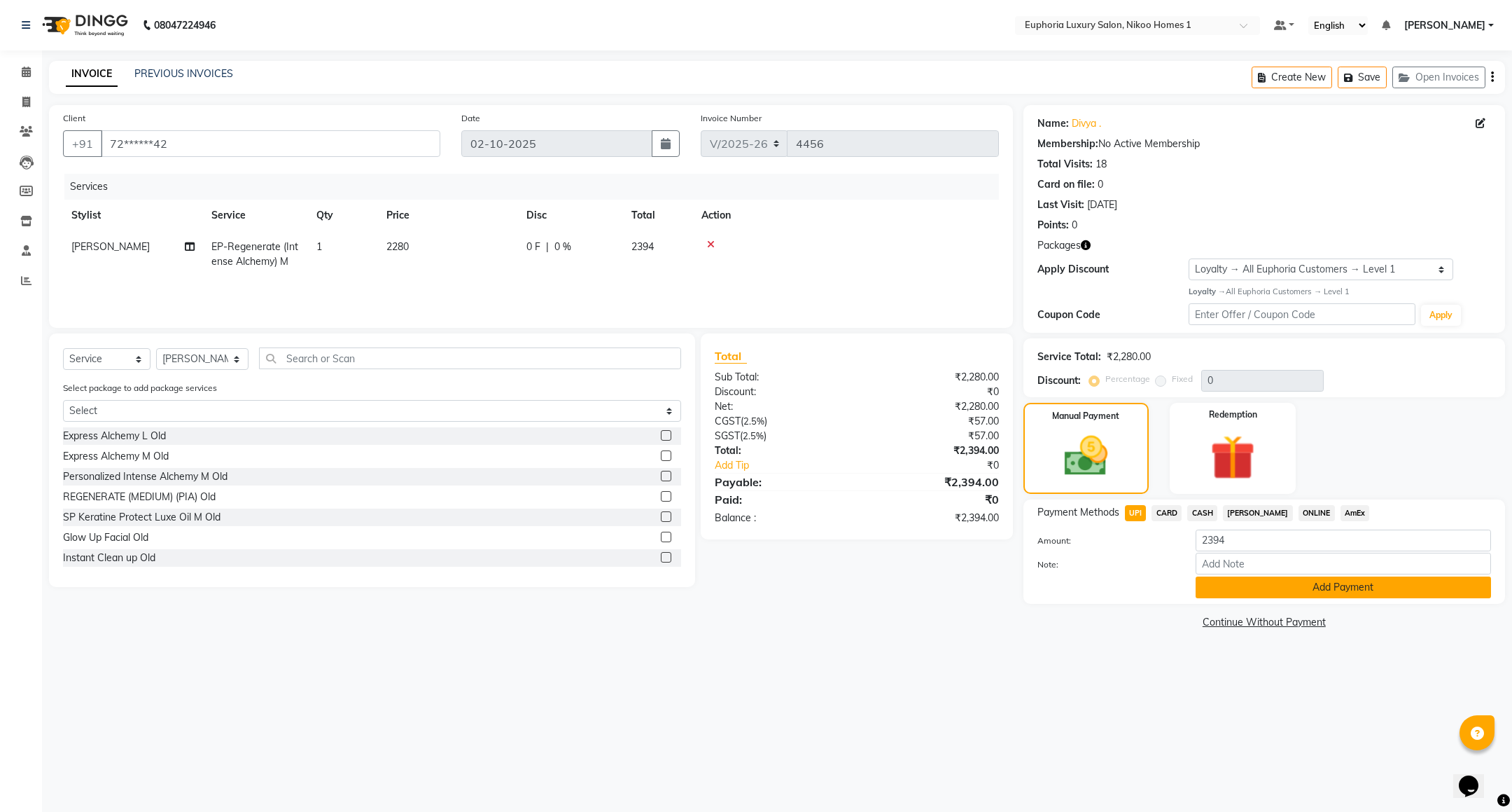
click at [1241, 596] on button "Add Payment" at bounding box center [1343, 587] width 296 height 22
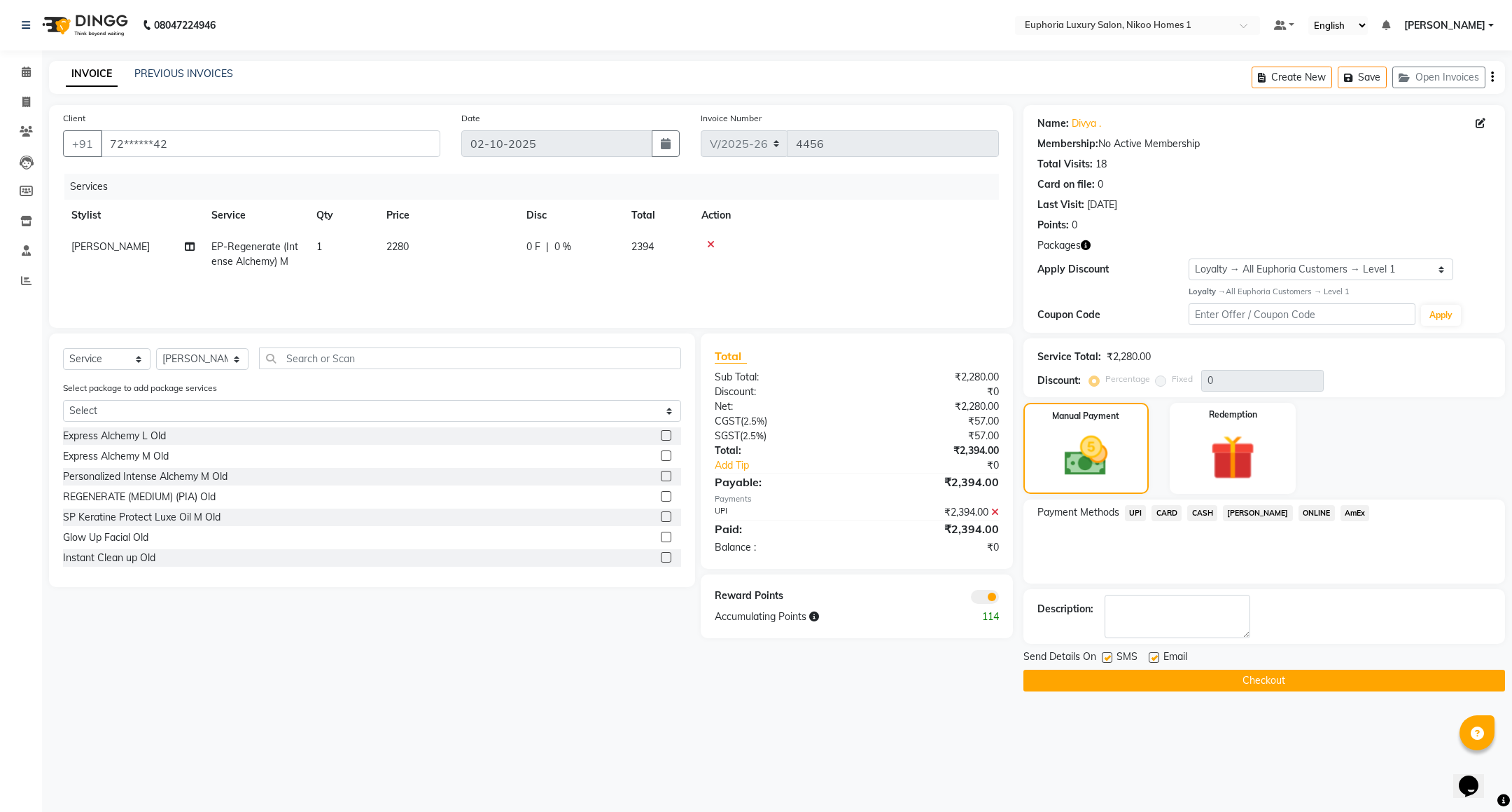
click at [1251, 675] on button "Checkout" at bounding box center [1264, 680] width 481 height 22
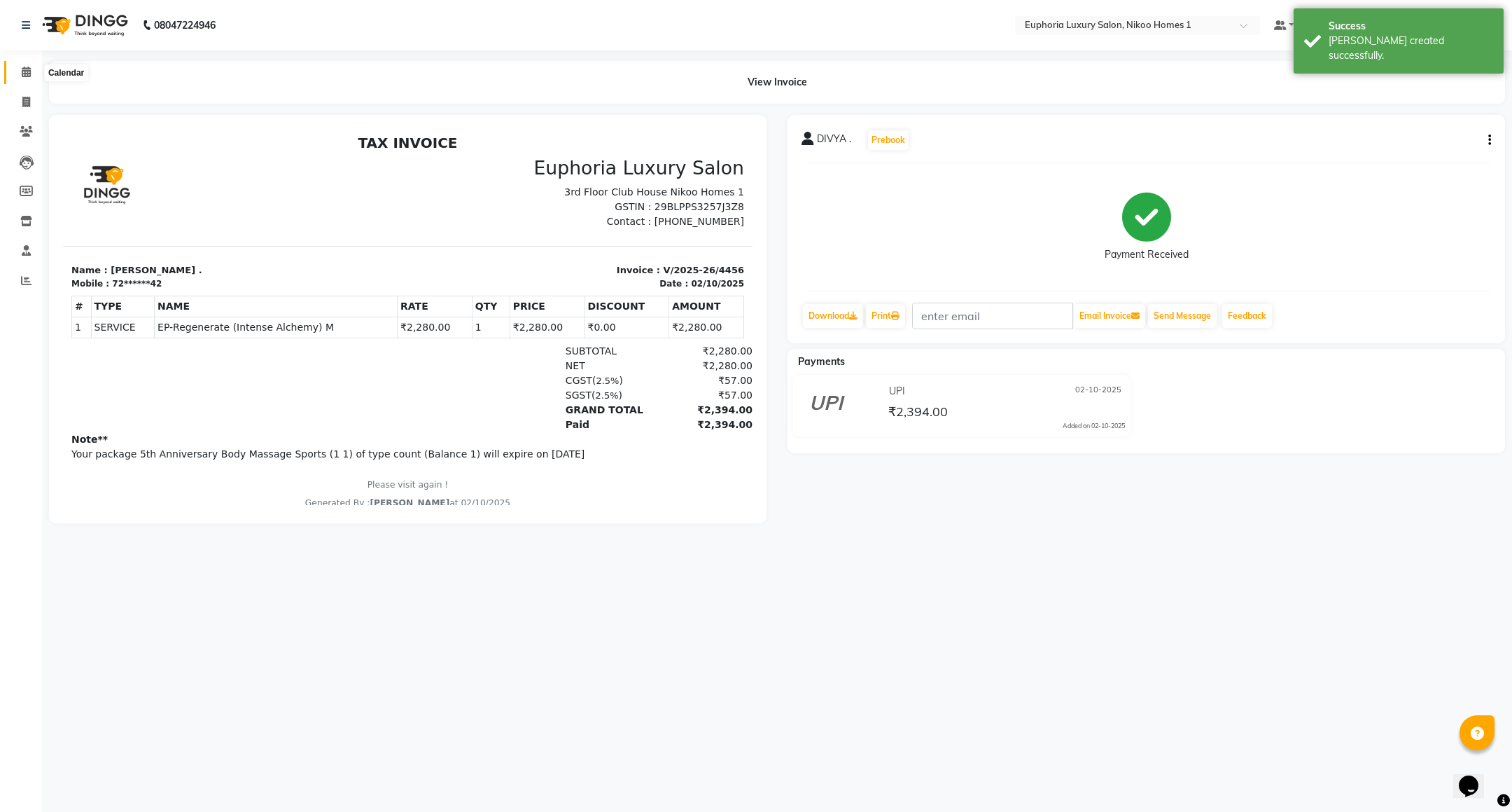
click at [26, 68] on icon at bounding box center [26, 72] width 9 height 11
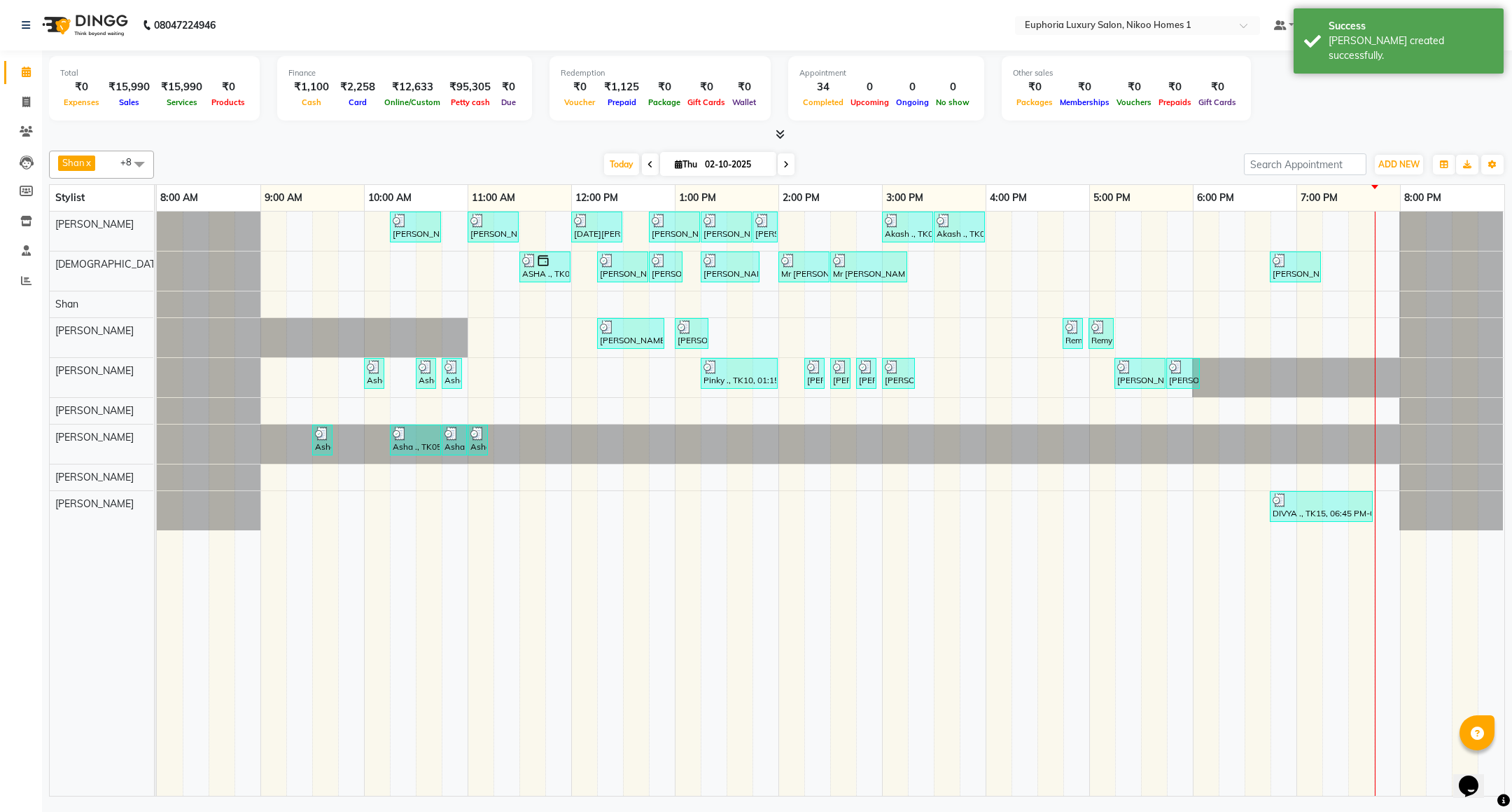
click at [783, 129] on icon at bounding box center [780, 134] width 9 height 11
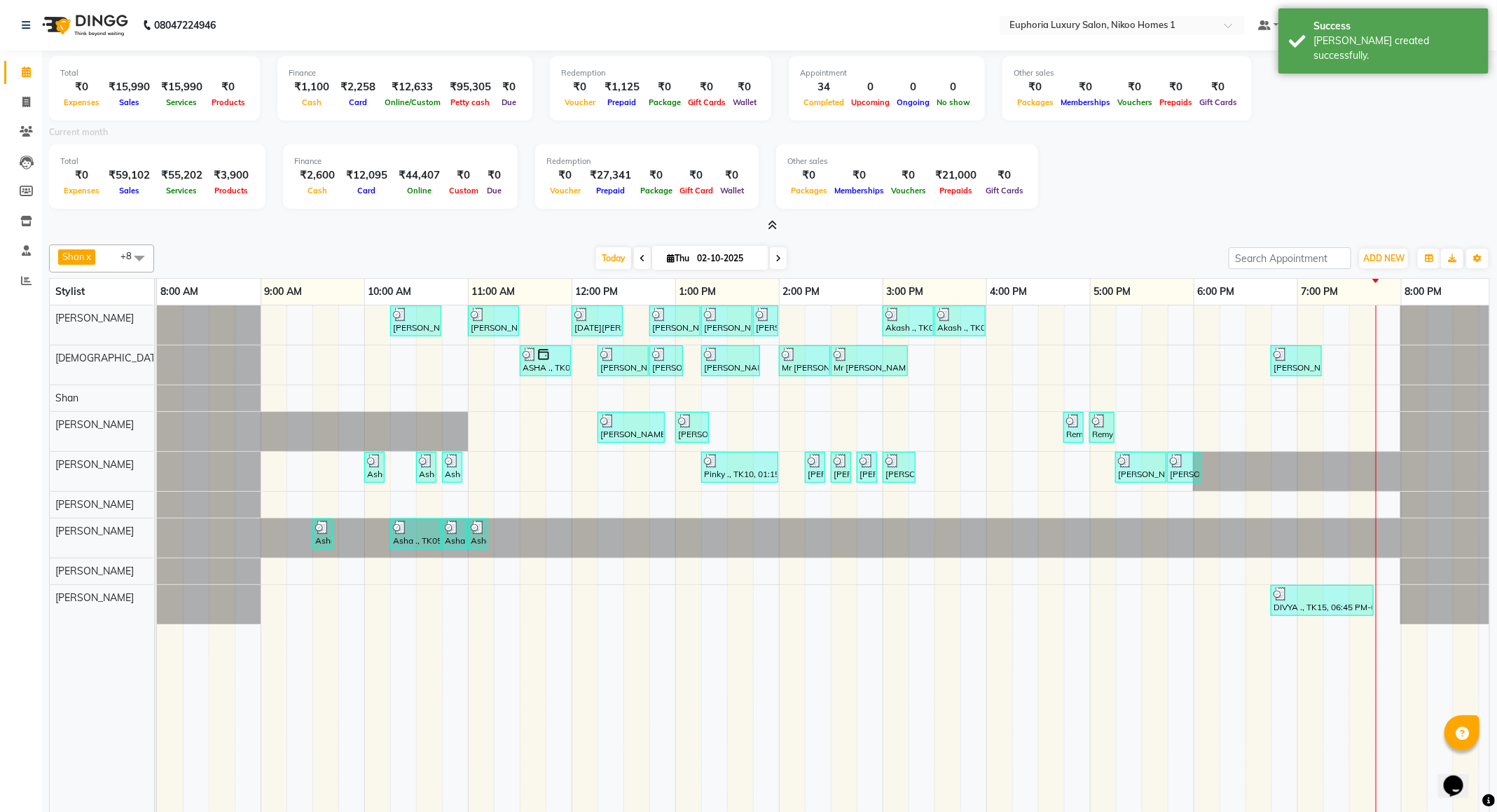
click at [769, 224] on icon at bounding box center [772, 225] width 9 height 11
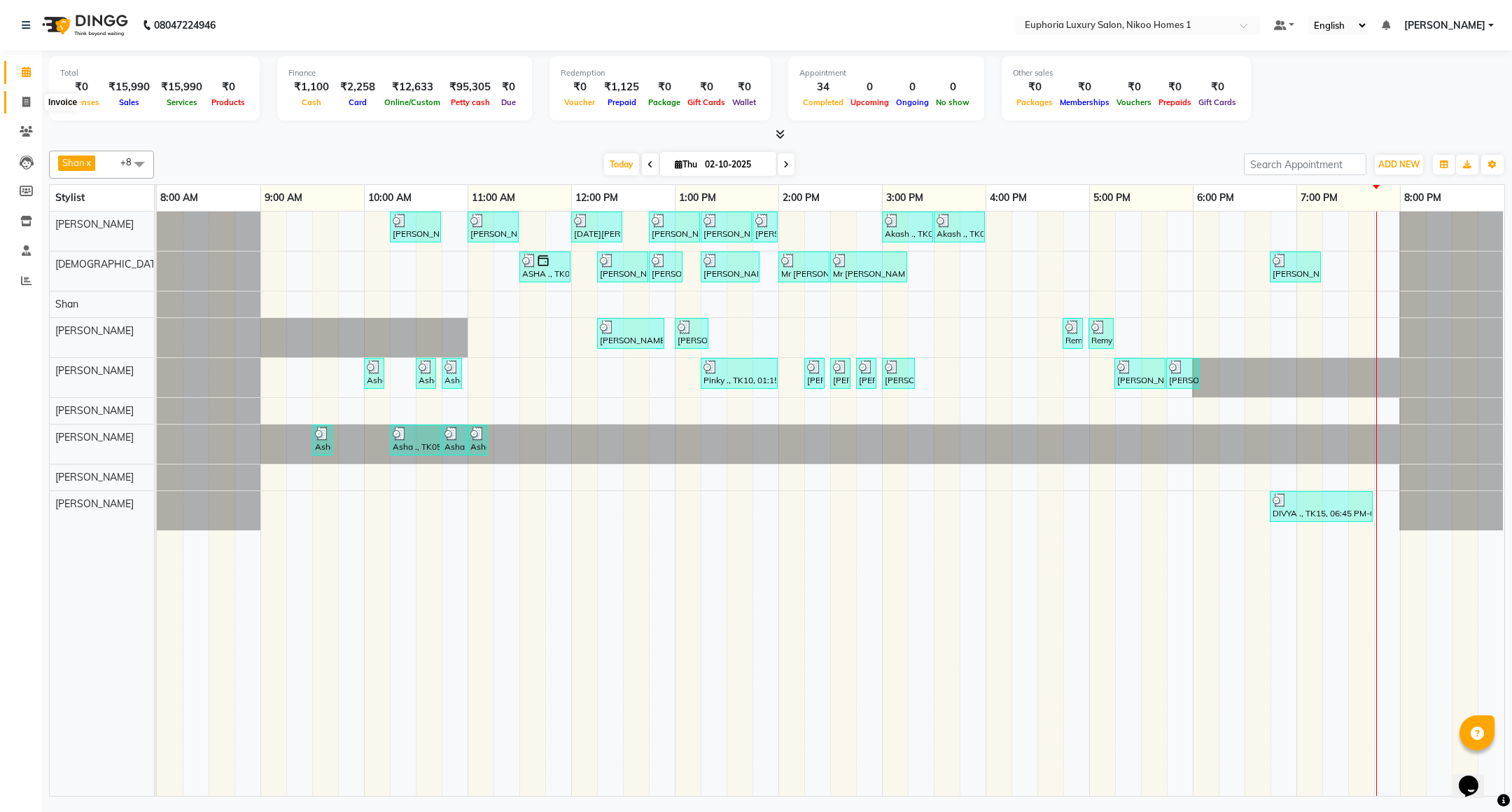
click at [26, 107] on span at bounding box center [26, 102] width 25 height 16
select select "service"
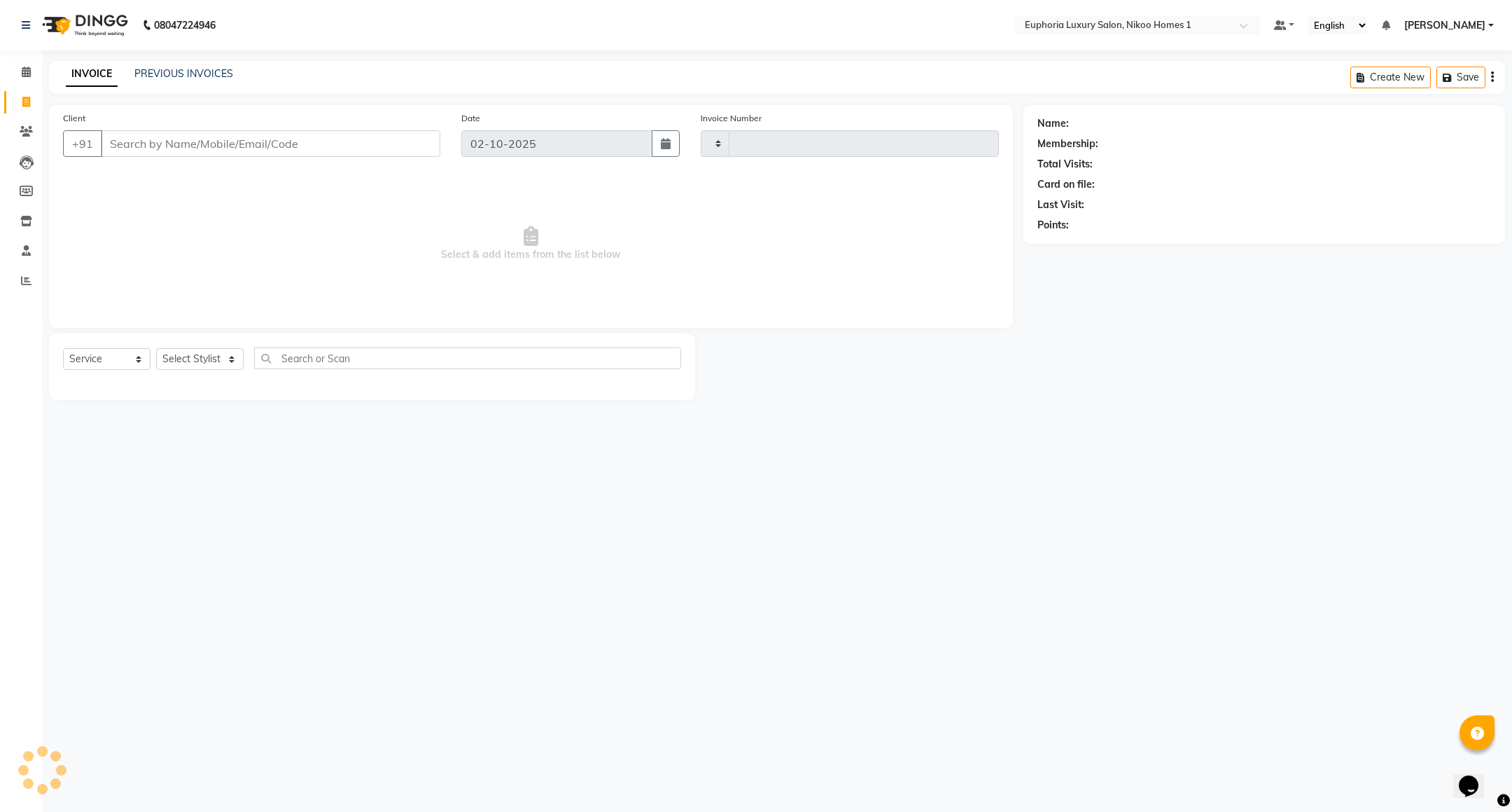
type input "4457"
select select "7987"
click at [193, 67] on link "PREVIOUS INVOICES" at bounding box center [184, 73] width 99 height 12
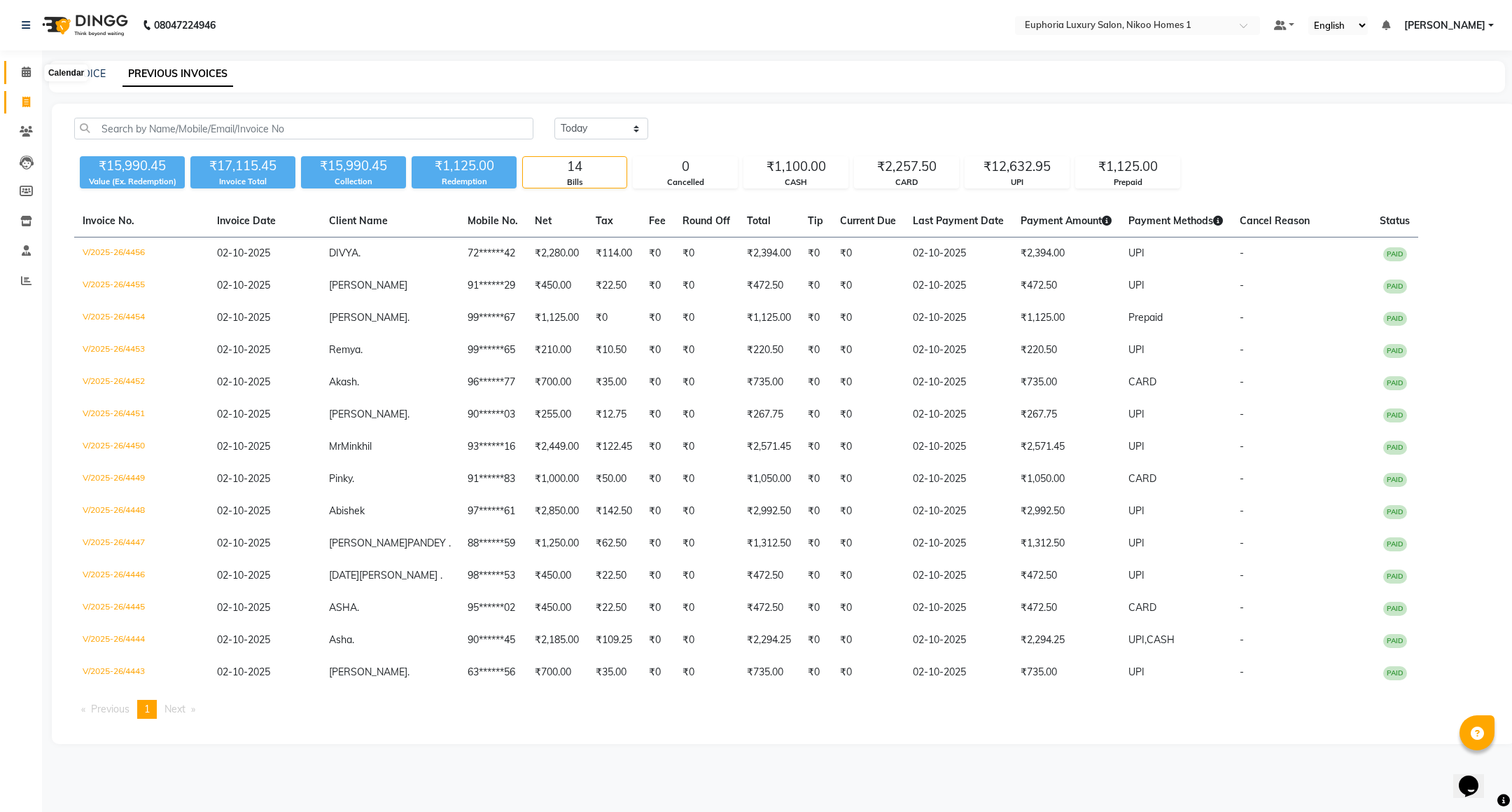
click at [26, 69] on icon at bounding box center [26, 72] width 9 height 11
